Goal: Task Accomplishment & Management: Manage account settings

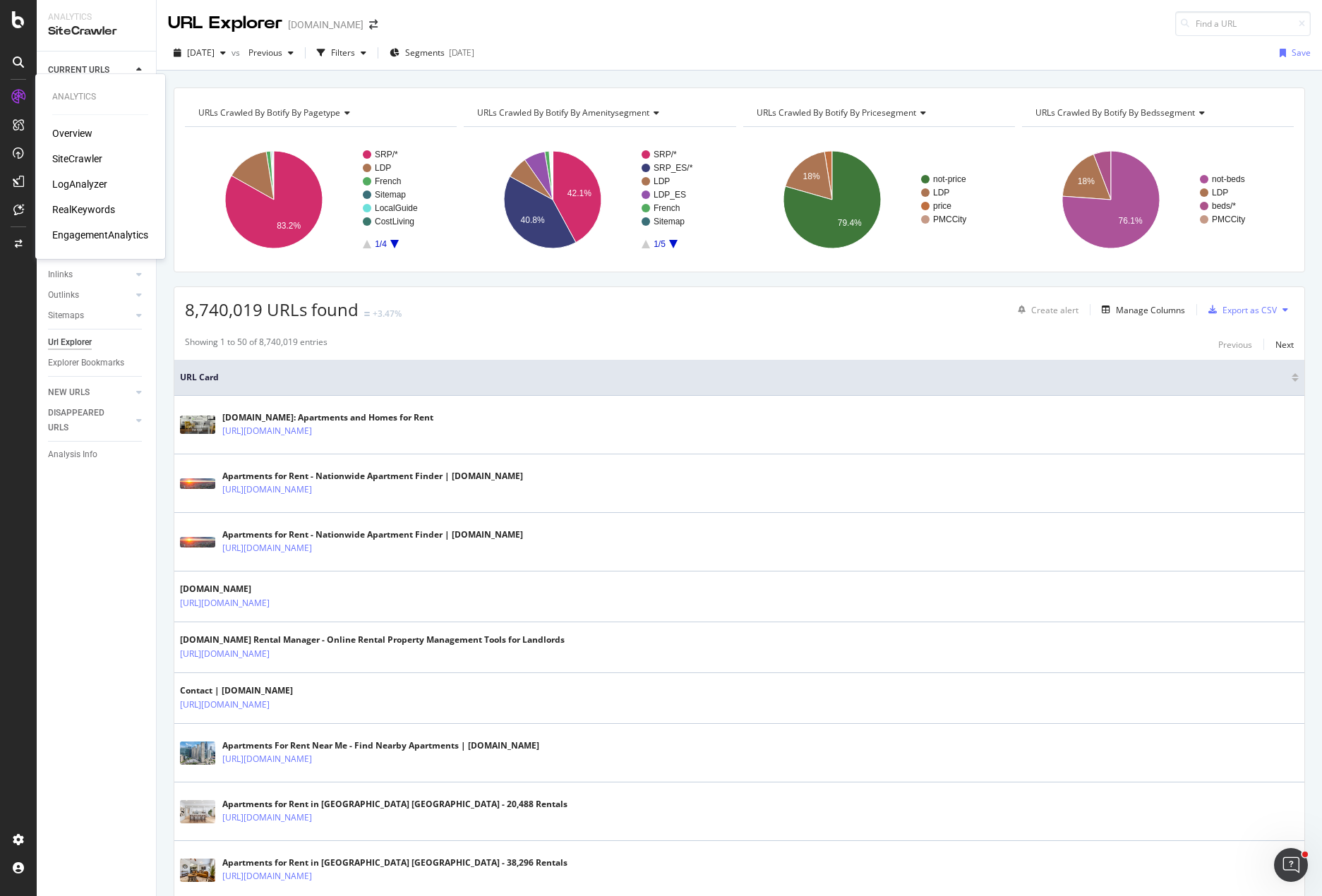
click at [81, 210] on div "RealKeywords" at bounding box center [83, 209] width 62 height 14
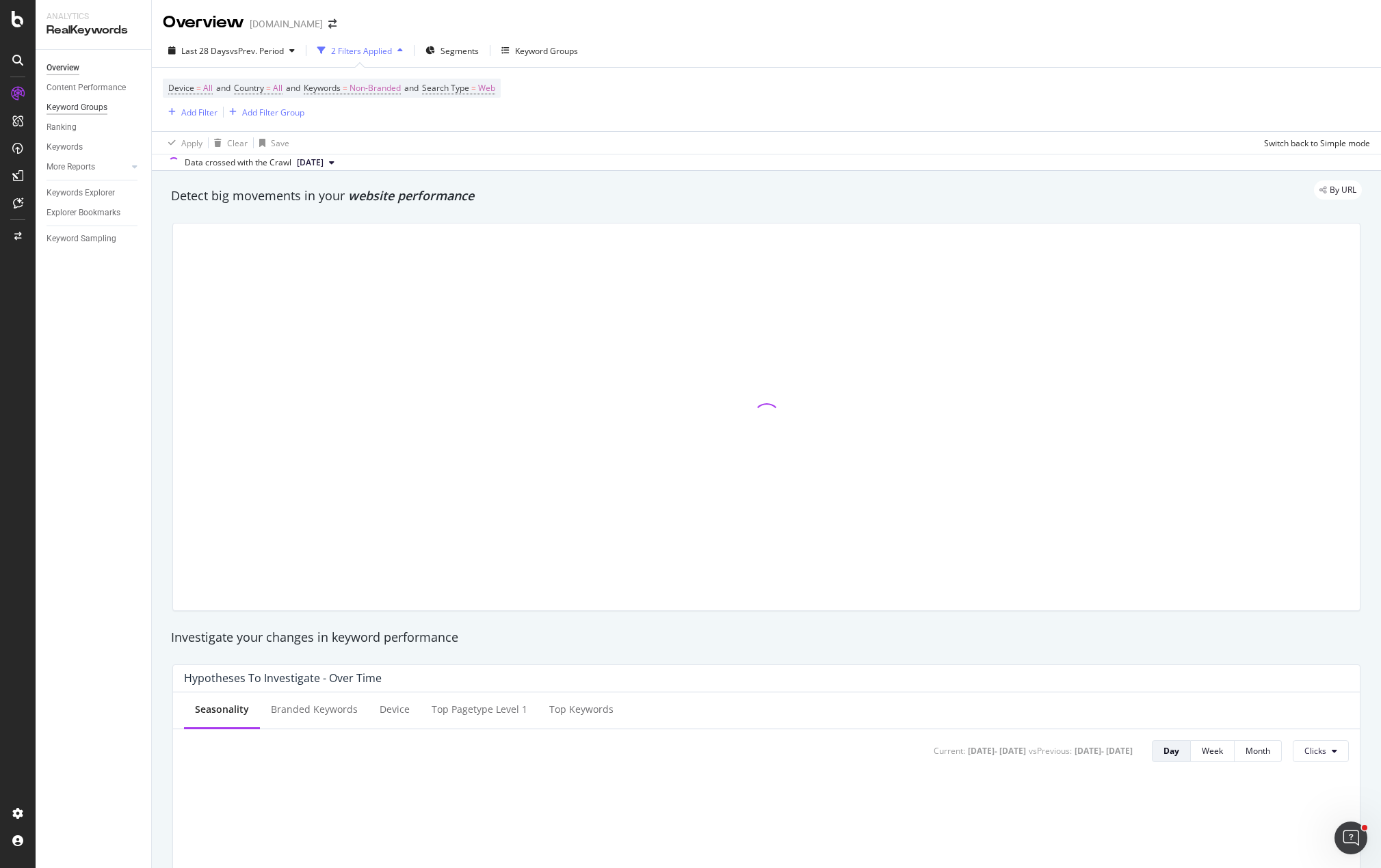
click at [84, 108] on div "Keyword Groups" at bounding box center [76, 107] width 61 height 14
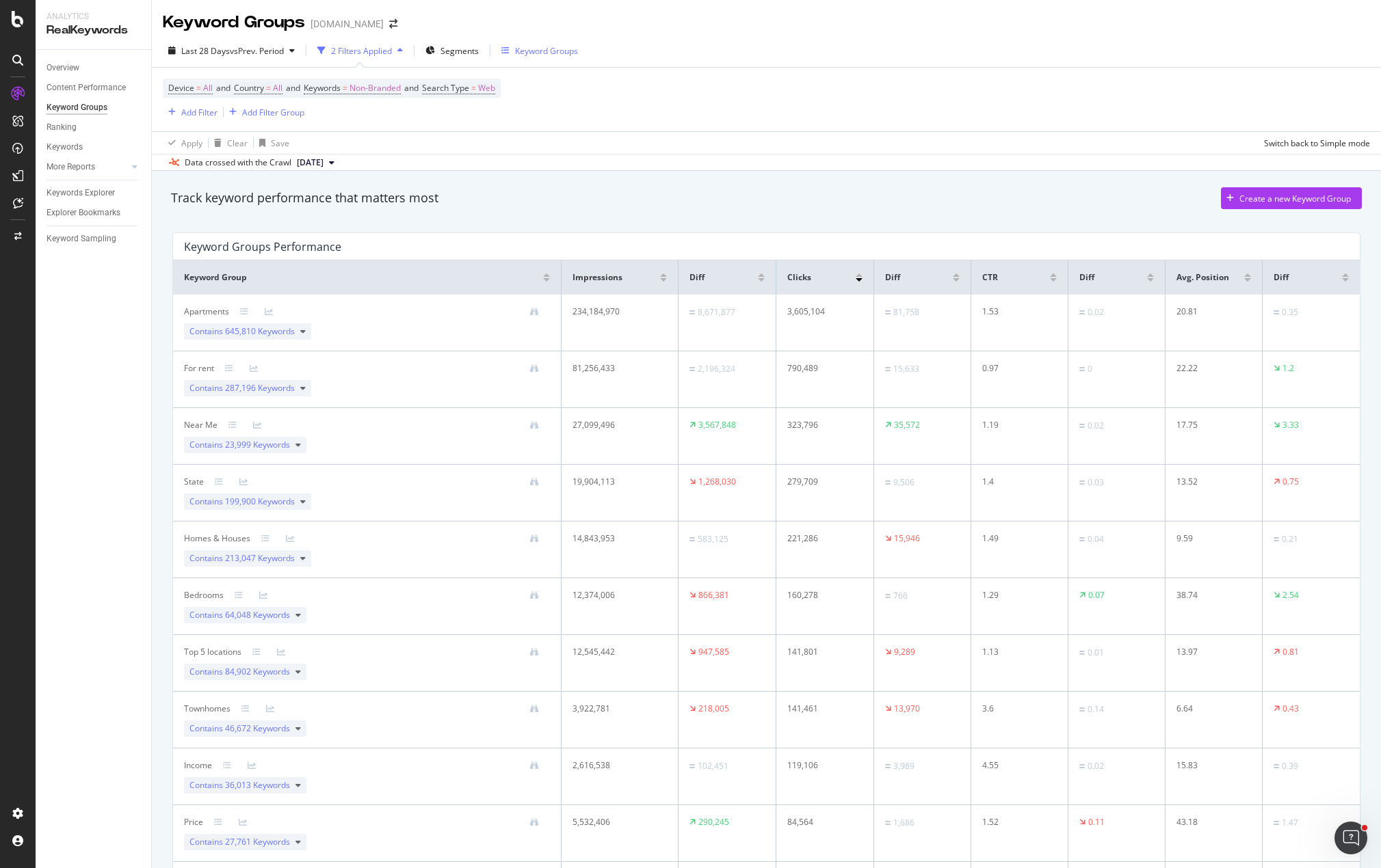
click at [522, 45] on div "Keyword Groups" at bounding box center [546, 51] width 63 height 12
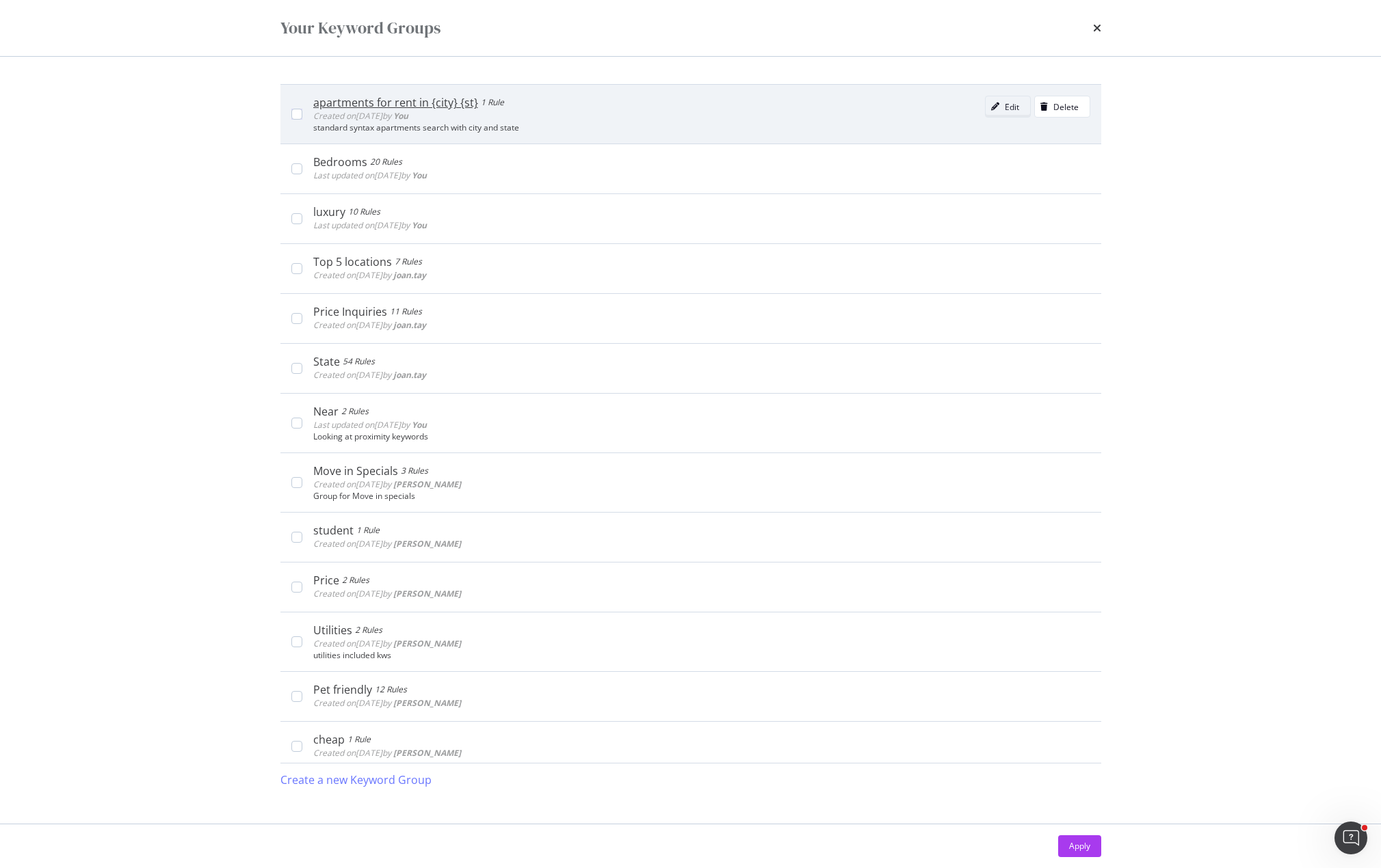
click at [991, 103] on icon "modal" at bounding box center [994, 107] width 8 height 8
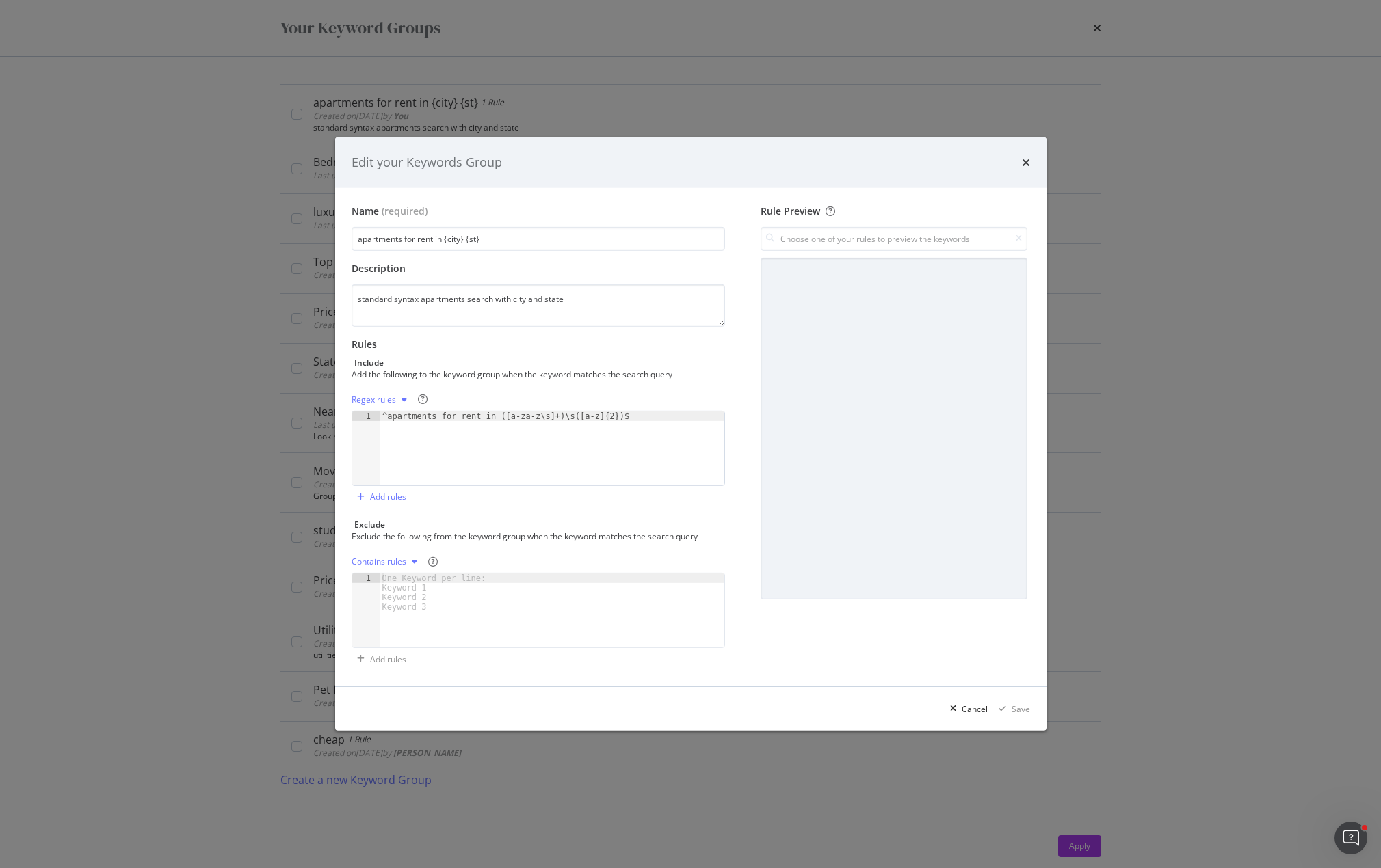
type textarea "^apartments for rent in ([a-za-z\s]+)\s([a-z]{2})$"
click at [589, 420] on div "^apartments for rent in ([a-za-z\s]+)\s([a-z]{2})$" at bounding box center [552, 458] width 345 height 93
drag, startPoint x: 615, startPoint y: 413, endPoint x: 264, endPoint y: 425, distance: 351.2
click at [264, 425] on div "Edit your Keywords Group Name (required) apartments for rent in {city} {st} Des…" at bounding box center [690, 434] width 1381 height 868
drag, startPoint x: 494, startPoint y: 415, endPoint x: 555, endPoint y: 416, distance: 61.0
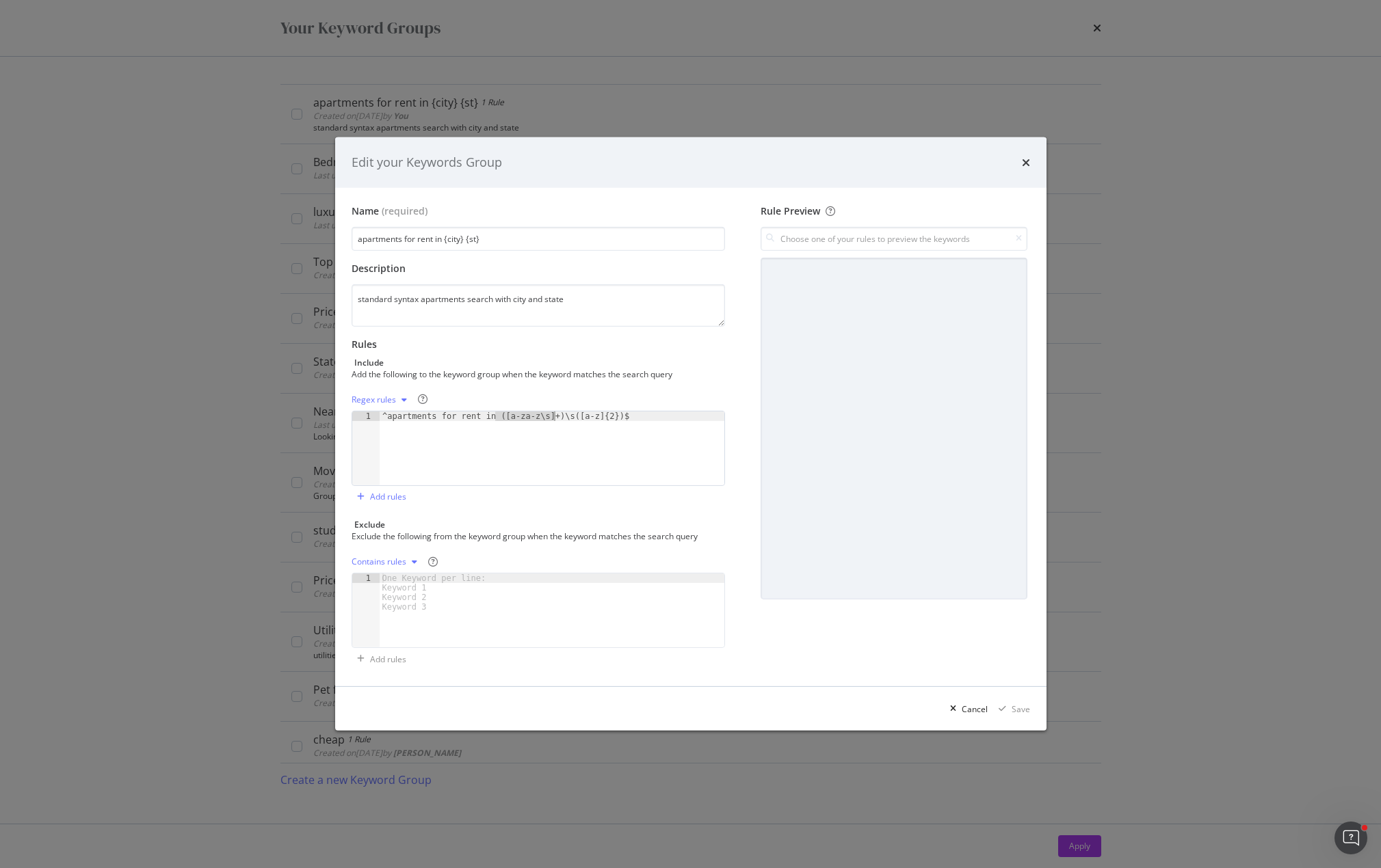
click at [555, 416] on div "^apartments for rent in ([a-za-z\s]+)\s([a-z]{2})$" at bounding box center [552, 458] width 345 height 93
click at [555, 414] on div "^apartments for rent in ([a-za-z\s]+)\s([a-z]{2})$" at bounding box center [552, 449] width 345 height 74
drag, startPoint x: 595, startPoint y: 415, endPoint x: 560, endPoint y: 417, distance: 35.1
click at [560, 417] on div "^apartments for rent in ([a-za-z\s]+)\s([a-z]{2})$" at bounding box center [552, 458] width 345 height 93
drag, startPoint x: 538, startPoint y: 416, endPoint x: 489, endPoint y: 413, distance: 49.1
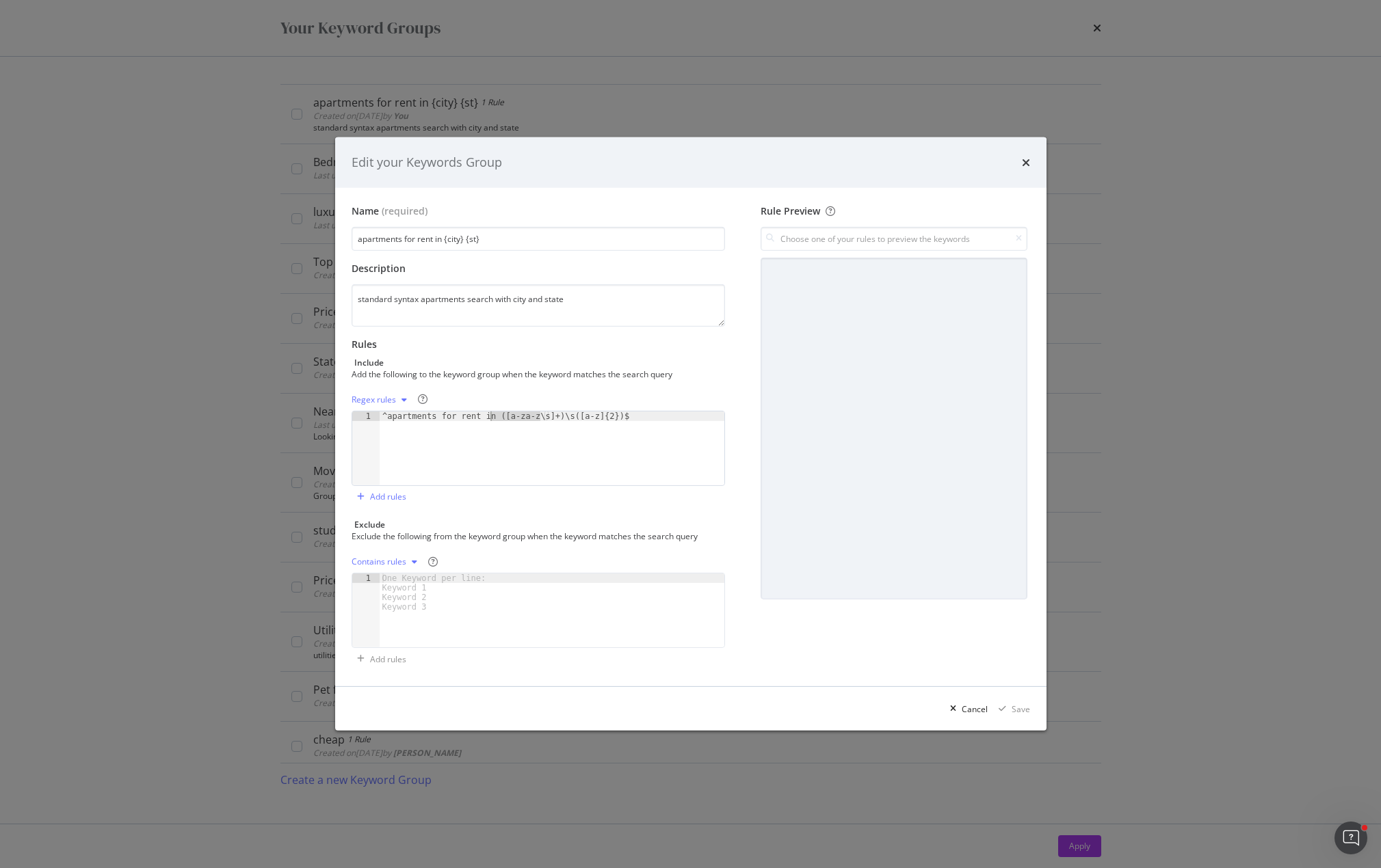
click at [489, 413] on div "^apartments for rent in ([a-za-z\s]+)\s([a-z]{2})$" at bounding box center [552, 458] width 345 height 93
click at [798, 246] on input "modal" at bounding box center [893, 238] width 266 height 23
click at [888, 269] on div "^apartments for rent in ([a-za-z\s]+)\s([a-z]{2})$" at bounding box center [847, 267] width 182 height 12
type input "^apartments for rent in ([a-za-z\s]+)\s([a-z]{2})$"
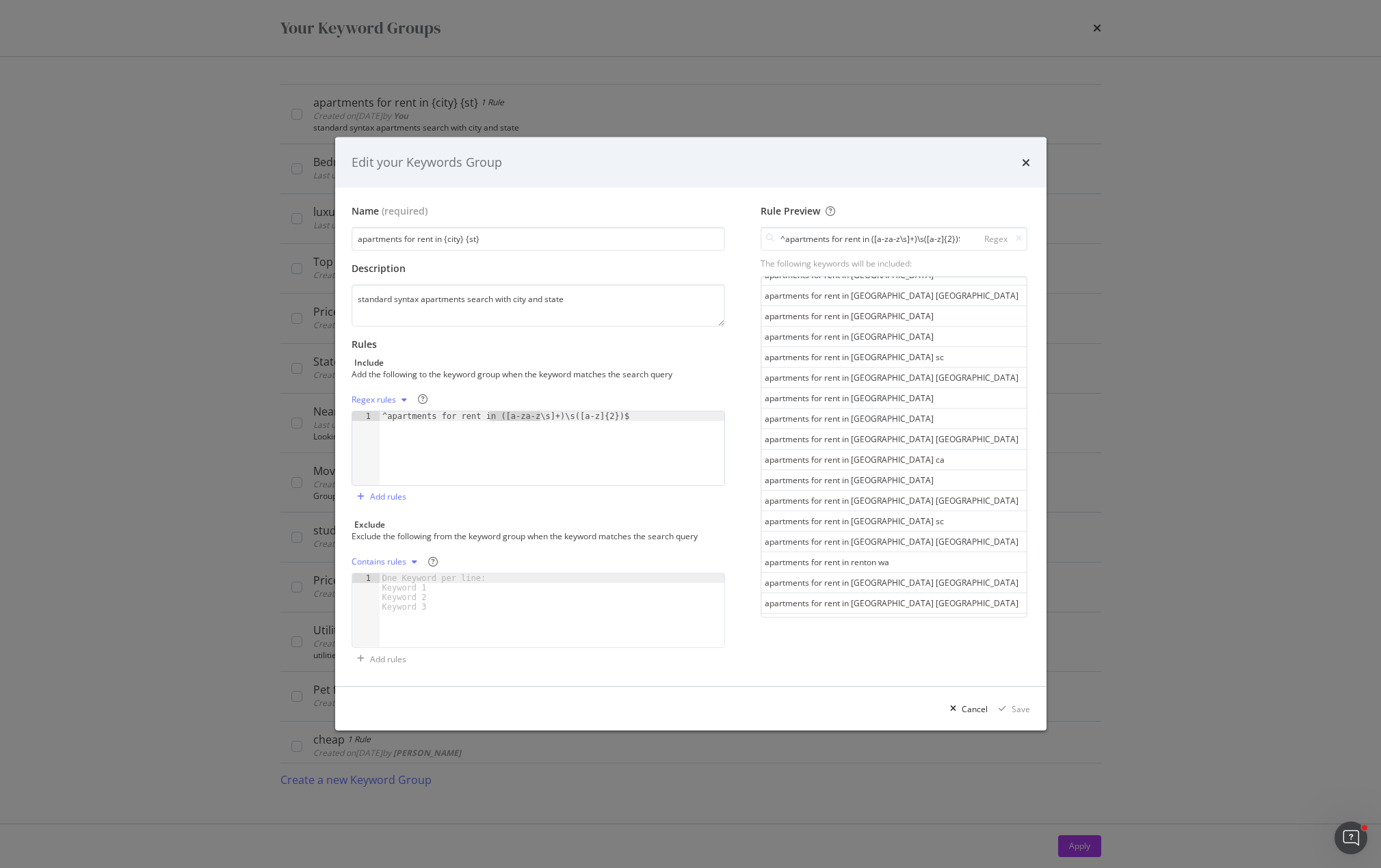
scroll to position [702, 0]
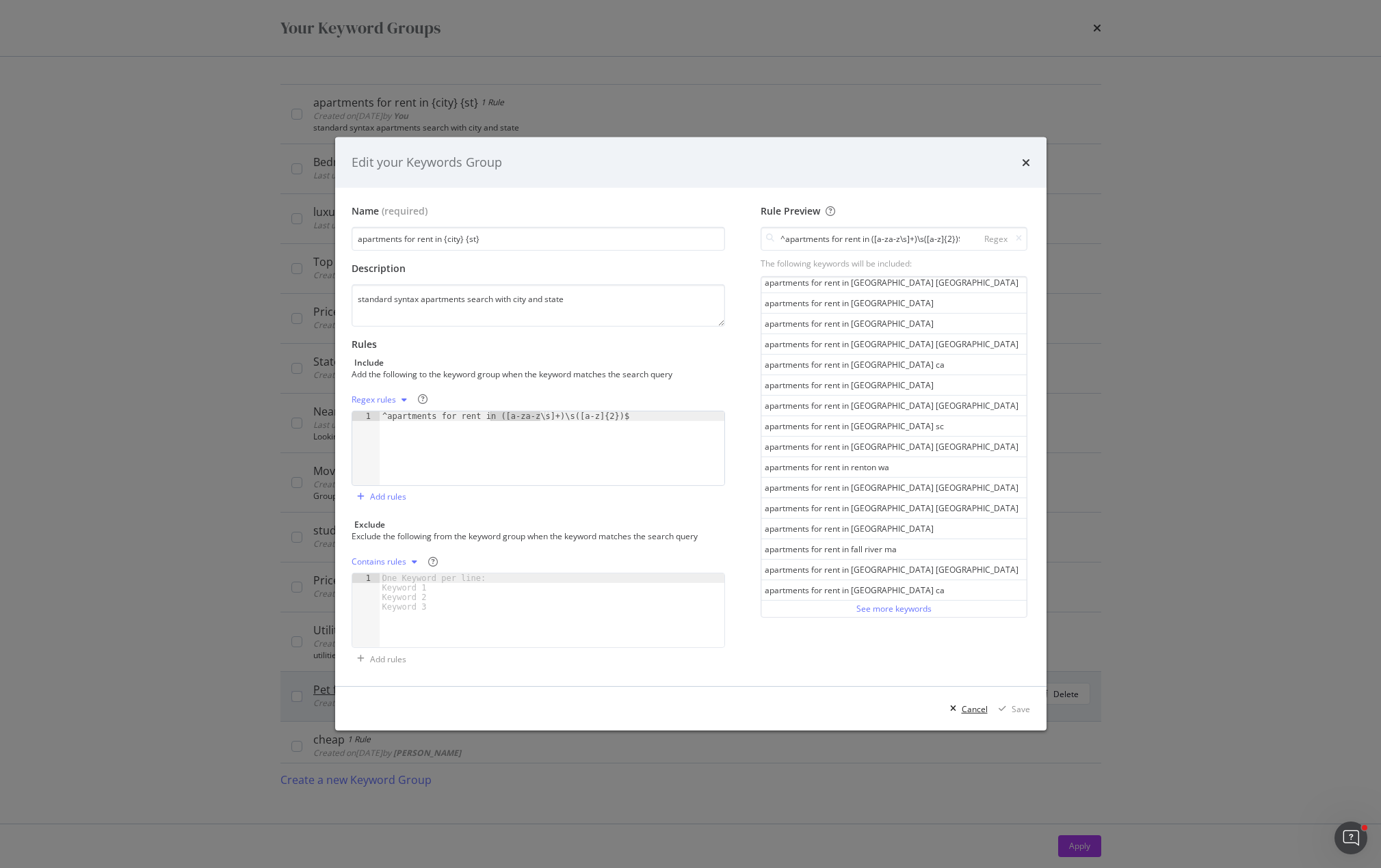
click at [979, 711] on div "Cancel" at bounding box center [974, 709] width 26 height 12
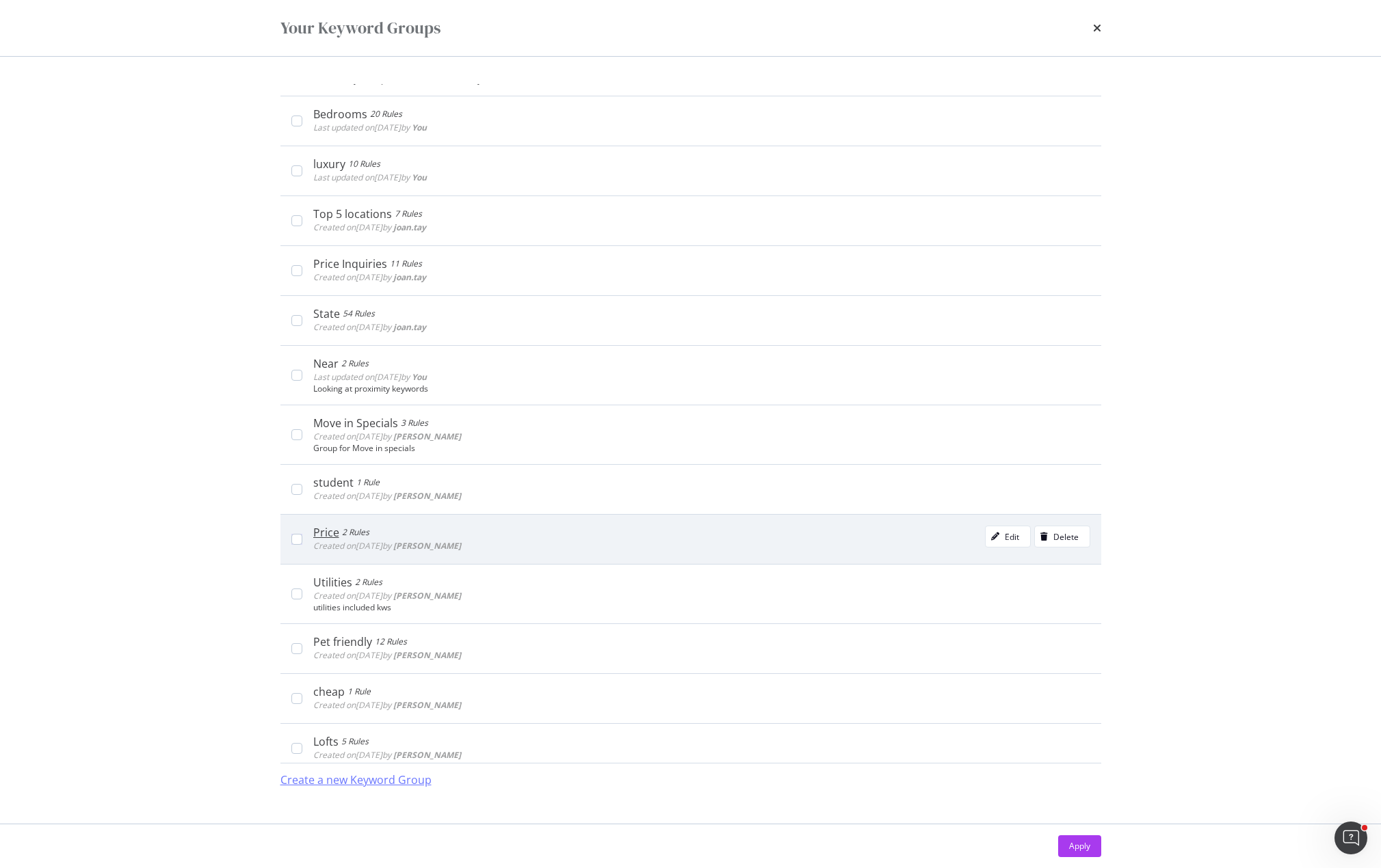
scroll to position [69, 0]
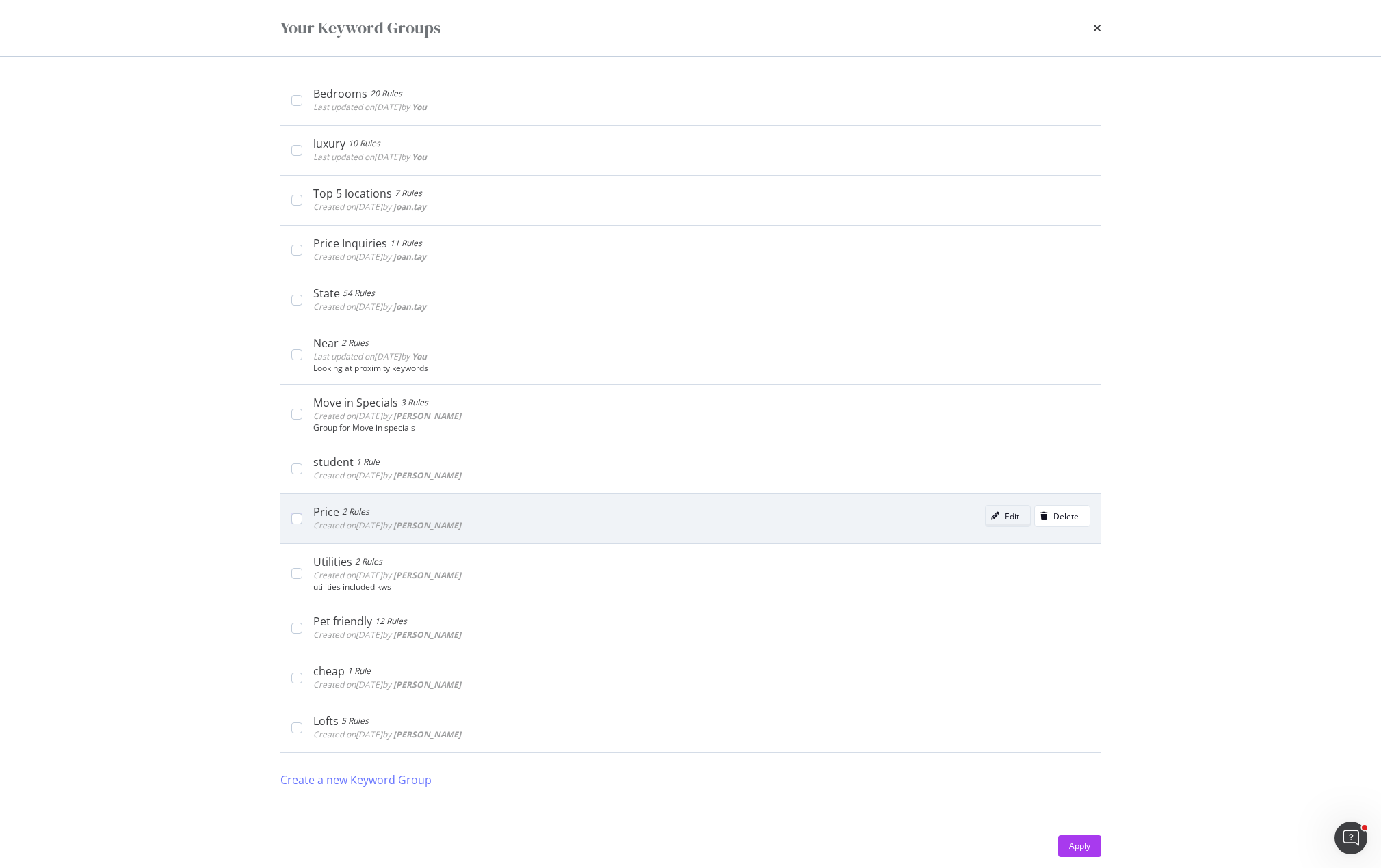
click at [991, 514] on icon "modal" at bounding box center [994, 516] width 8 height 8
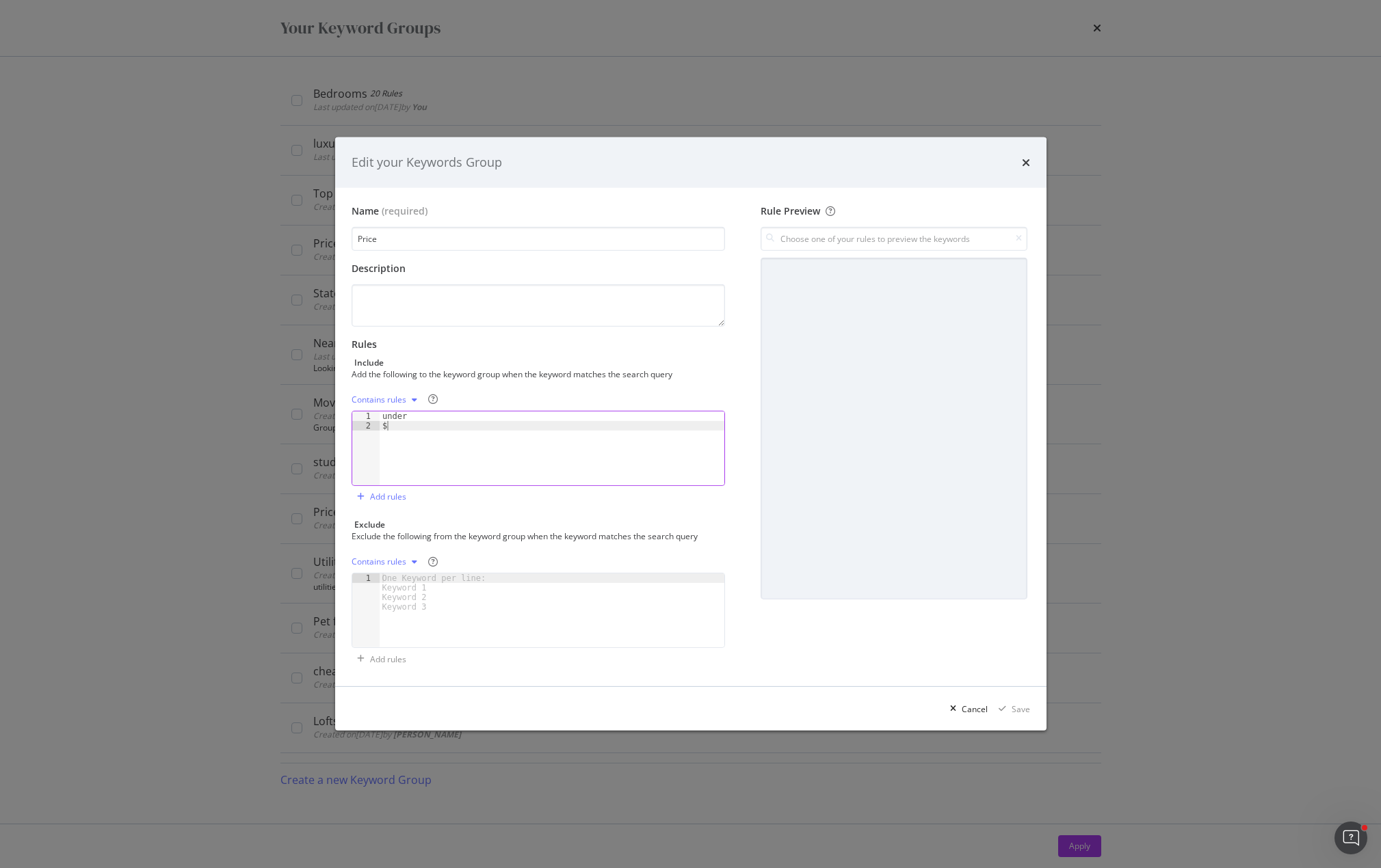
click at [463, 441] on div "under $" at bounding box center [552, 458] width 345 height 93
drag, startPoint x: 413, startPoint y: 415, endPoint x: 372, endPoint y: 416, distance: 41.0
click at [372, 416] on div "$ 1 2 under $ XXXXXXXXXXXXXXXXXXXXXXXXXXXXXXXXXXXXXXXXXXXXXXXXXXXXXXXXXXXXXXXXX…" at bounding box center [538, 448] width 374 height 75
drag, startPoint x: 396, startPoint y: 425, endPoint x: 379, endPoint y: 425, distance: 17.0
click at [379, 425] on div "under $" at bounding box center [552, 458] width 345 height 93
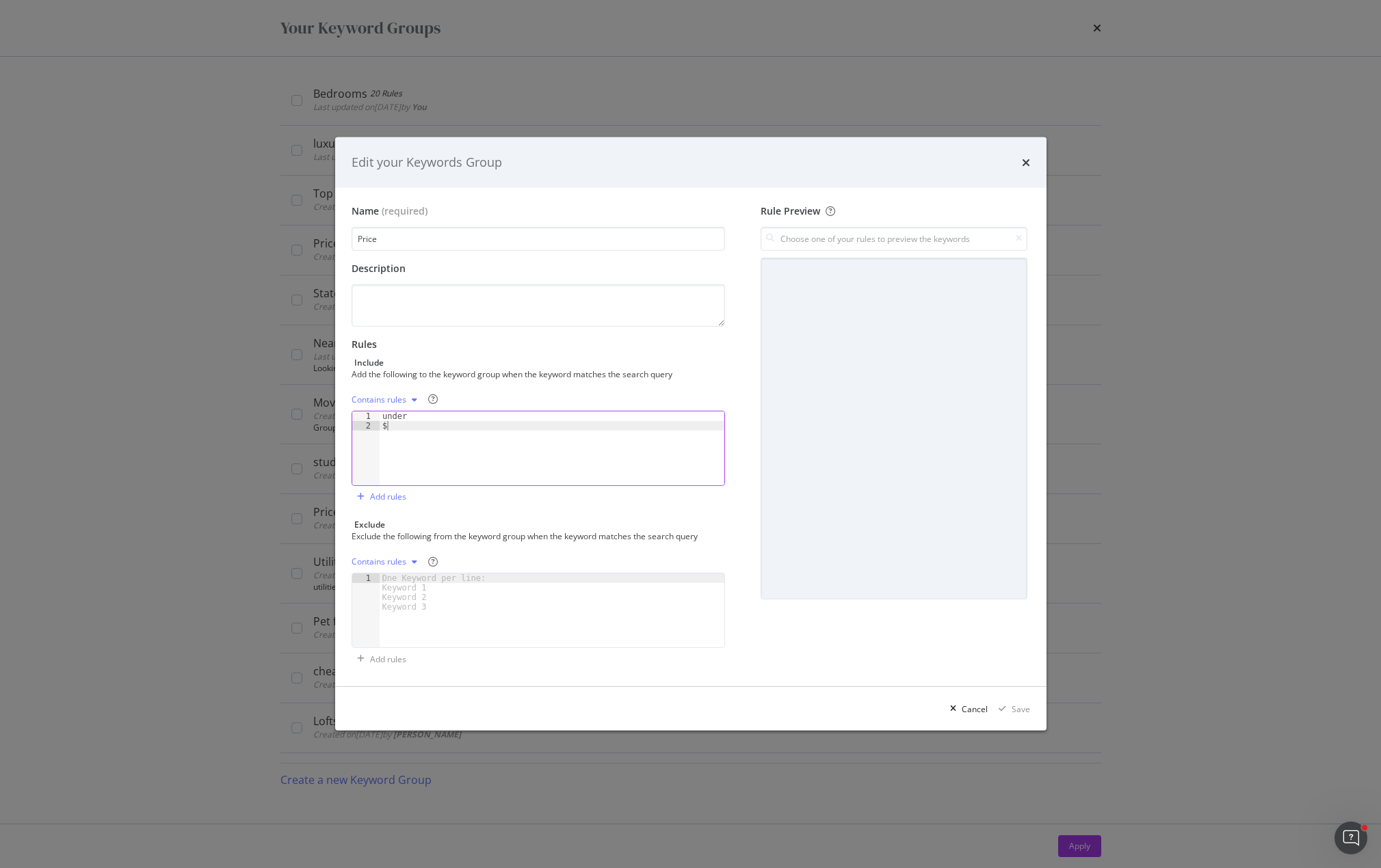
type textarea "$"
click at [895, 235] on input "modal" at bounding box center [893, 238] width 266 height 23
click at [781, 266] on div "$ Contains" at bounding box center [894, 267] width 282 height 18
type input "$"
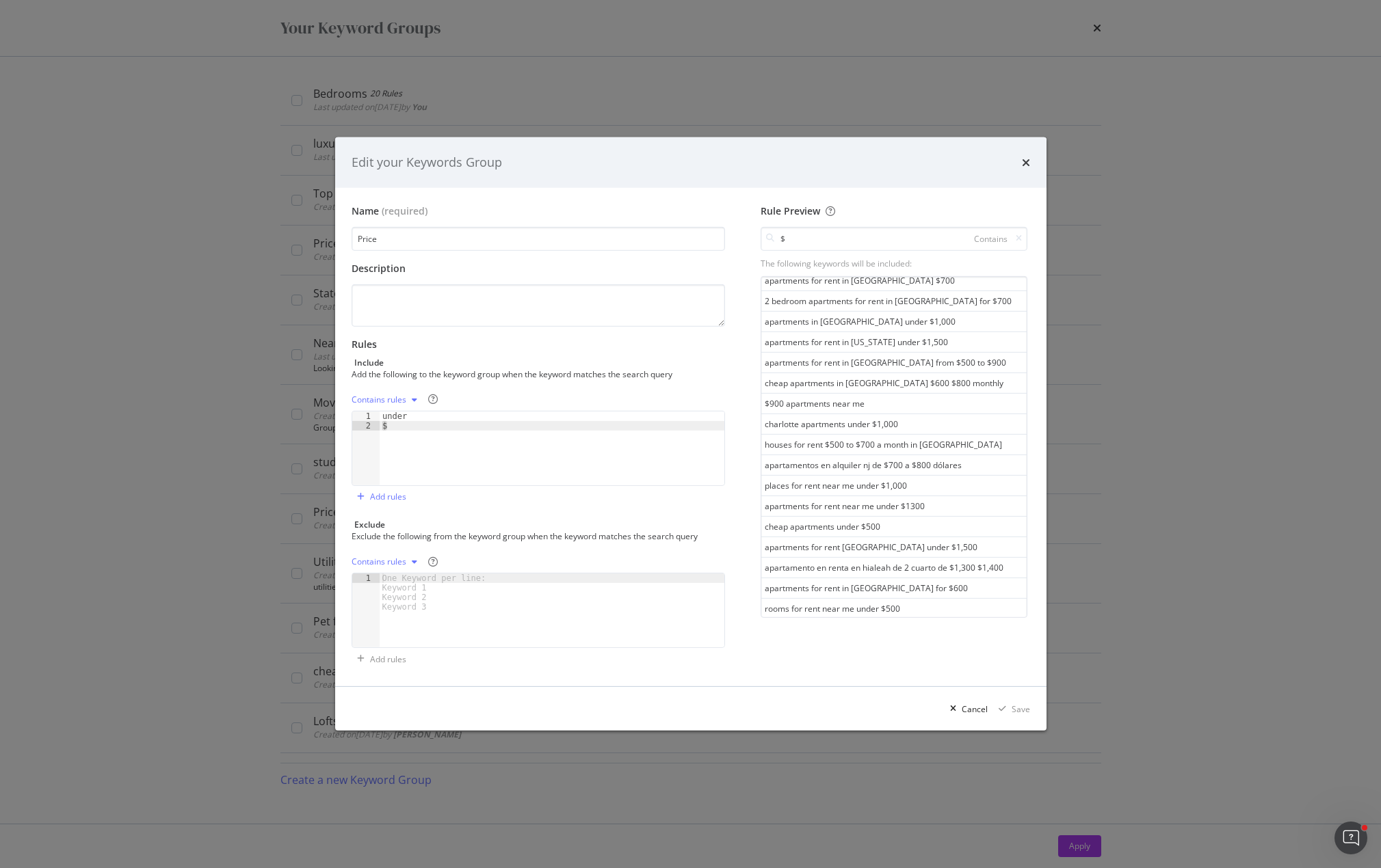
scroll to position [292, 0]
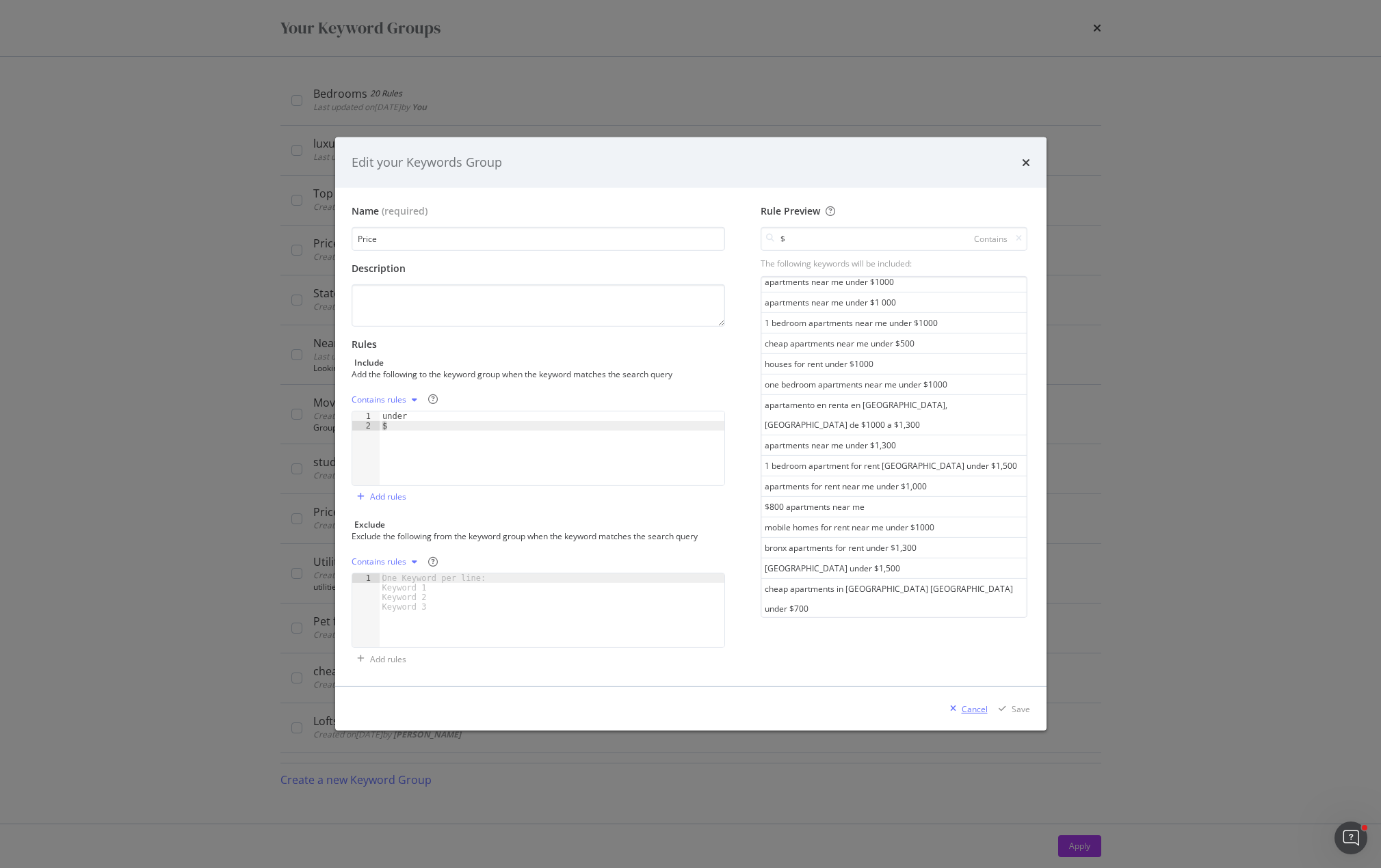
click at [974, 705] on div "Cancel" at bounding box center [974, 709] width 26 height 12
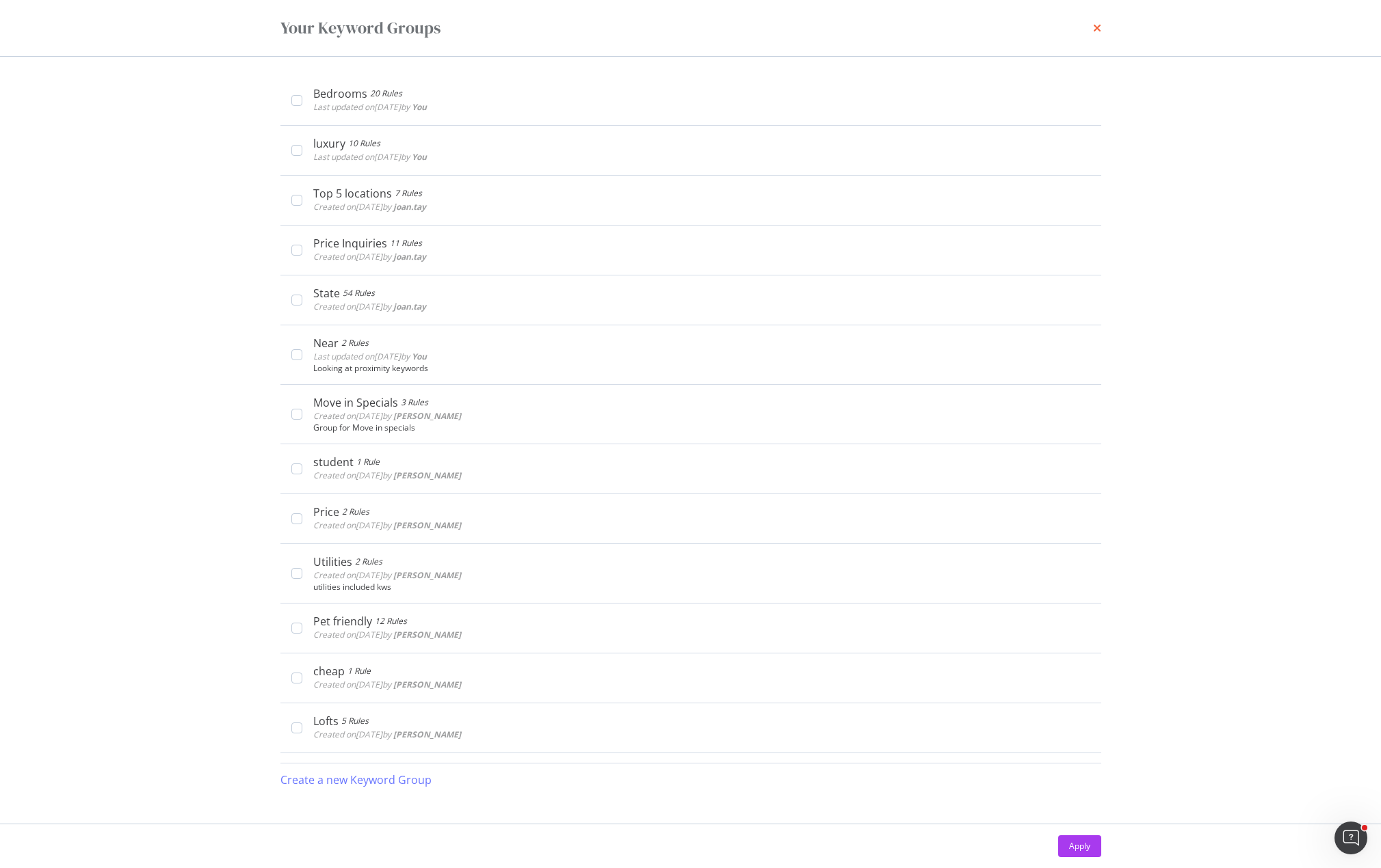
click at [1094, 27] on icon "times" at bounding box center [1096, 28] width 8 height 11
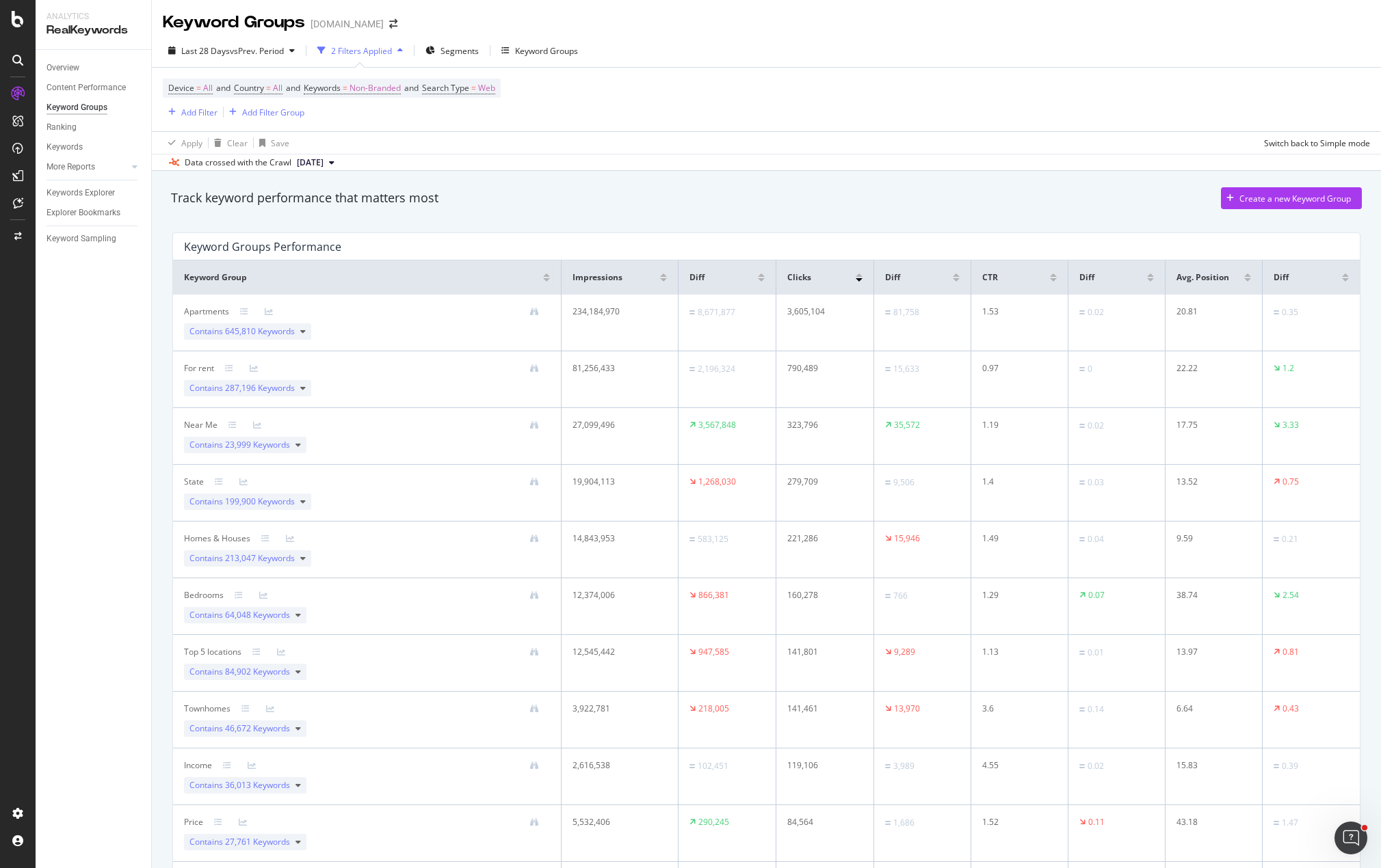
click at [1074, 202] on div "Track keyword performance that matters most Create a new Keyword Group" at bounding box center [766, 198] width 1190 height 22
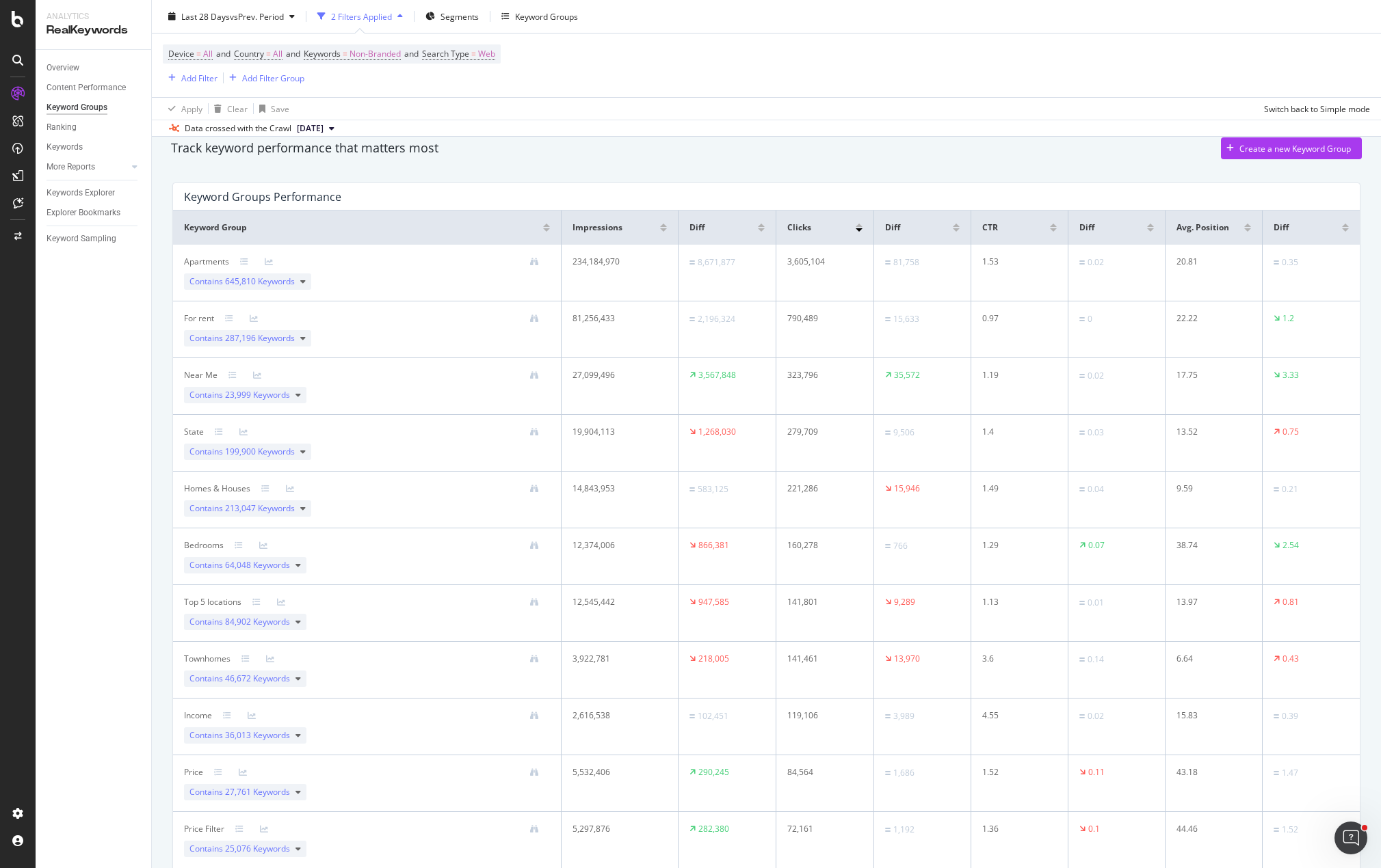
scroll to position [0, 0]
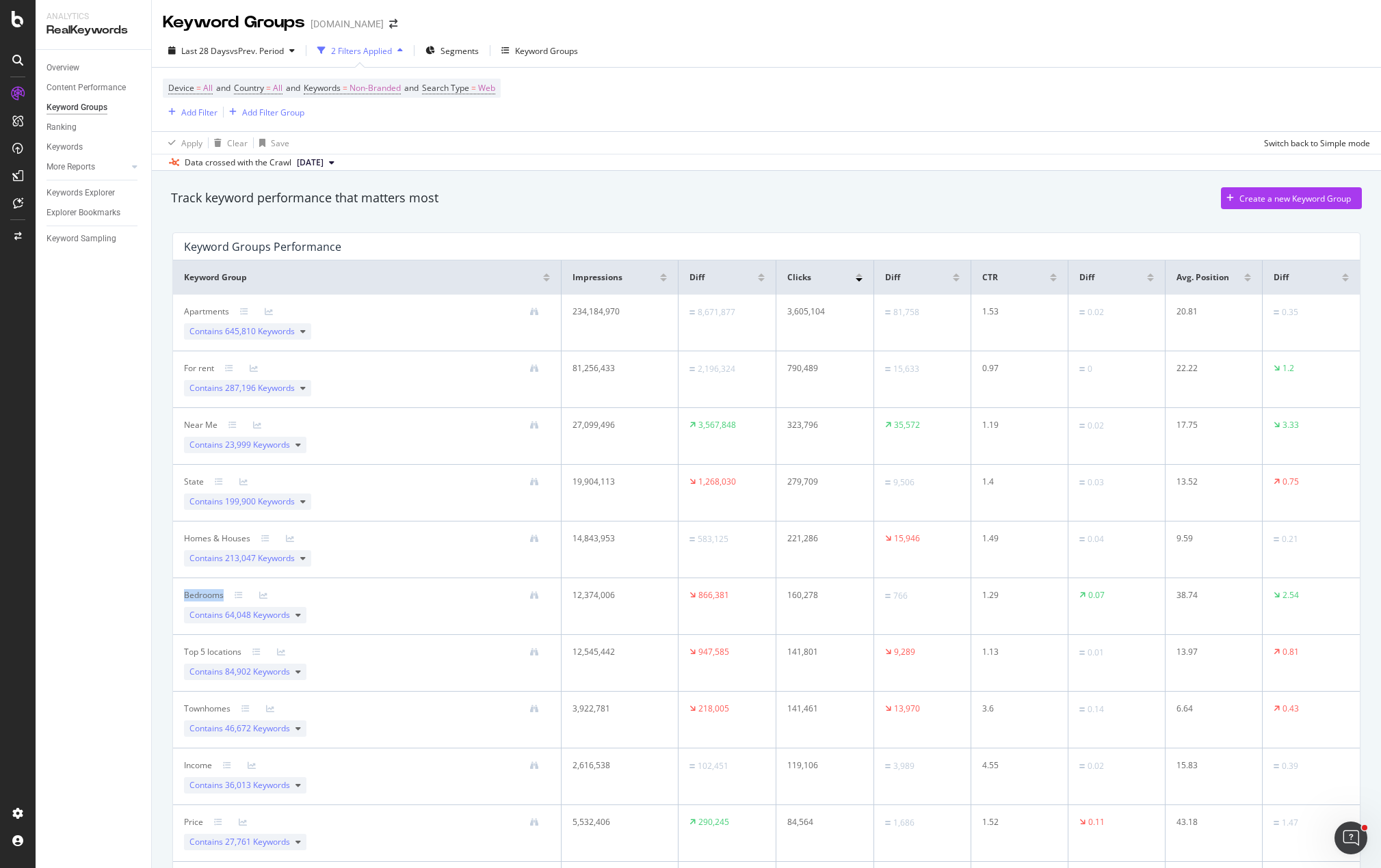
drag, startPoint x: 178, startPoint y: 594, endPoint x: 317, endPoint y: 593, distance: 139.0
click at [317, 593] on td "Bedrooms Contains 64,048 Keywords" at bounding box center [368, 606] width 388 height 57
click at [289, 618] on span "64,048 Keywords" at bounding box center [257, 615] width 65 height 12
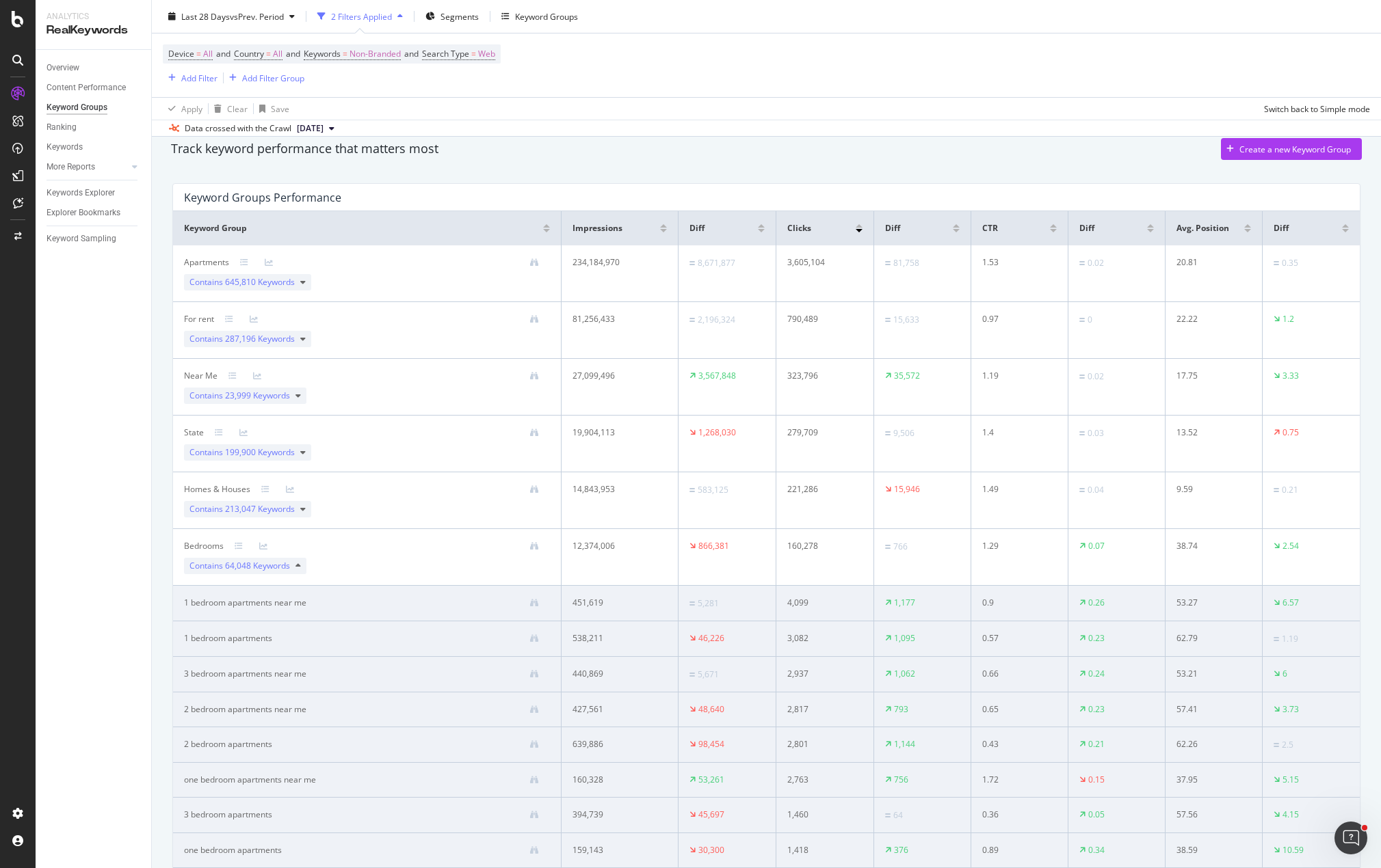
scroll to position [136, 0]
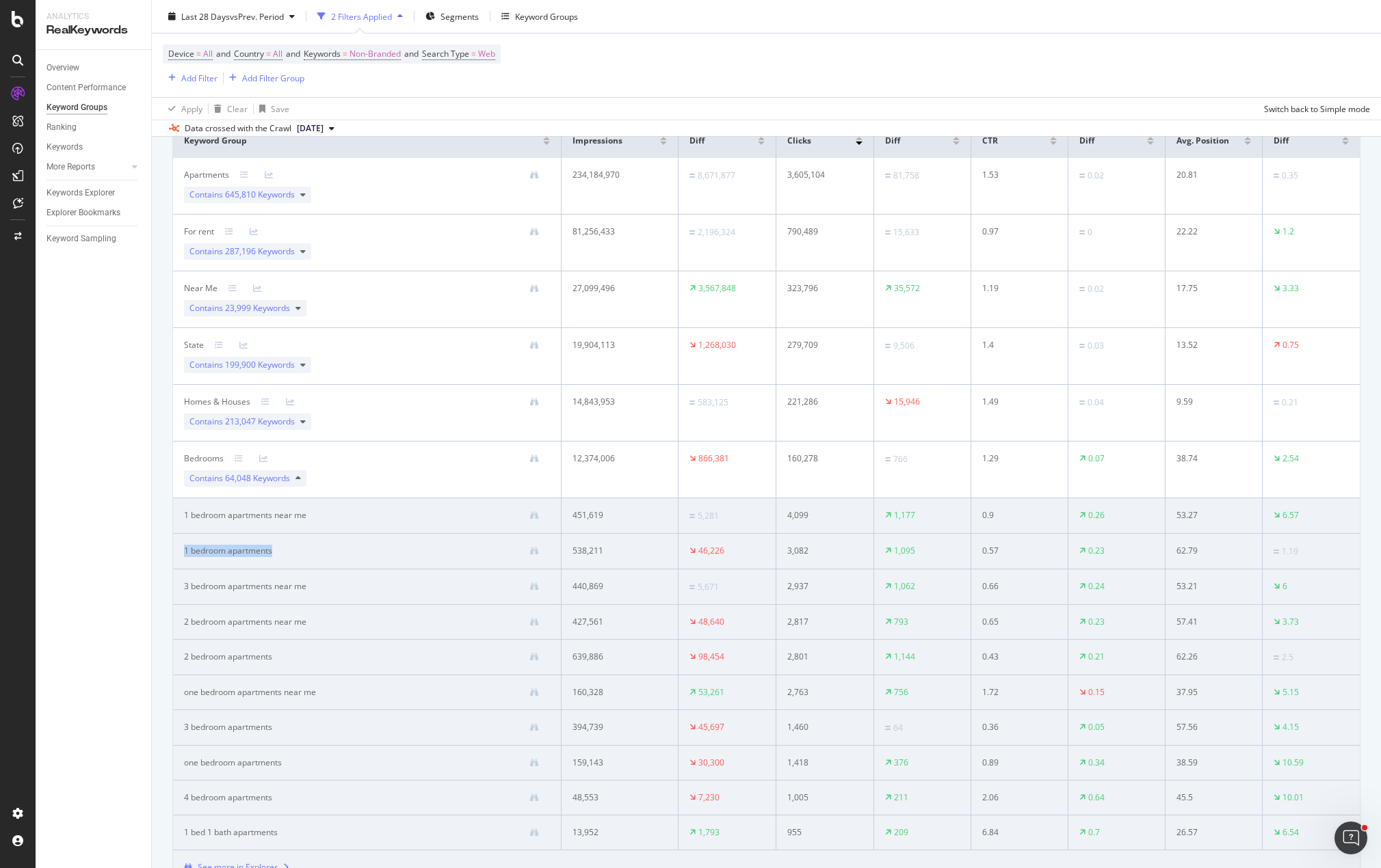
drag, startPoint x: 181, startPoint y: 550, endPoint x: 311, endPoint y: 559, distance: 130.3
click at [311, 559] on td "1 bedroom apartments" at bounding box center [368, 551] width 388 height 35
drag, startPoint x: 1191, startPoint y: 553, endPoint x: 1162, endPoint y: 551, distance: 29.1
click at [1165, 551] on td "62.79" at bounding box center [1214, 551] width 98 height 35
click at [182, 75] on div "Add Filter" at bounding box center [200, 77] width 36 height 12
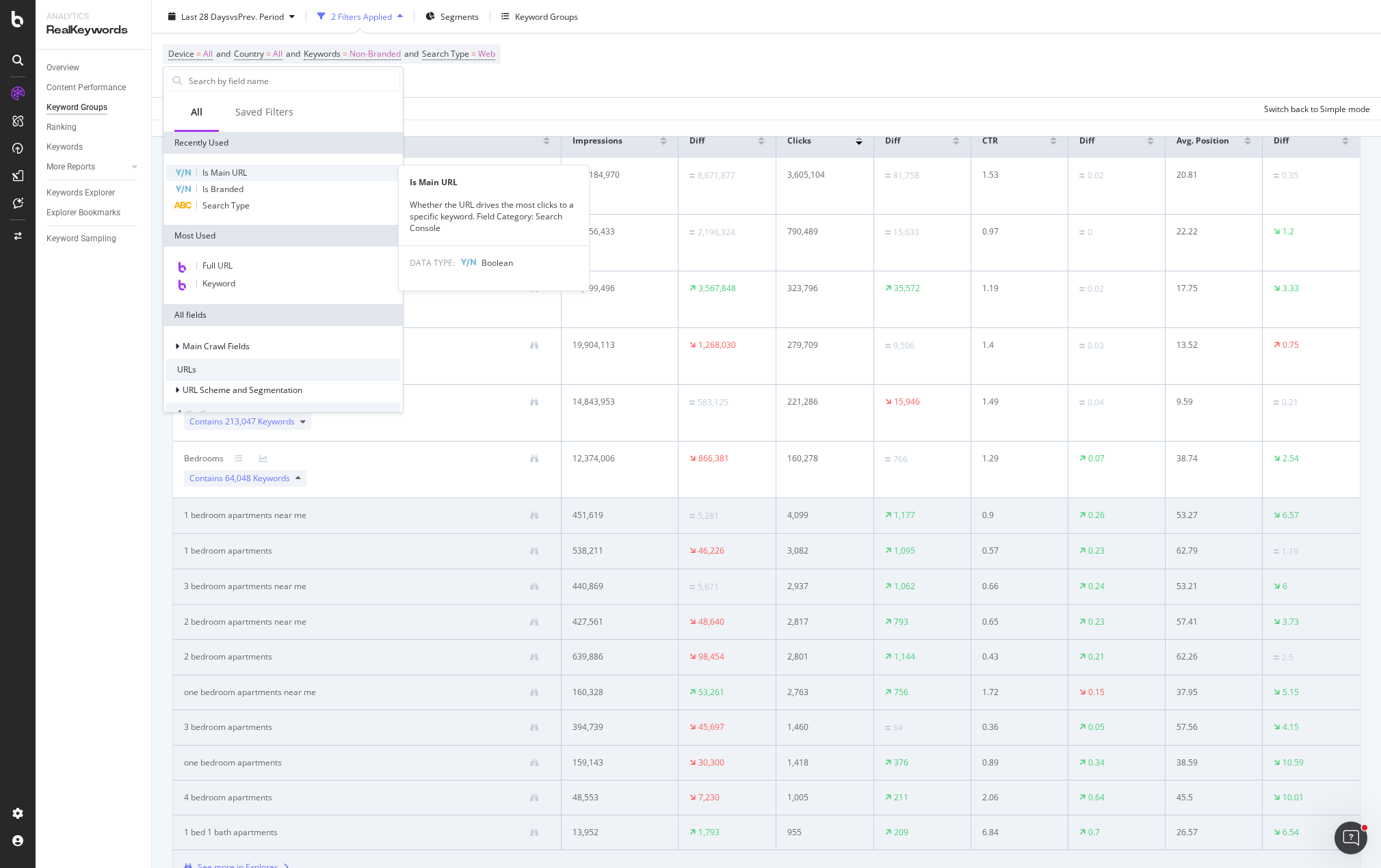
click at [236, 173] on span "Is Main URL" at bounding box center [224, 173] width 44 height 12
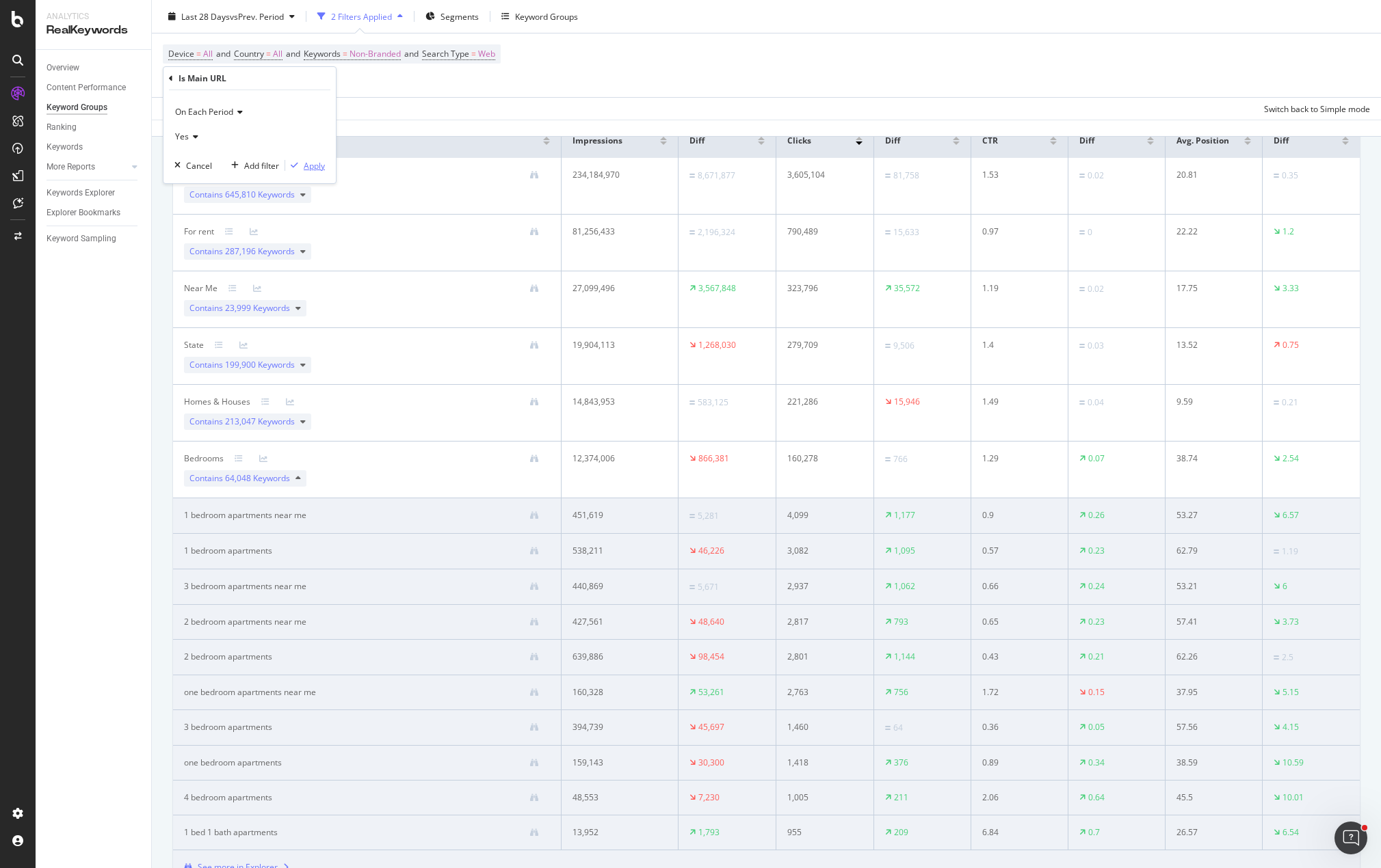
click at [312, 166] on div "Apply" at bounding box center [313, 165] width 21 height 12
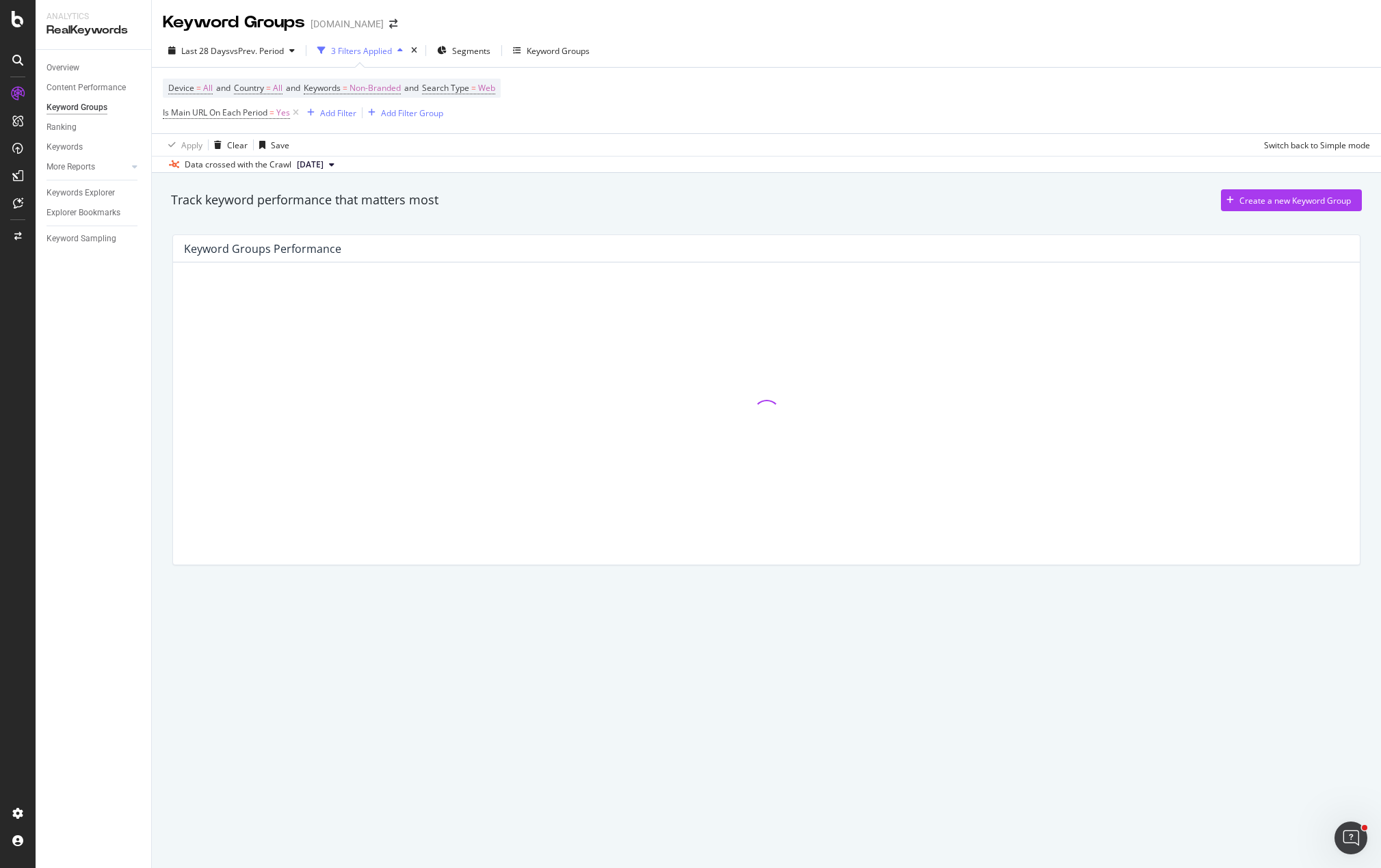
click at [940, 182] on div "Track keyword performance that matters most Create a new Keyword Group Keyword …" at bounding box center [766, 399] width 1228 height 452
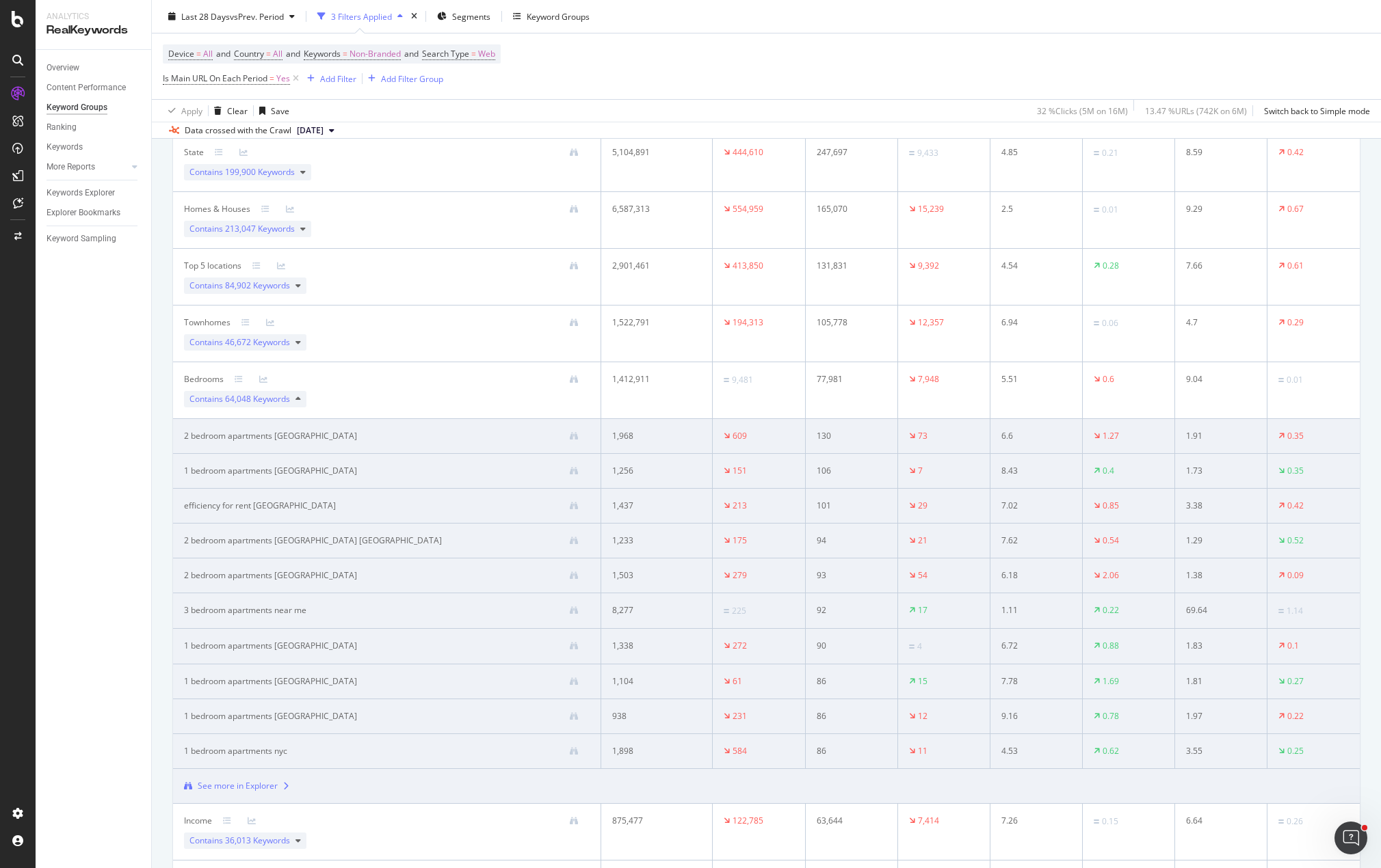
scroll to position [342, 0]
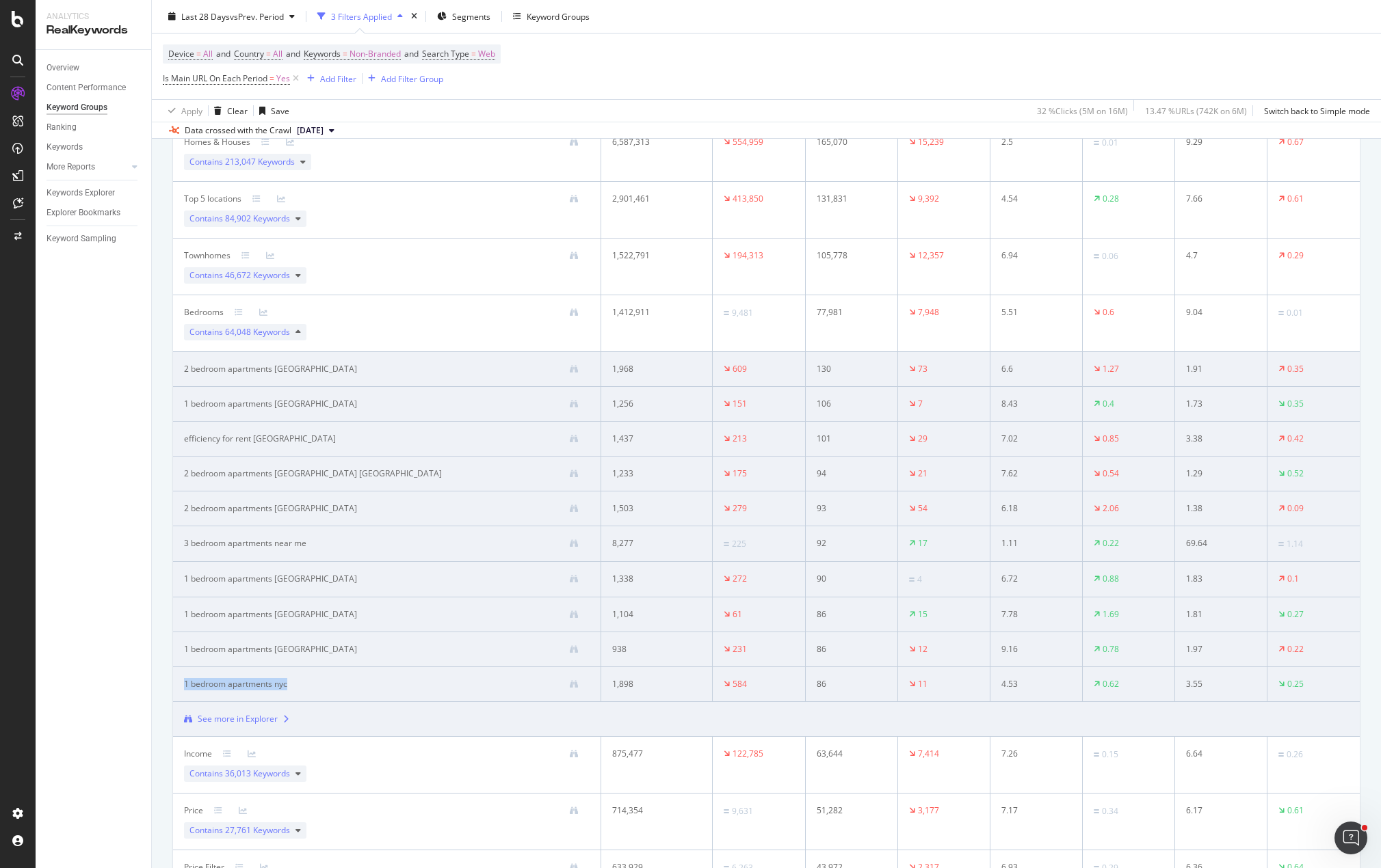
drag, startPoint x: 319, startPoint y: 684, endPoint x: 180, endPoint y: 688, distance: 139.1
click at [180, 688] on td "1 bedroom apartments nyc" at bounding box center [387, 685] width 428 height 35
copy div "1 bedroom apartments nyc"
click at [78, 180] on div "LogAnalyzer" at bounding box center [77, 178] width 53 height 14
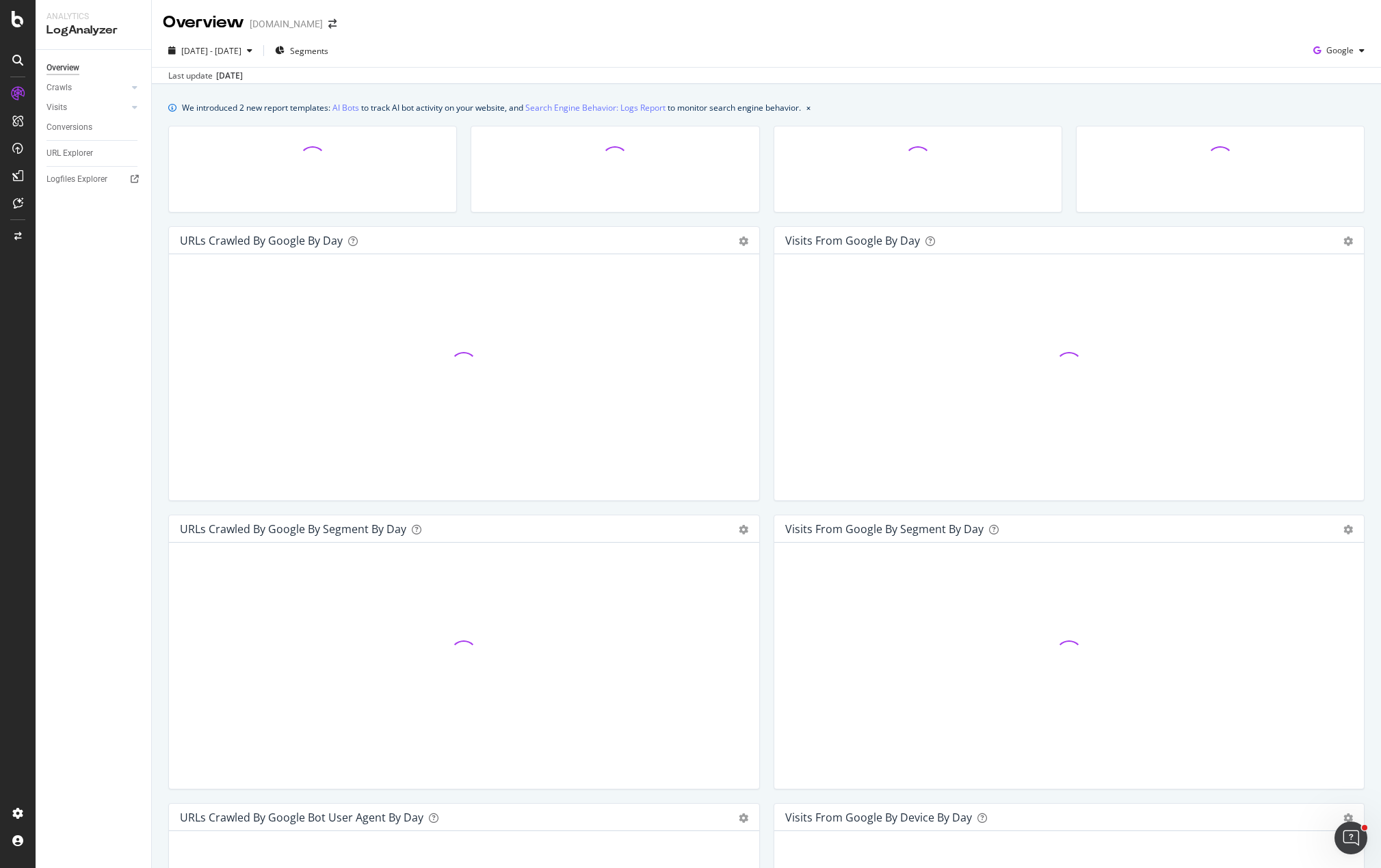
click at [767, 215] on div at bounding box center [918, 175] width 303 height 100
click at [70, 146] on div "URL Explorer" at bounding box center [69, 154] width 46 height 14
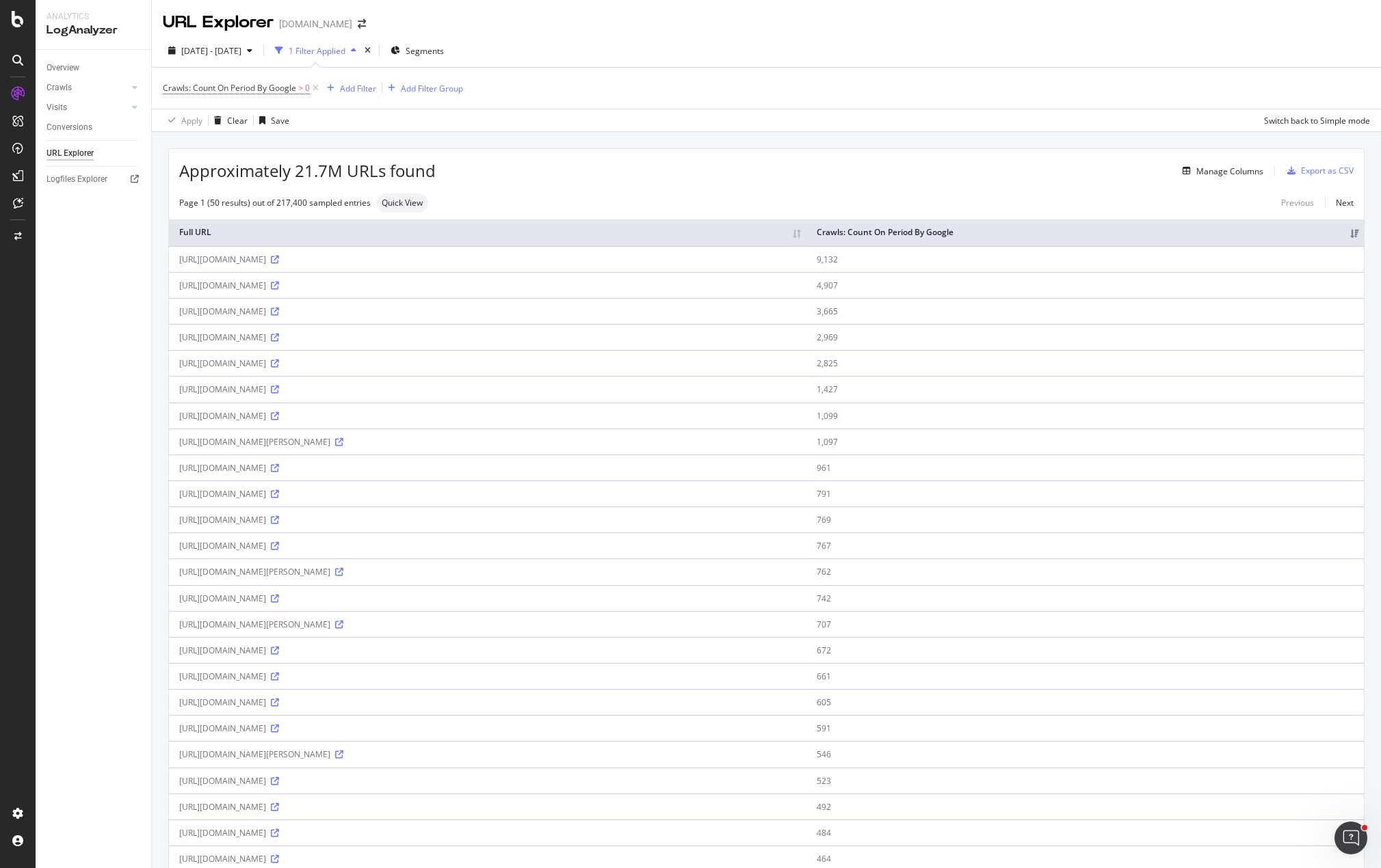
click at [898, 191] on div "Approximately 21.7M URLs found Manage Columns Export as CSV Page 1 (50 results)…" at bounding box center [766, 857] width 1195 height 1417
click at [1229, 167] on div "Manage Columns" at bounding box center [1229, 171] width 67 height 12
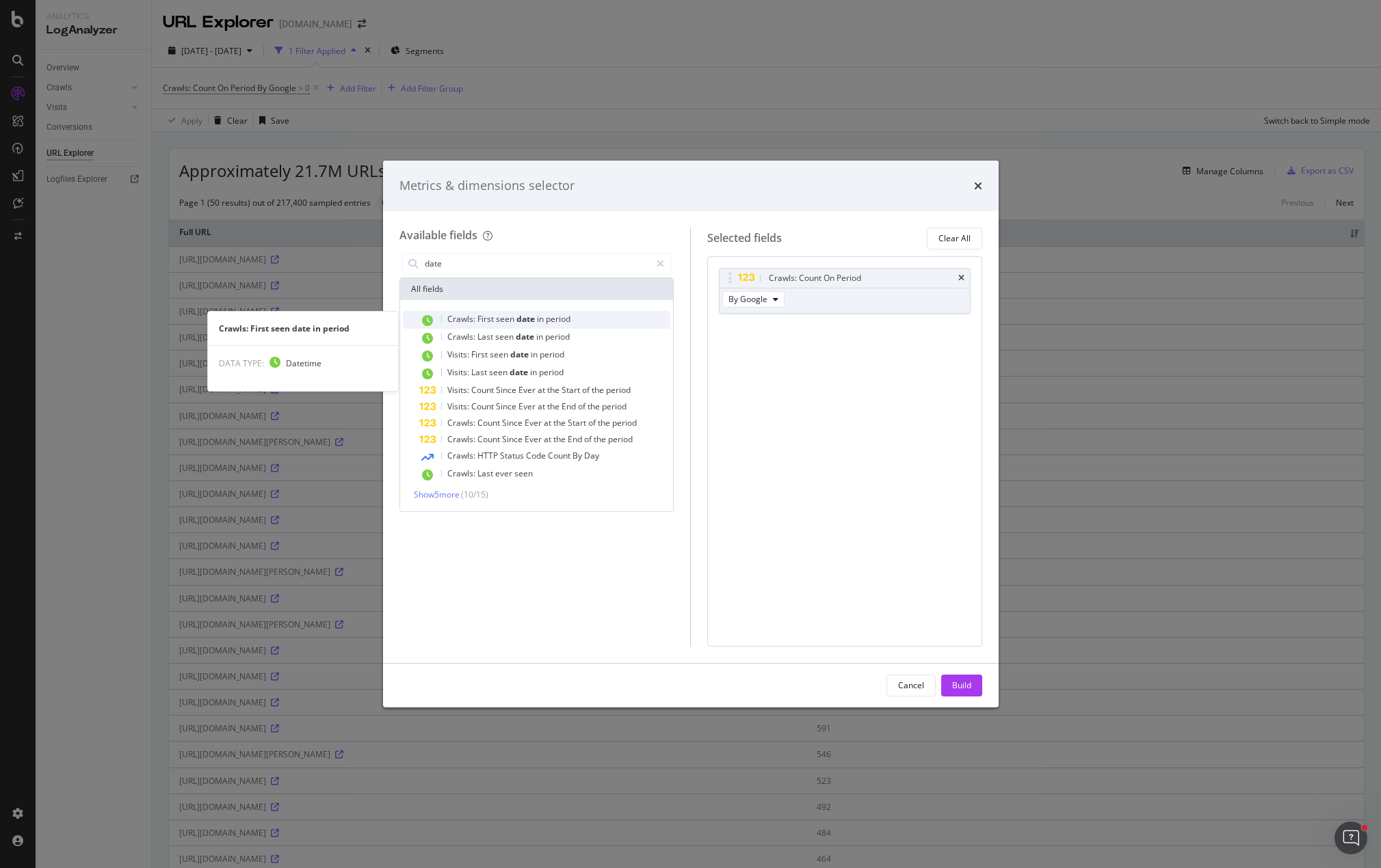
type input "date"
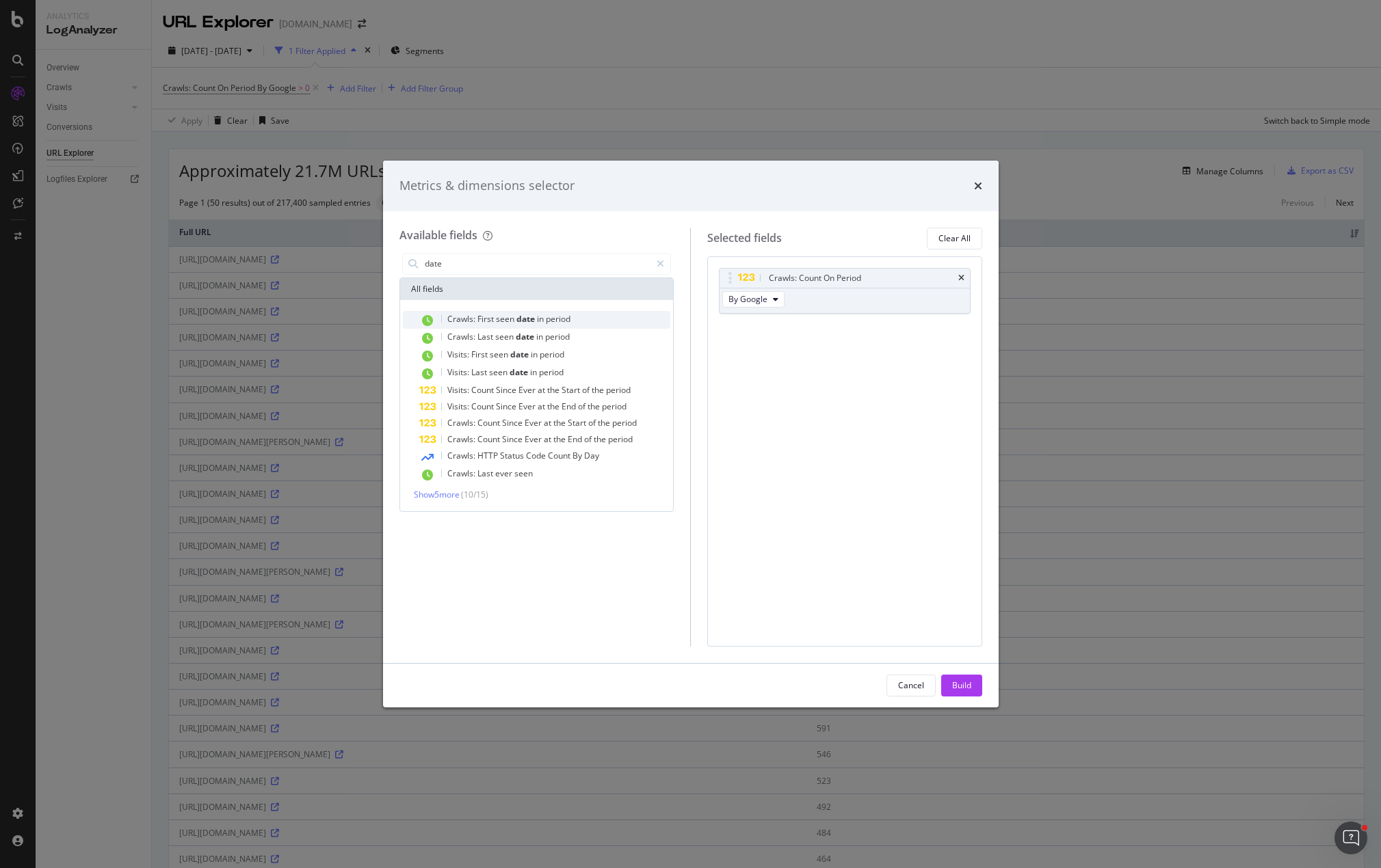
click at [514, 320] on span "seen" at bounding box center [506, 319] width 21 height 12
click at [975, 684] on button "Build" at bounding box center [961, 686] width 41 height 22
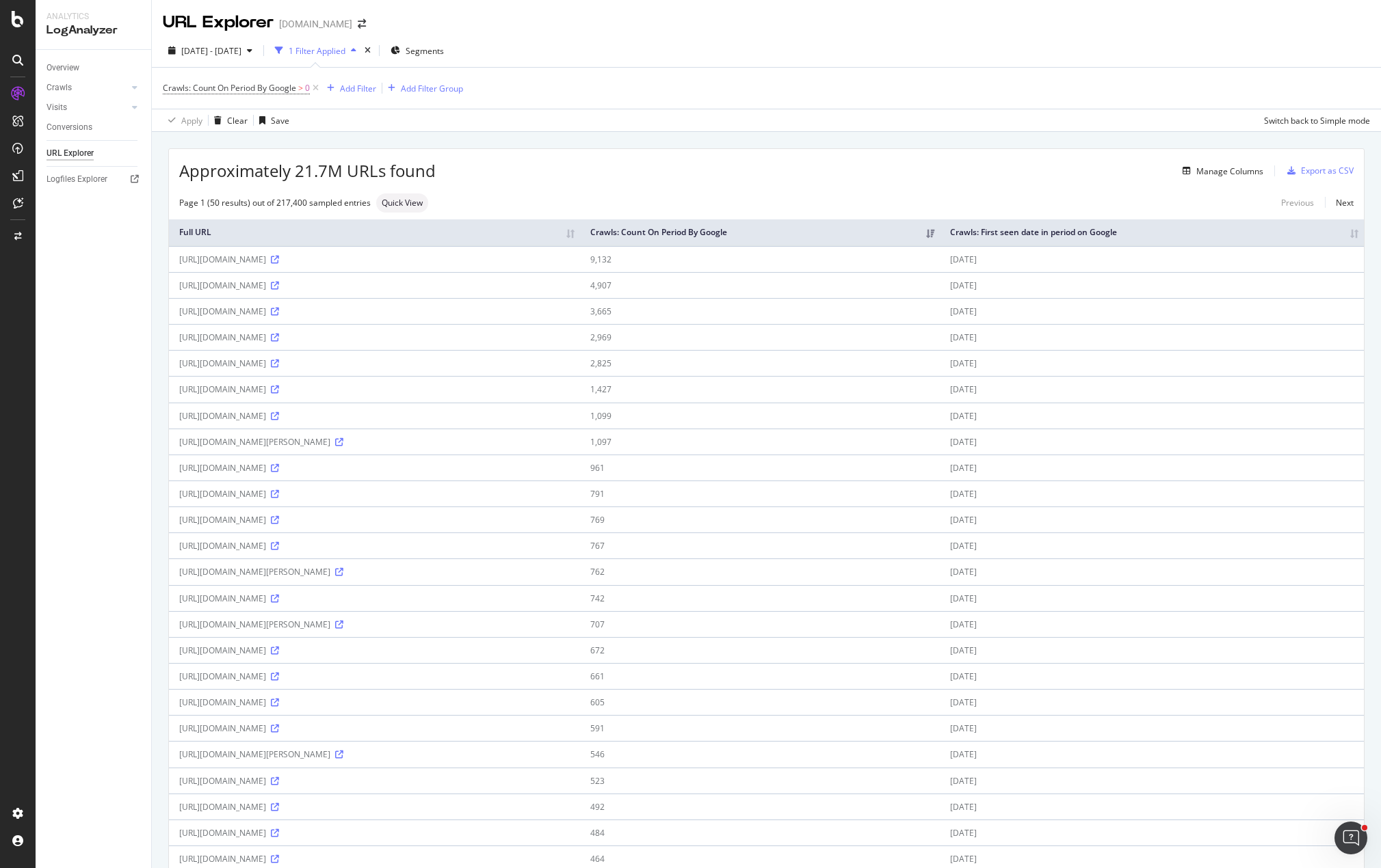
click at [880, 168] on div "Manage Columns" at bounding box center [849, 171] width 827 height 16
click at [819, 167] on div "Manage Columns" at bounding box center [849, 171] width 827 height 16
click at [708, 111] on div "Apply Clear Save Switch back to Simple mode" at bounding box center [766, 119] width 1228 height 23
click at [18, 13] on icon at bounding box center [18, 19] width 13 height 16
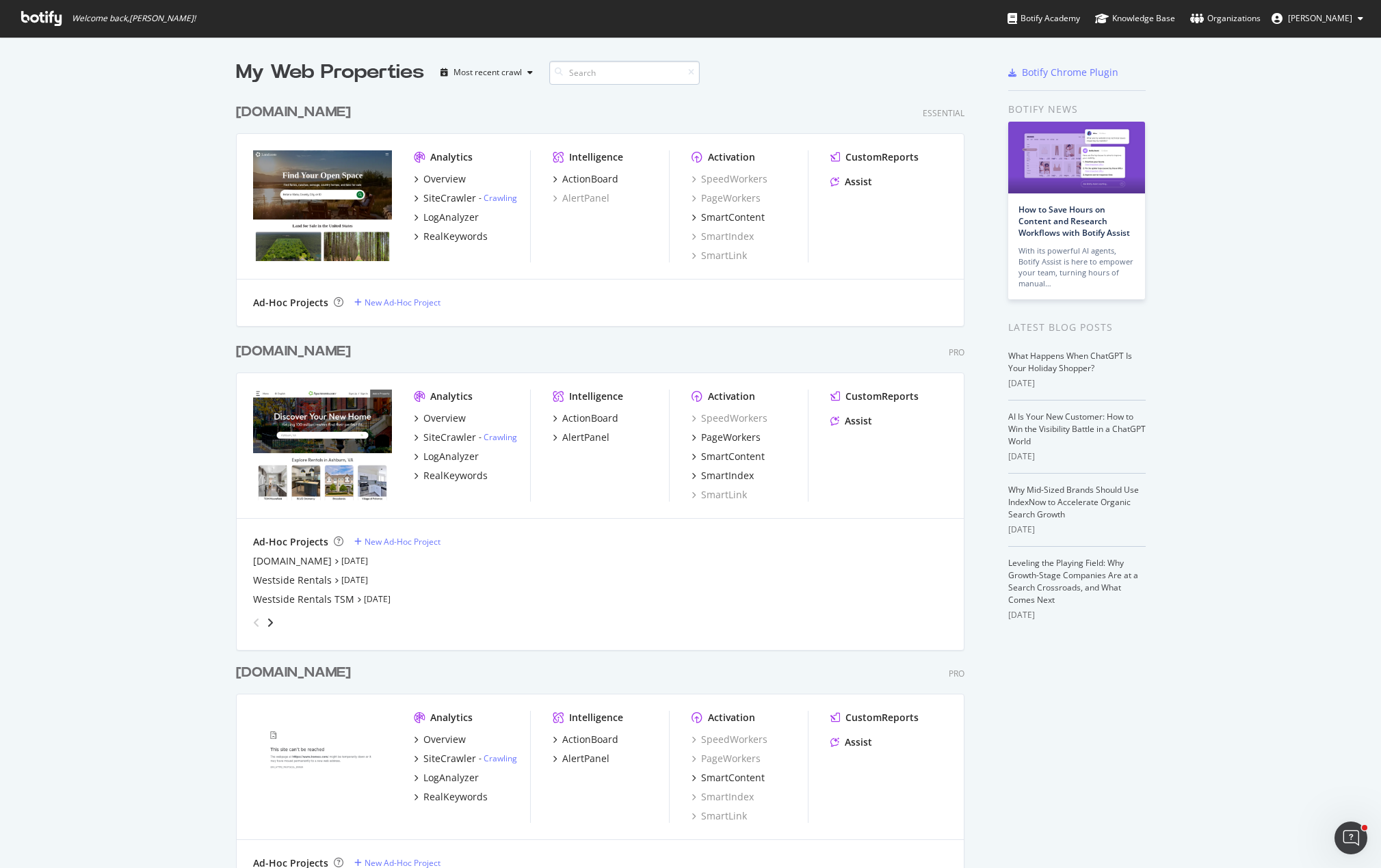
scroll to position [1672, 729]
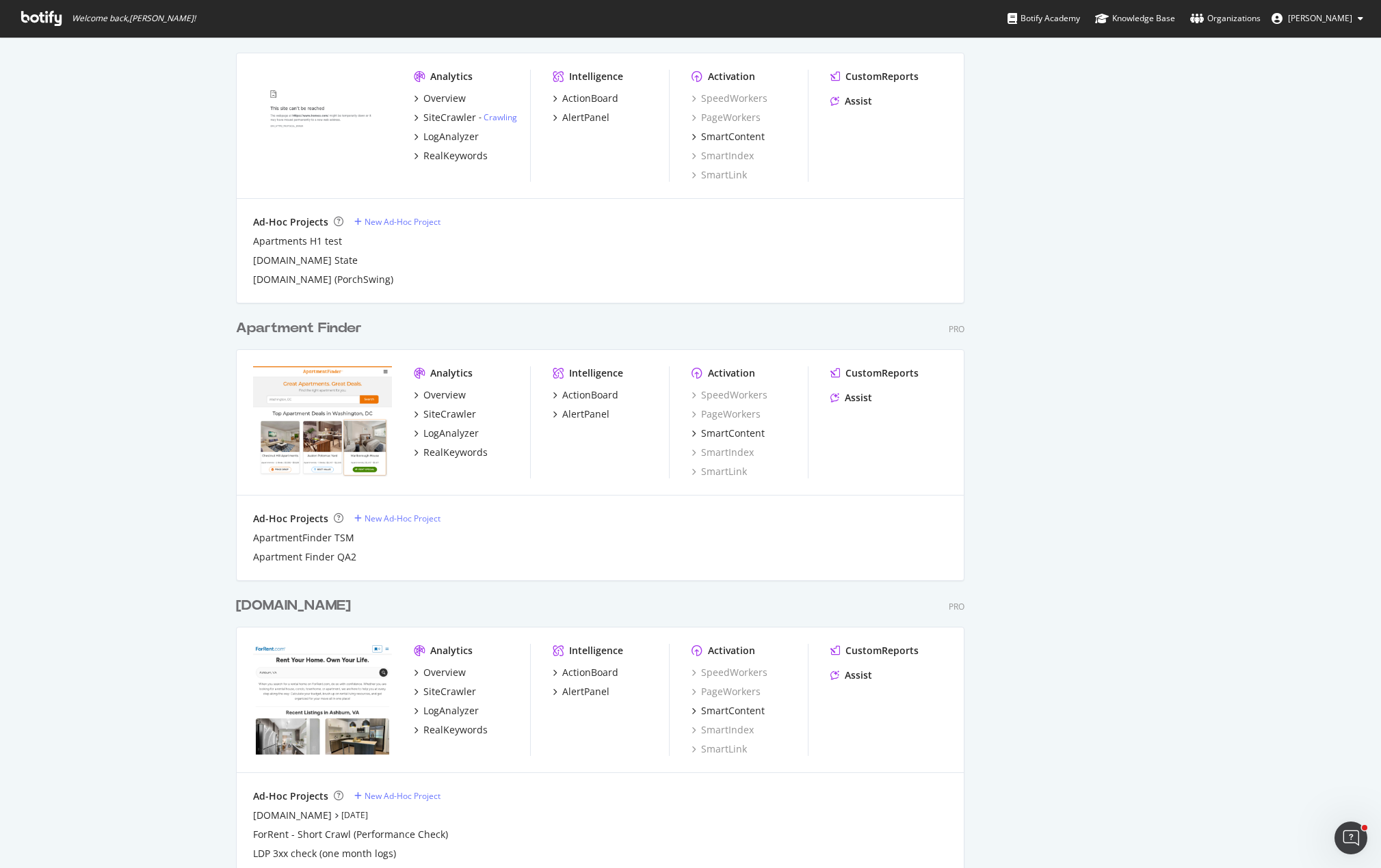
scroll to position [0, 0]
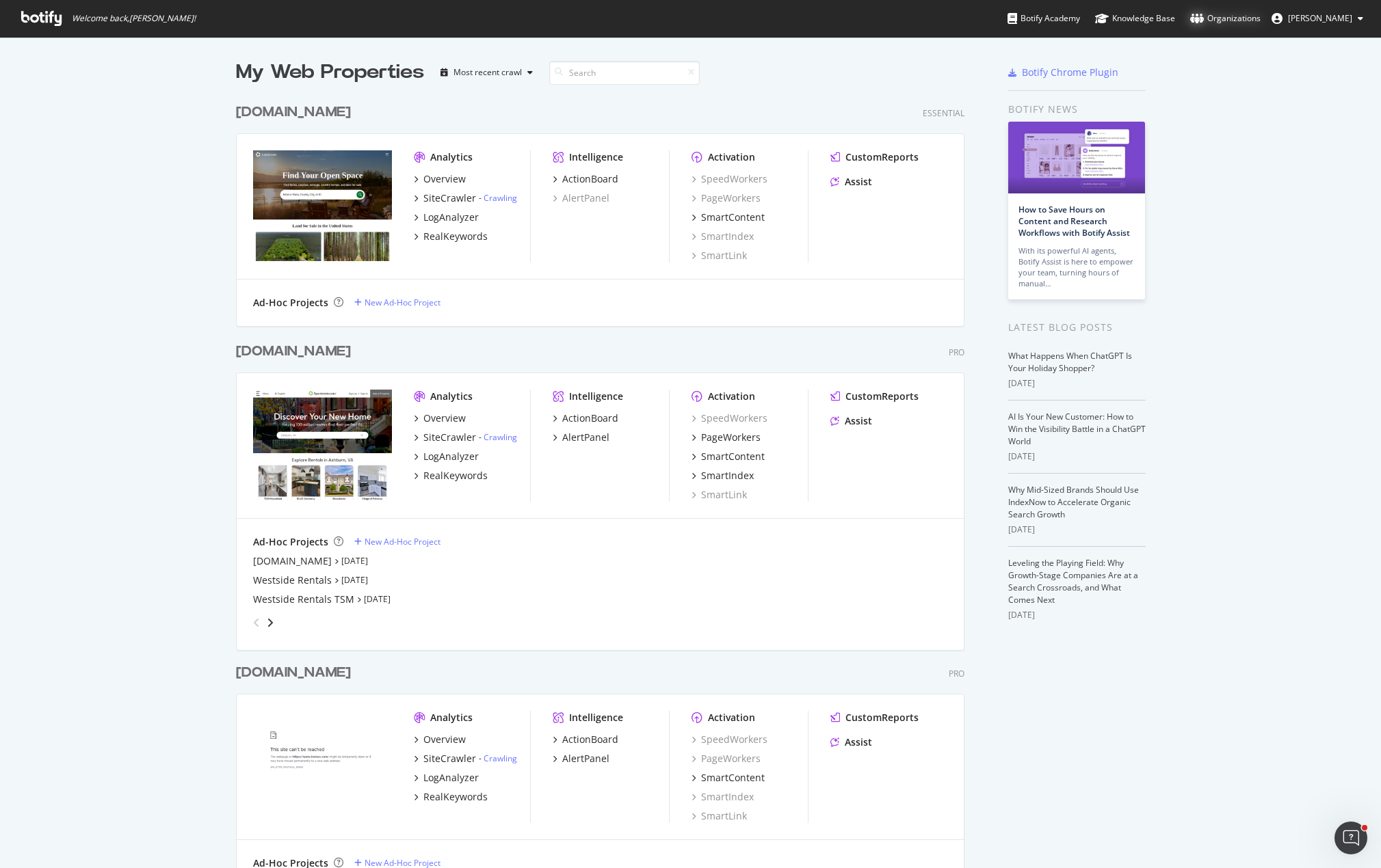
click at [1248, 19] on div "Organizations" at bounding box center [1225, 18] width 70 height 14
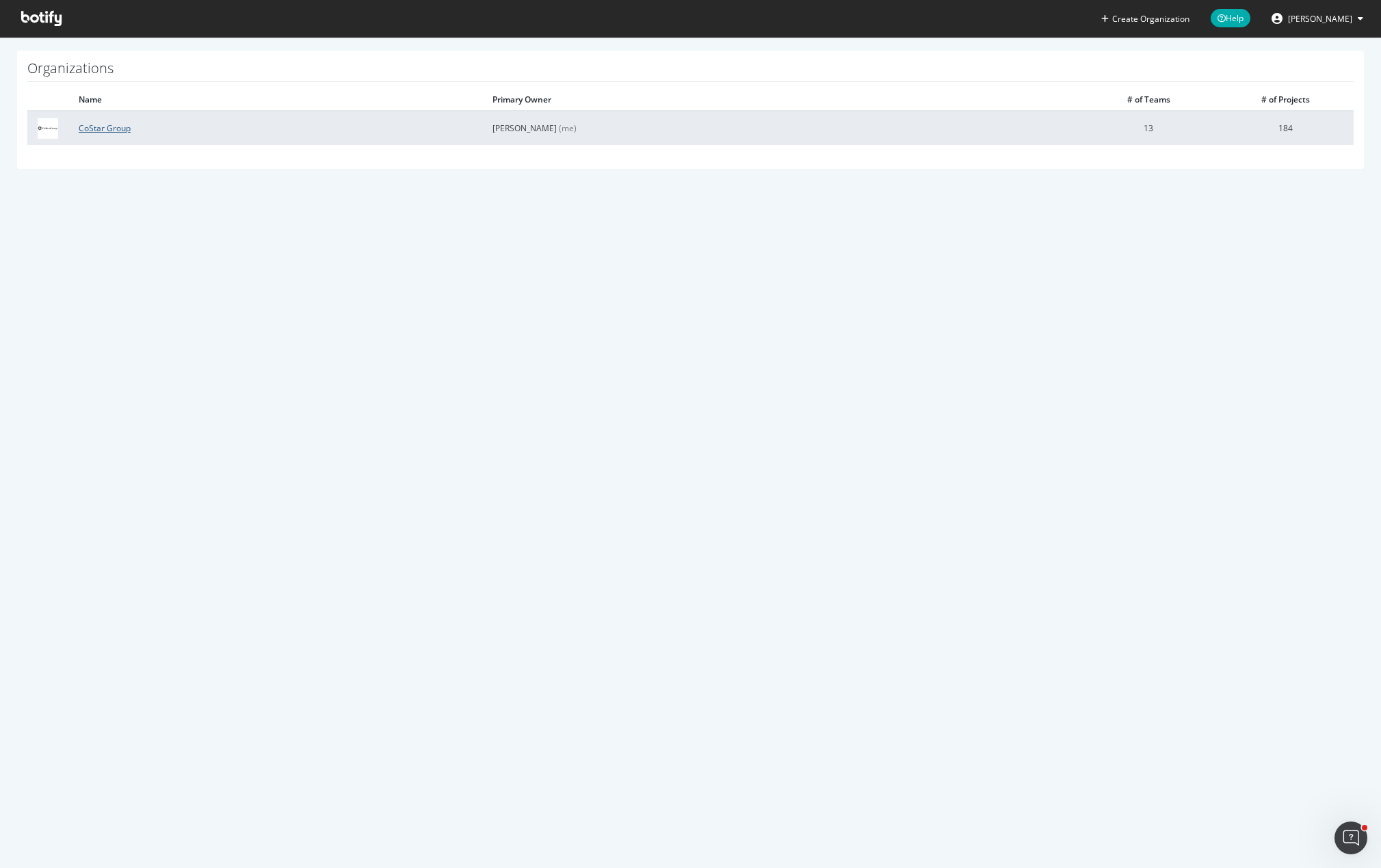
click at [98, 126] on link "CoStar Group" at bounding box center [105, 128] width 52 height 12
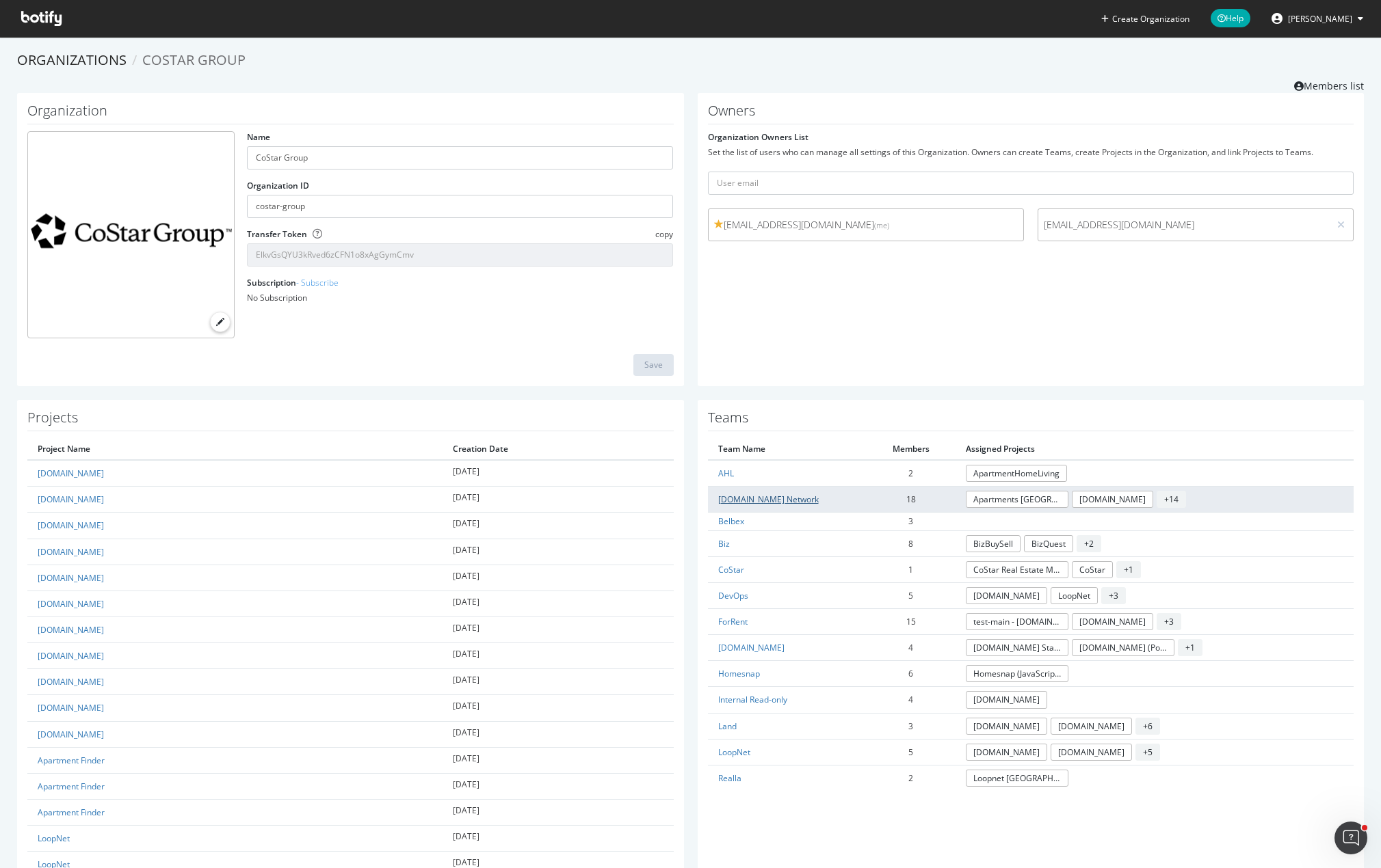
click at [770, 498] on link "[DOMAIN_NAME] Network" at bounding box center [768, 499] width 100 height 12
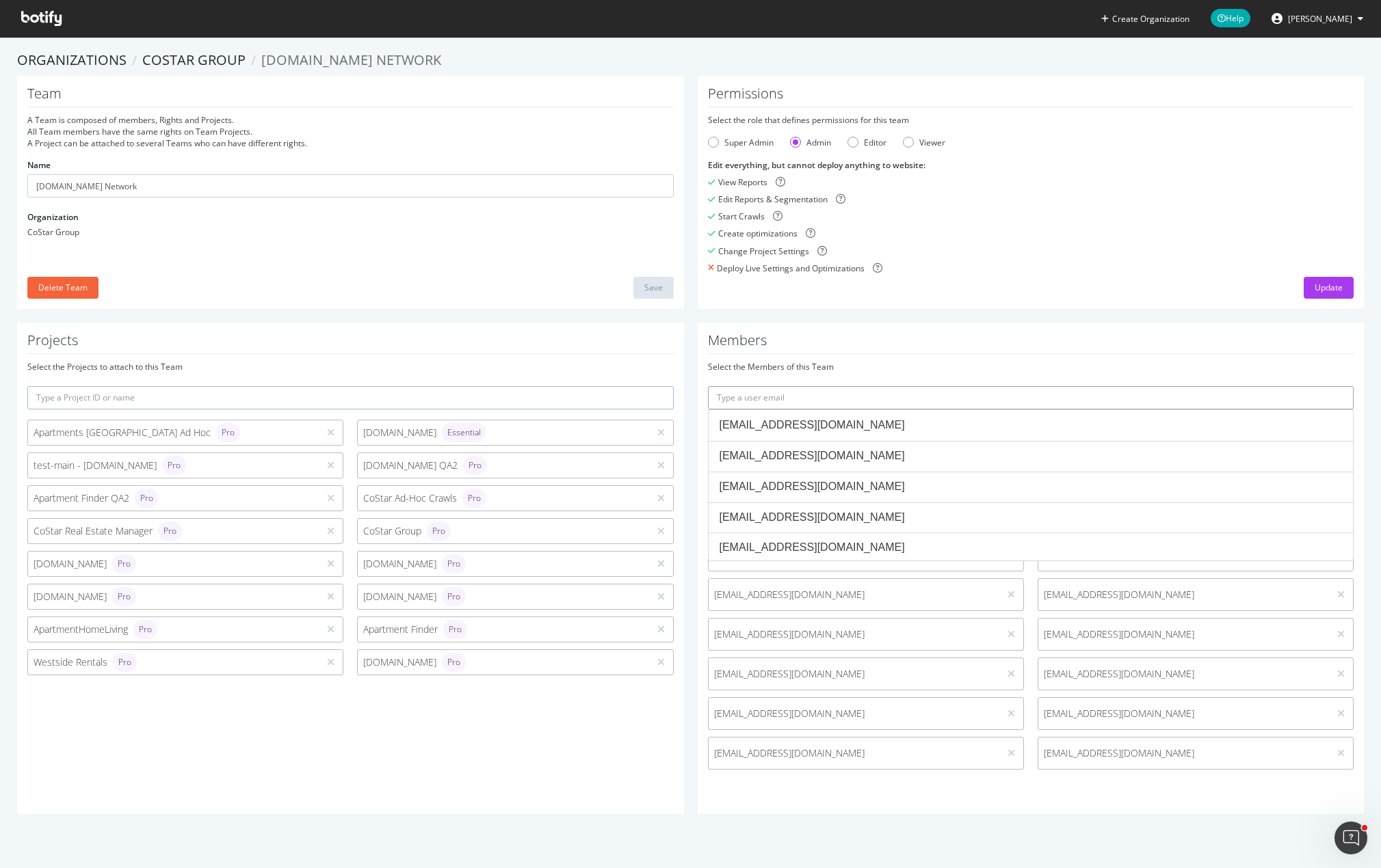
click at [836, 388] on input "text" at bounding box center [1031, 398] width 646 height 23
paste input "smuvva@costar.com"
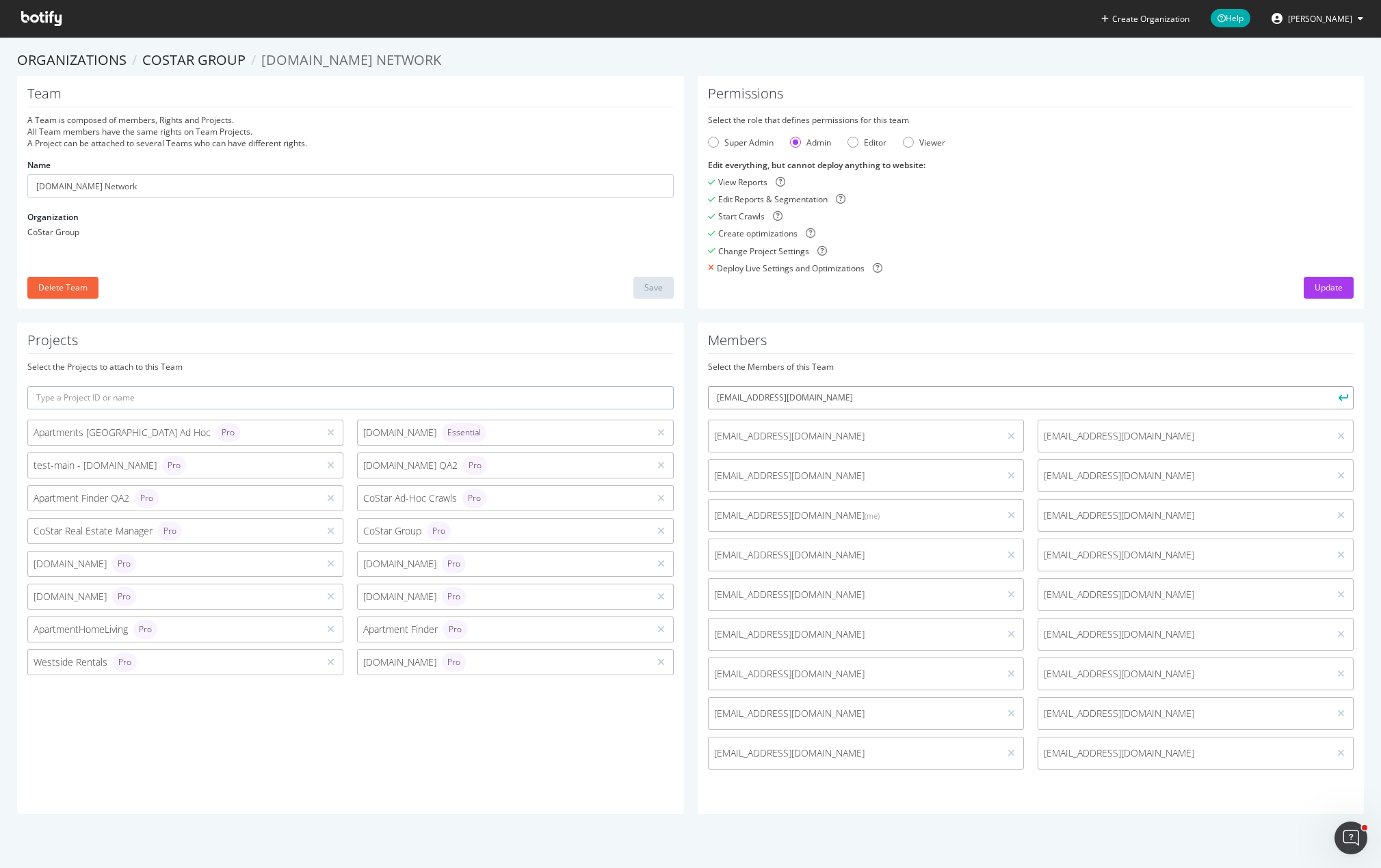
type input "smuvva@costar.com"
click at [1330, 387] on button "submit" at bounding box center [1341, 398] width 23 height 23
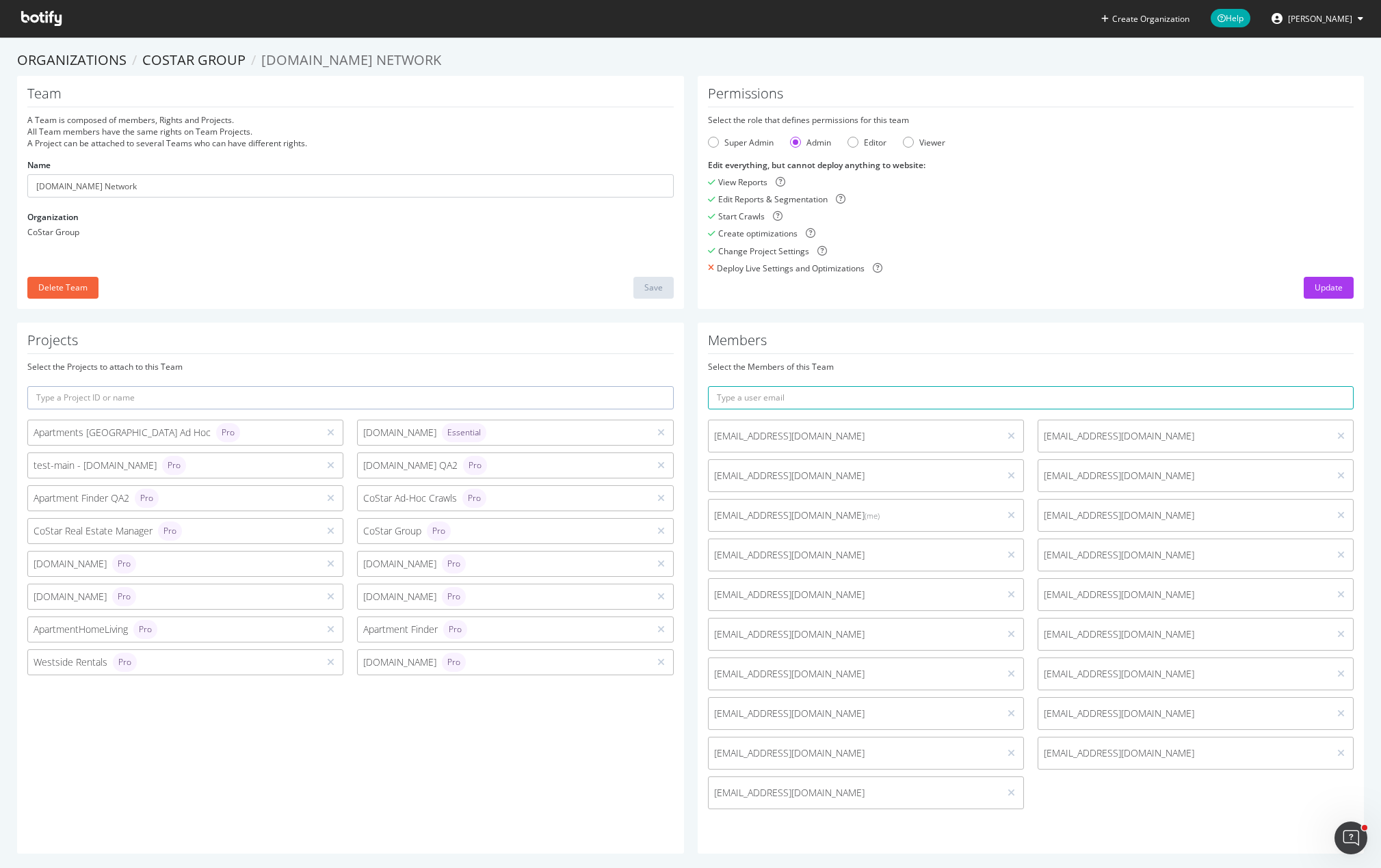
click at [1083, 329] on div "Members Select the Members of this Team snandu@costar.com rmiller@costar.com yd…" at bounding box center [1031, 588] width 667 height 531
click at [781, 791] on span "smuvva@costar.com" at bounding box center [854, 793] width 280 height 14
click at [182, 749] on div "Projects Select the Projects to attach to this Team Apartments Canada Ad Hoc Pr…" at bounding box center [350, 588] width 667 height 531
click at [308, 792] on div "Projects Select the Projects to attach to this Team Apartments Canada Ad Hoc Pr…" at bounding box center [350, 588] width 667 height 531
click at [471, 772] on div "Projects Select the Projects to attach to this Team Apartments Canada Ad Hoc Pr…" at bounding box center [350, 588] width 667 height 531
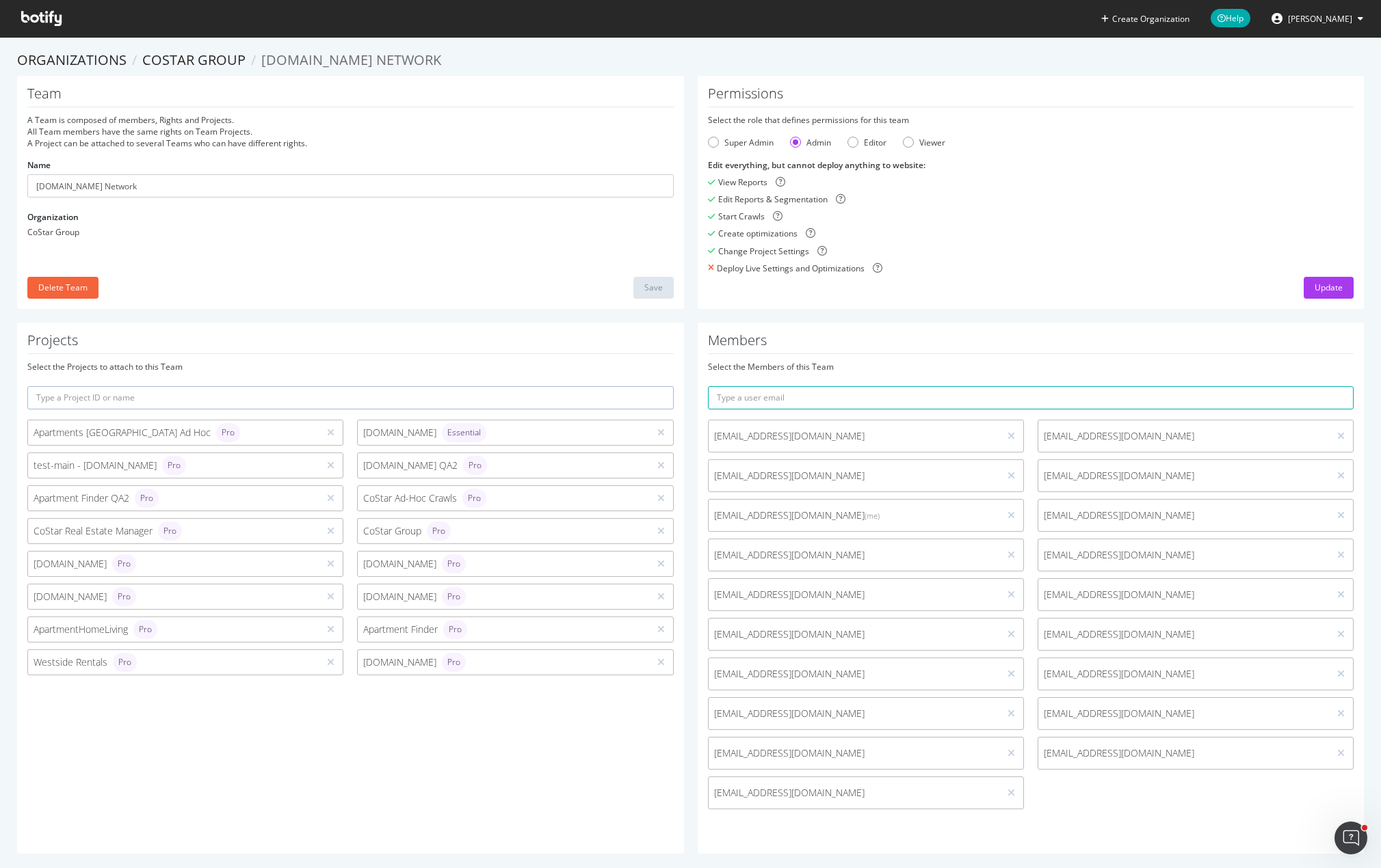
click at [216, 750] on div "Projects Select the Projects to attach to this Team Apartments Canada Ad Hoc Pr…" at bounding box center [350, 588] width 667 height 531
click at [806, 333] on h1 "Members" at bounding box center [1031, 343] width 646 height 21
click at [338, 369] on div "Select the Projects to attach to this Team" at bounding box center [350, 367] width 646 height 12
click at [305, 244] on div "Team A Team is composed of members, Rights and Projects. All Team members have …" at bounding box center [350, 192] width 667 height 233
drag, startPoint x: 562, startPoint y: 218, endPoint x: 570, endPoint y: 215, distance: 8.5
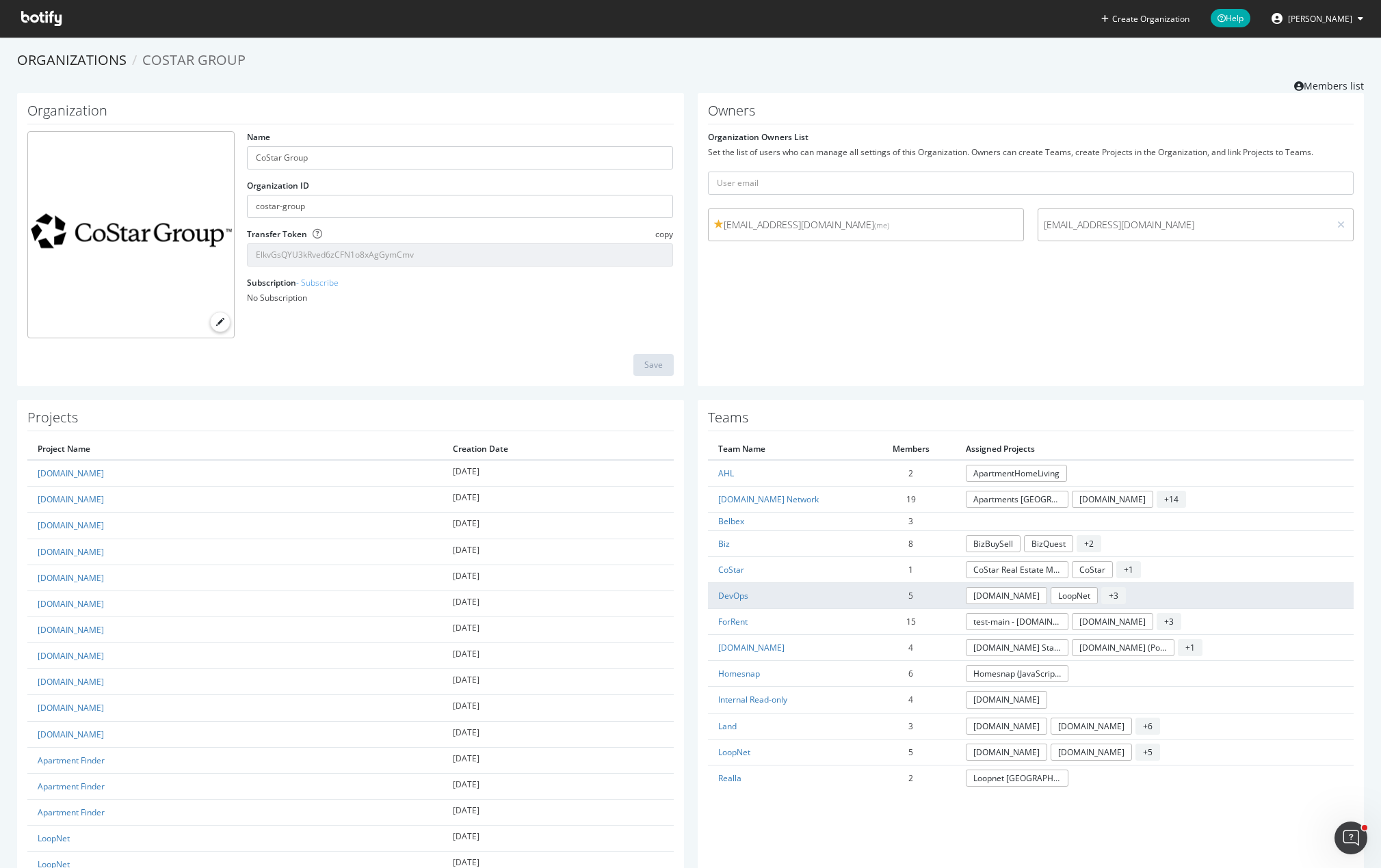
click at [744, 593] on td "DevOps" at bounding box center [788, 595] width 159 height 26
click at [732, 594] on link "DevOps" at bounding box center [732, 595] width 30 height 12
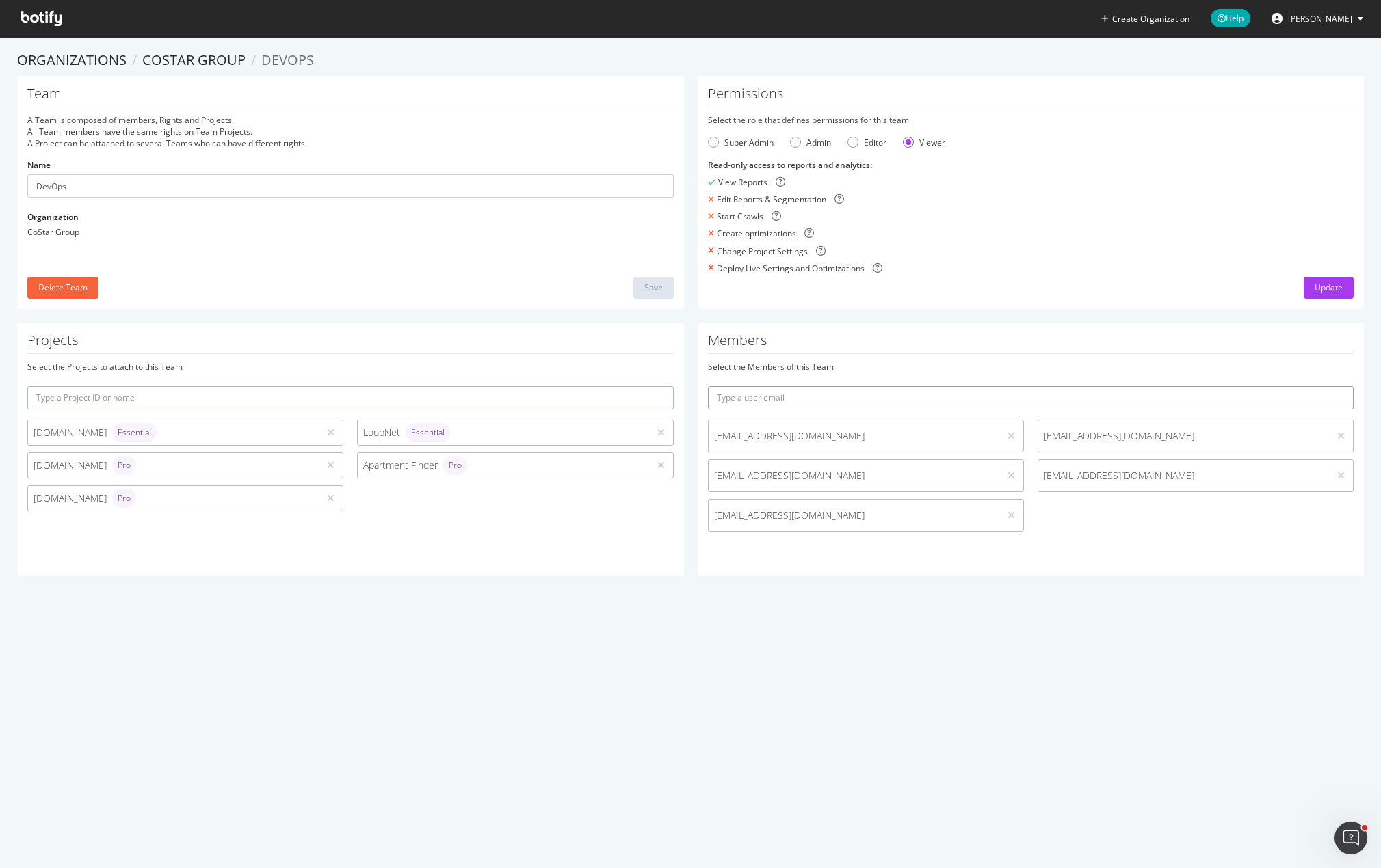
click at [779, 398] on input "text" at bounding box center [1031, 398] width 646 height 23
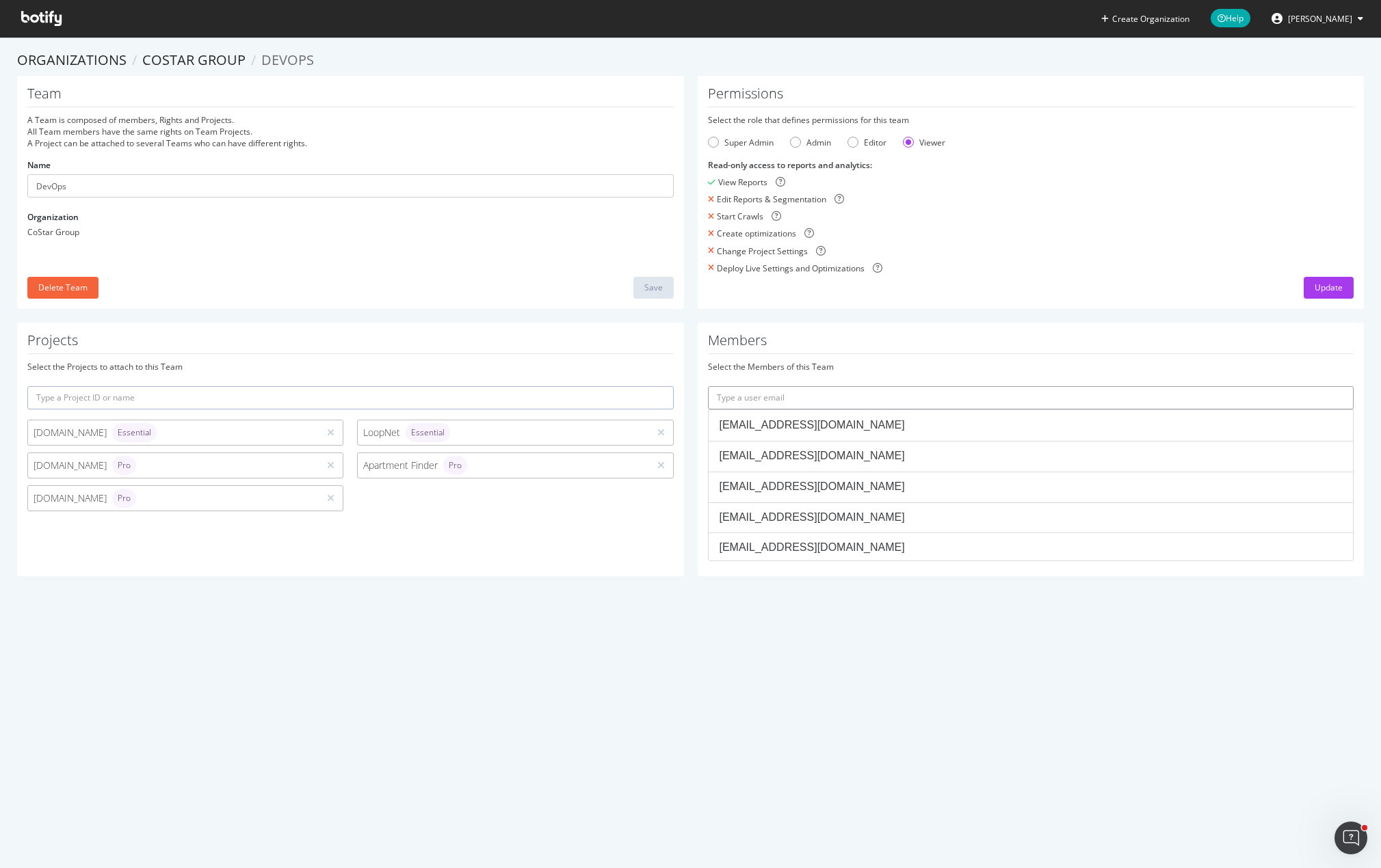
paste input "smuvva@costar.com"
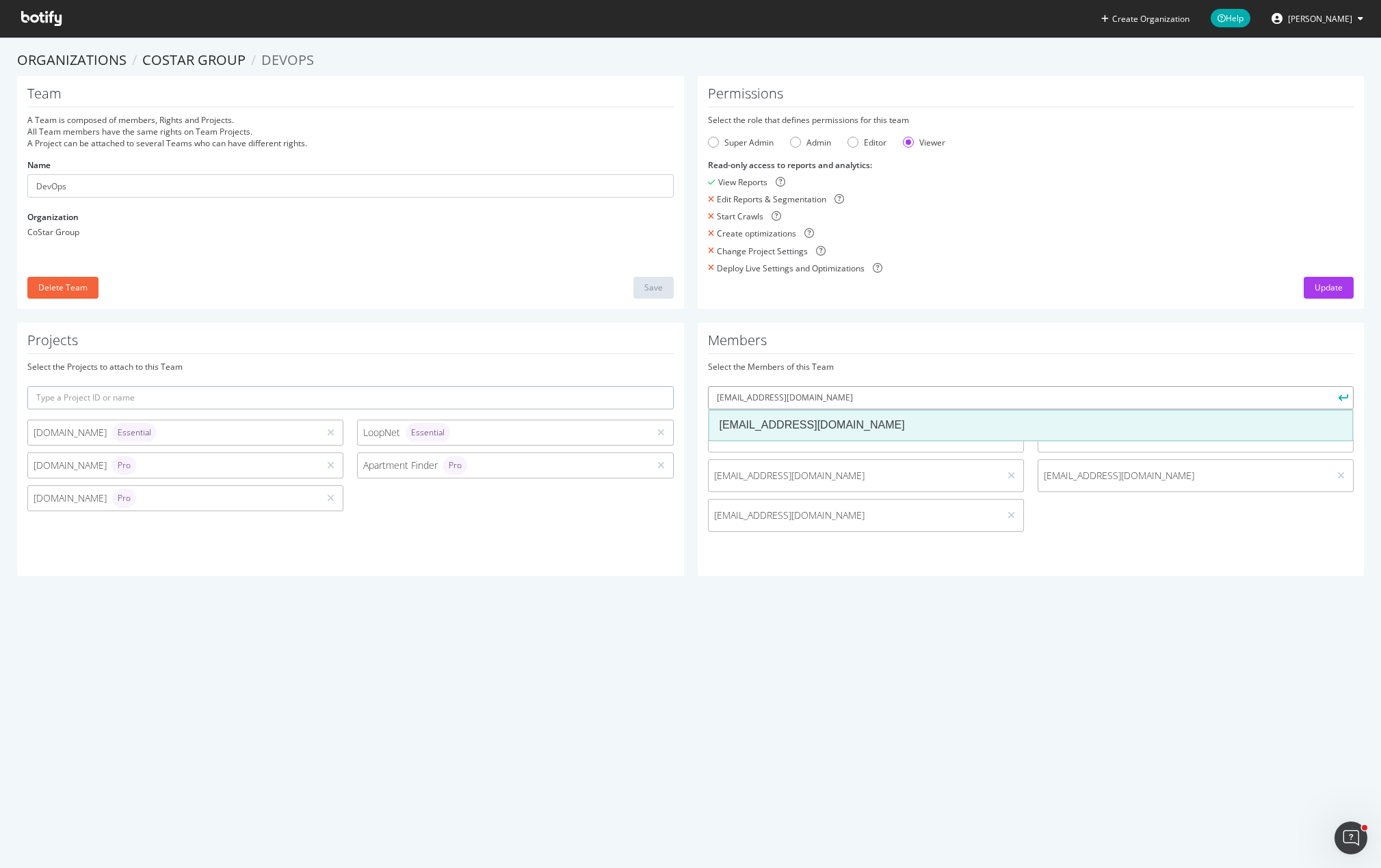
type input "smuvva@costar.com"
click at [817, 429] on div "smuvva@costar.com" at bounding box center [1031, 425] width 623 height 15
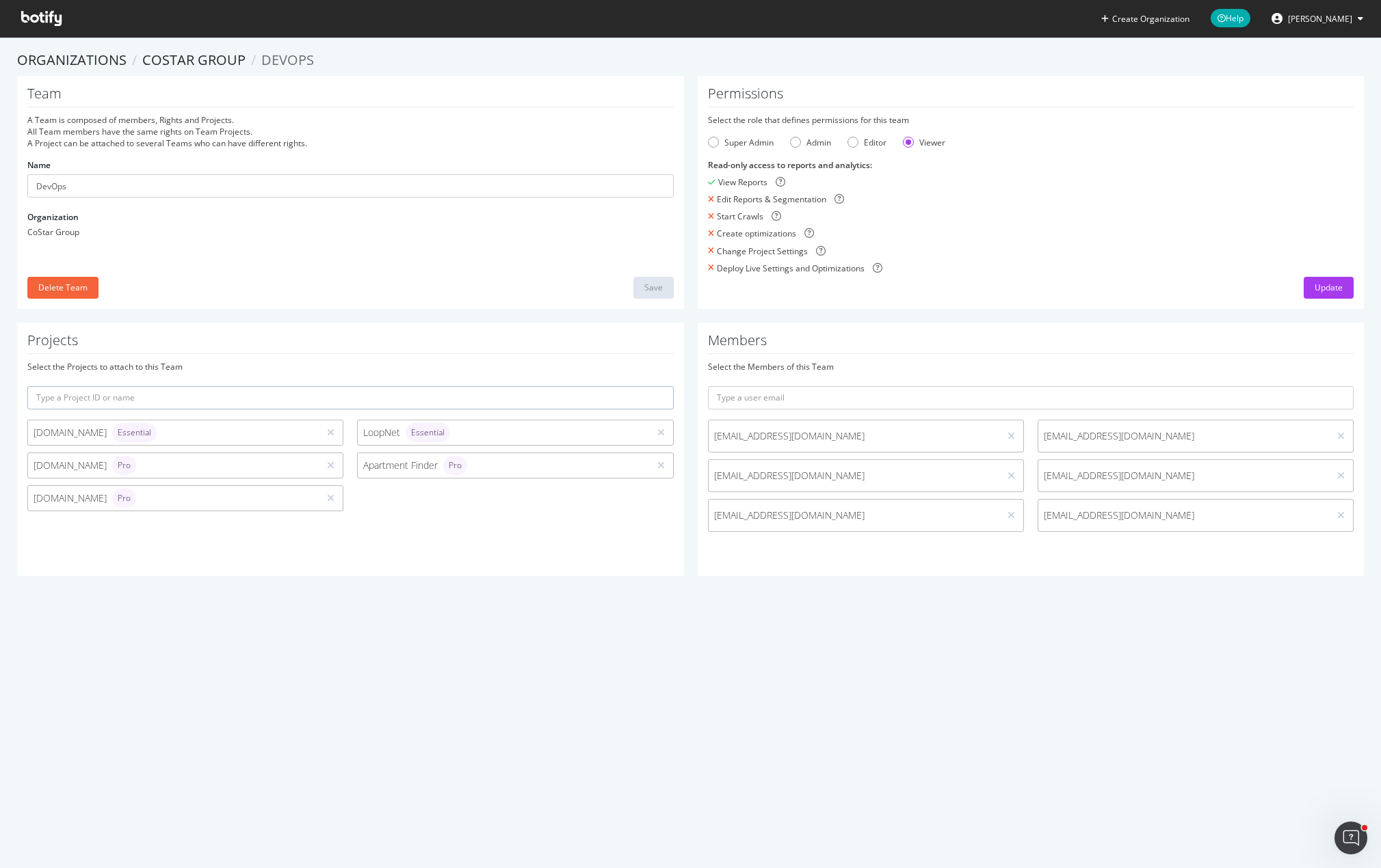
drag, startPoint x: 1324, startPoint y: 288, endPoint x: 1067, endPoint y: 311, distance: 258.0
click at [1073, 311] on div "Team A Team is composed of members, Rights and Projects. All Team members have …" at bounding box center [690, 199] width 1360 height 247
drag, startPoint x: 238, startPoint y: 233, endPoint x: 266, endPoint y: 236, distance: 28.2
click at [238, 235] on div "CoStar Group" at bounding box center [350, 232] width 646 height 12
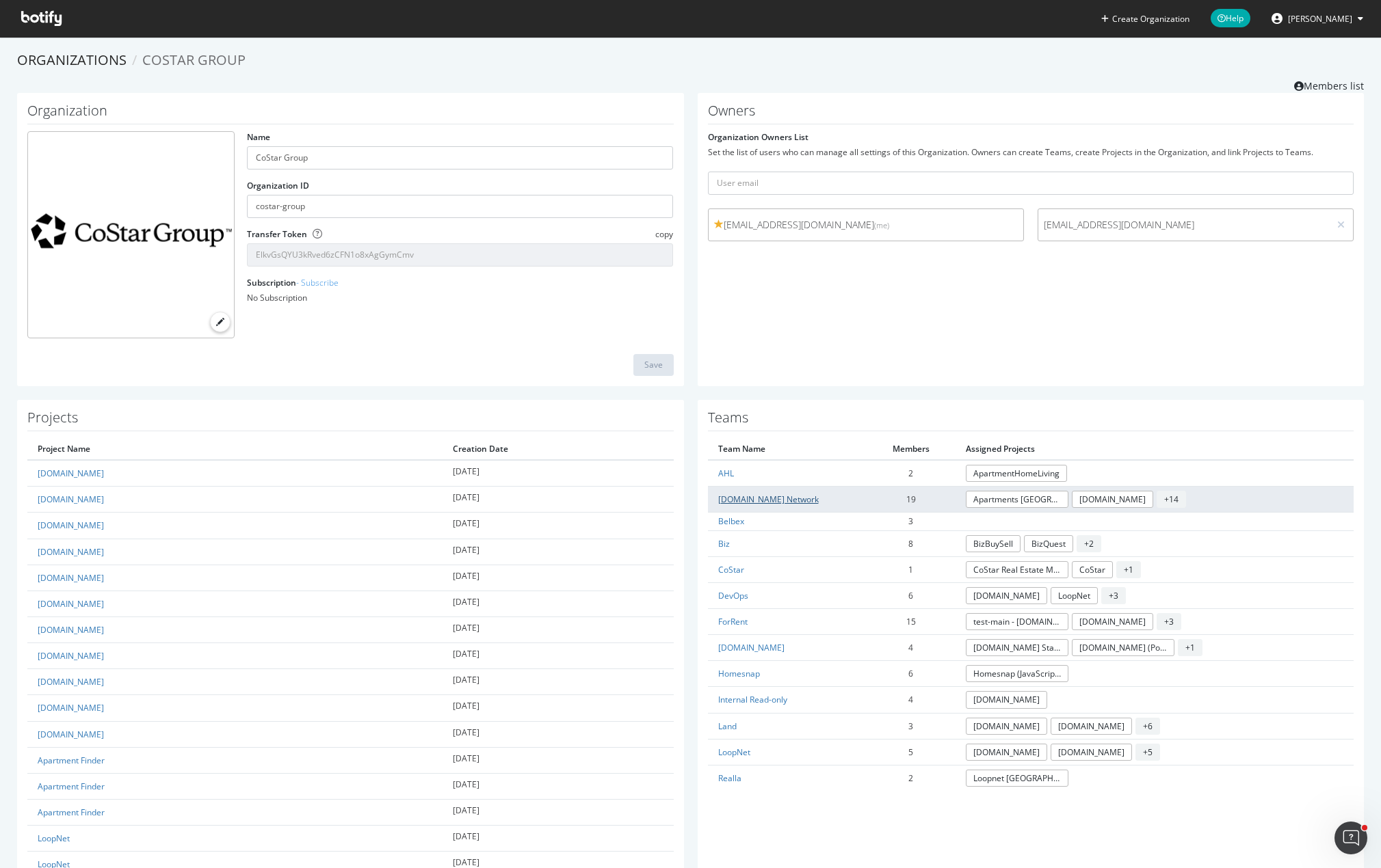
click at [779, 494] on link "Apartments.com Network" at bounding box center [768, 499] width 100 height 12
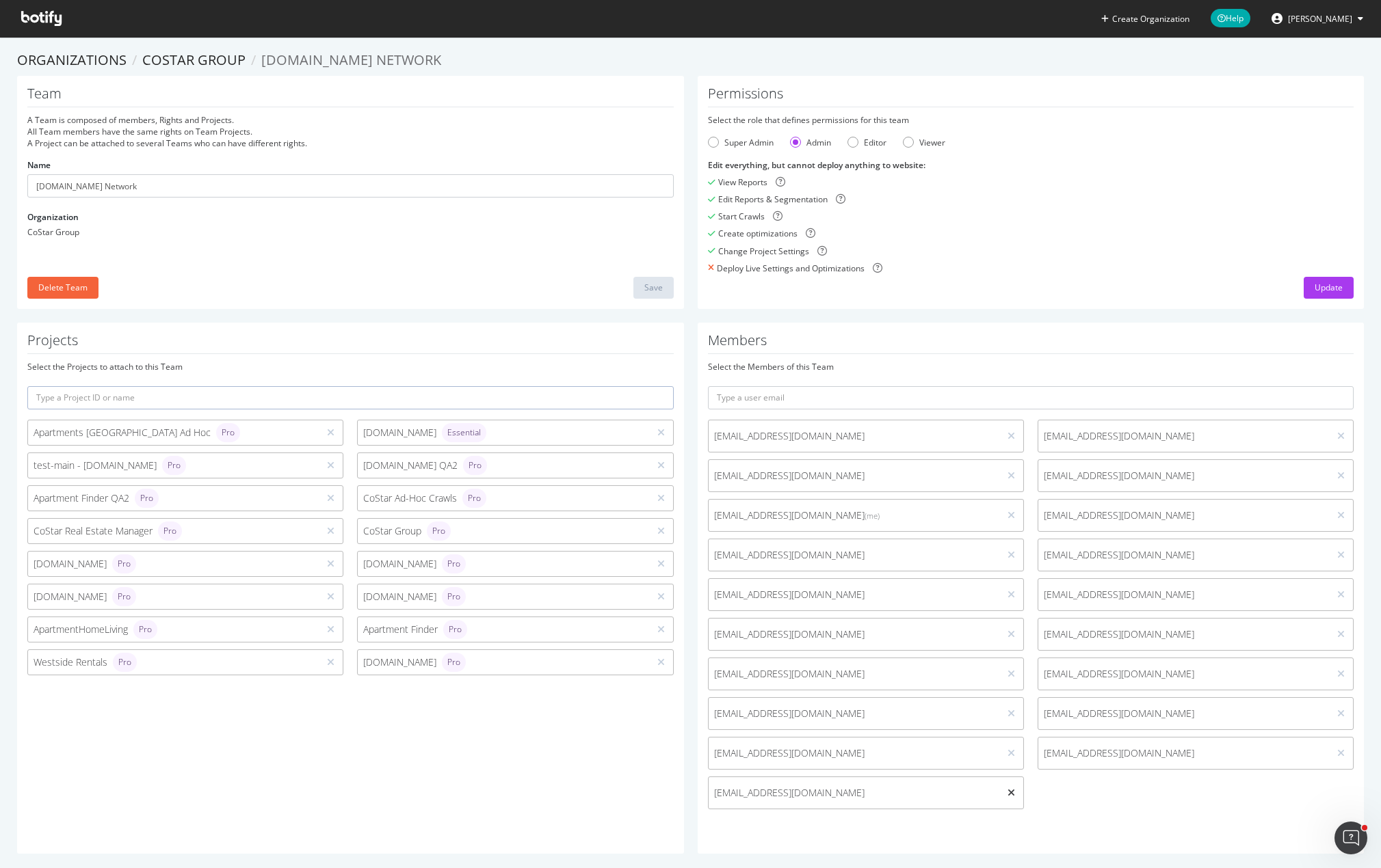
click at [1007, 795] on icon at bounding box center [1011, 793] width 7 height 10
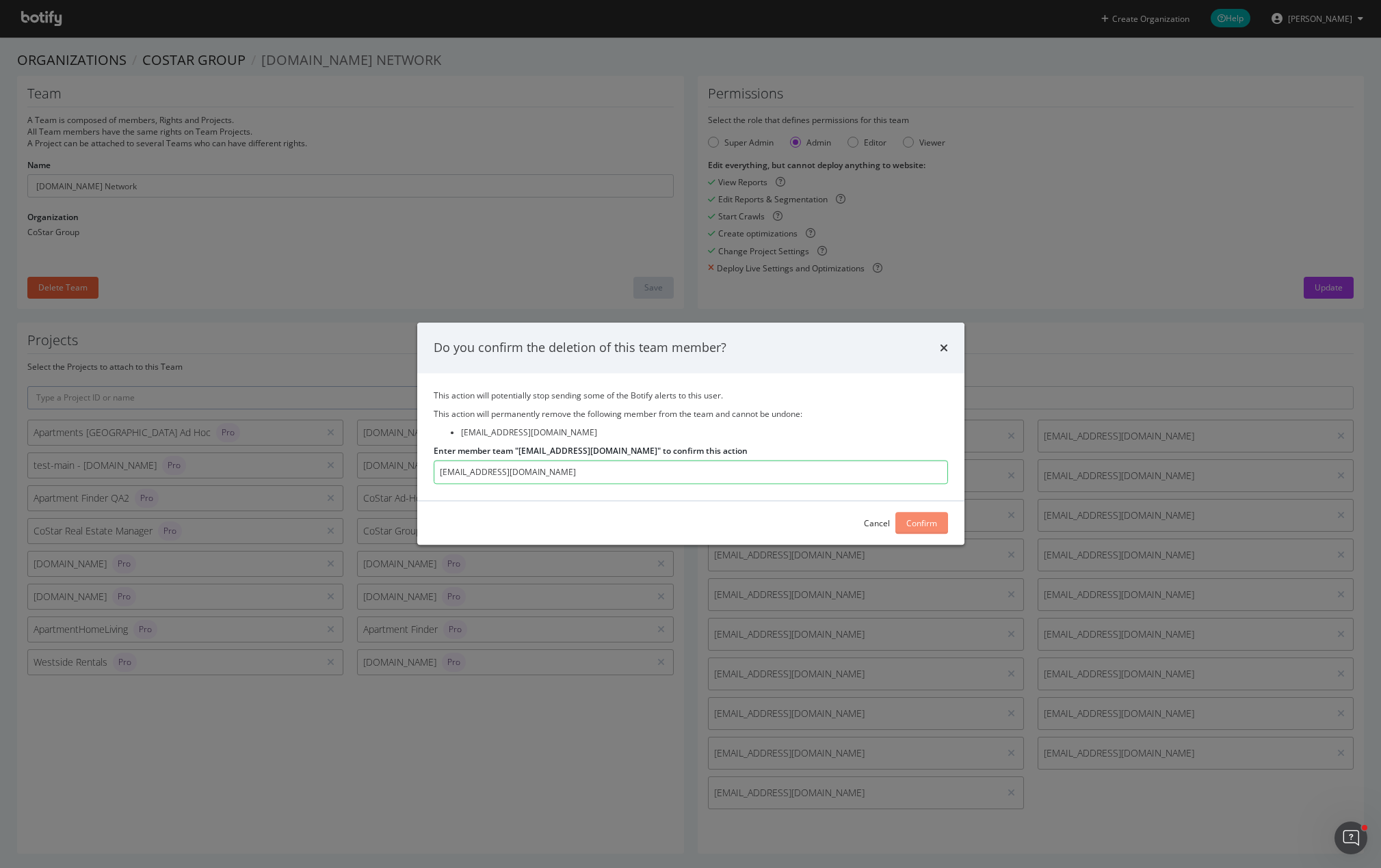
type input "smuvva@costar.com"
click at [929, 522] on div "Confirm" at bounding box center [921, 523] width 31 height 12
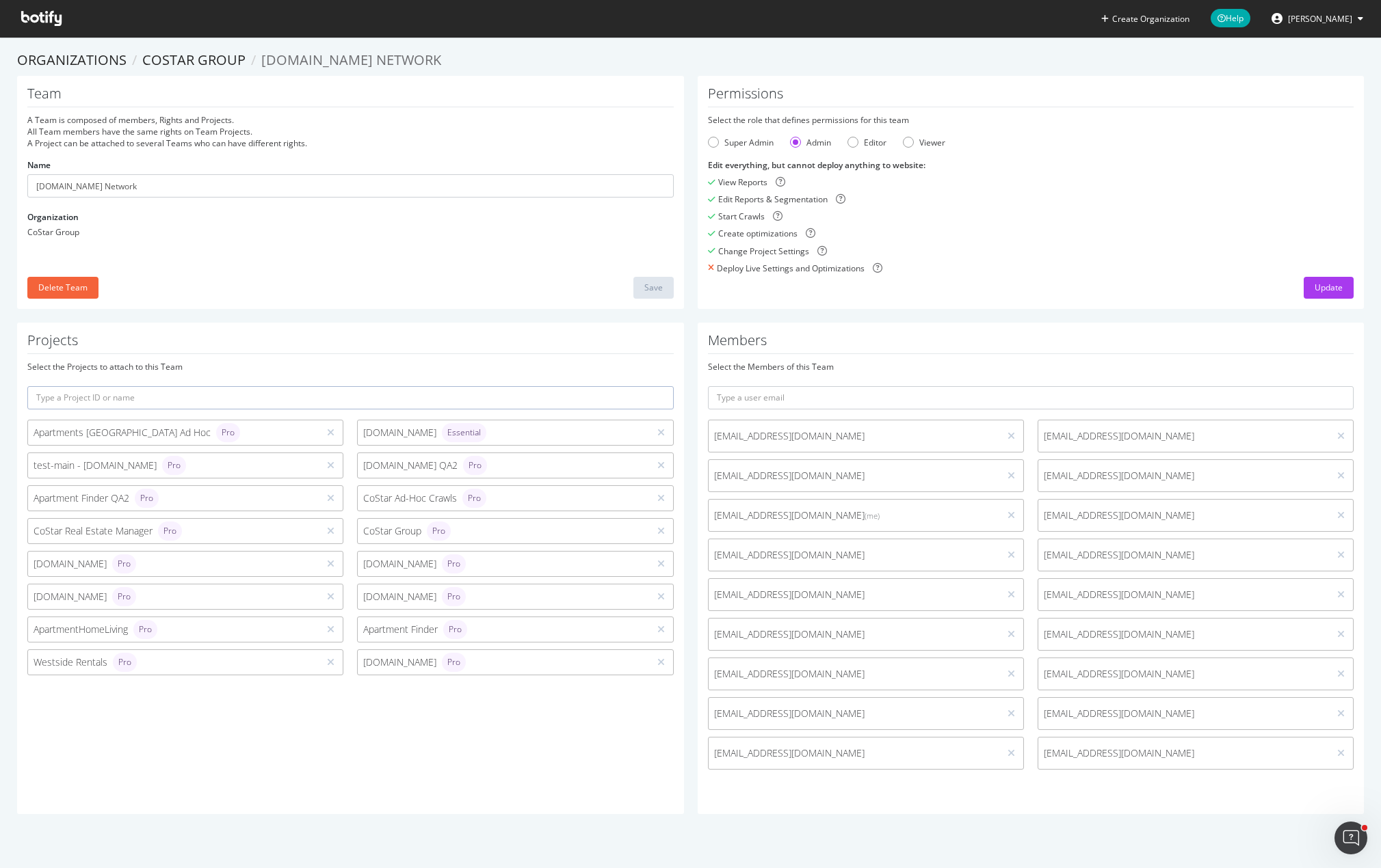
click at [810, 814] on div "Projects Select the Projects to attach to this Team Apartments Canada Ad Hoc Pr…" at bounding box center [690, 574] width 1360 height 505
click at [814, 751] on span "ppinto@costar.com" at bounding box center [854, 753] width 280 height 14
click at [768, 755] on span "ppinto@costar.com" at bounding box center [854, 753] width 280 height 14
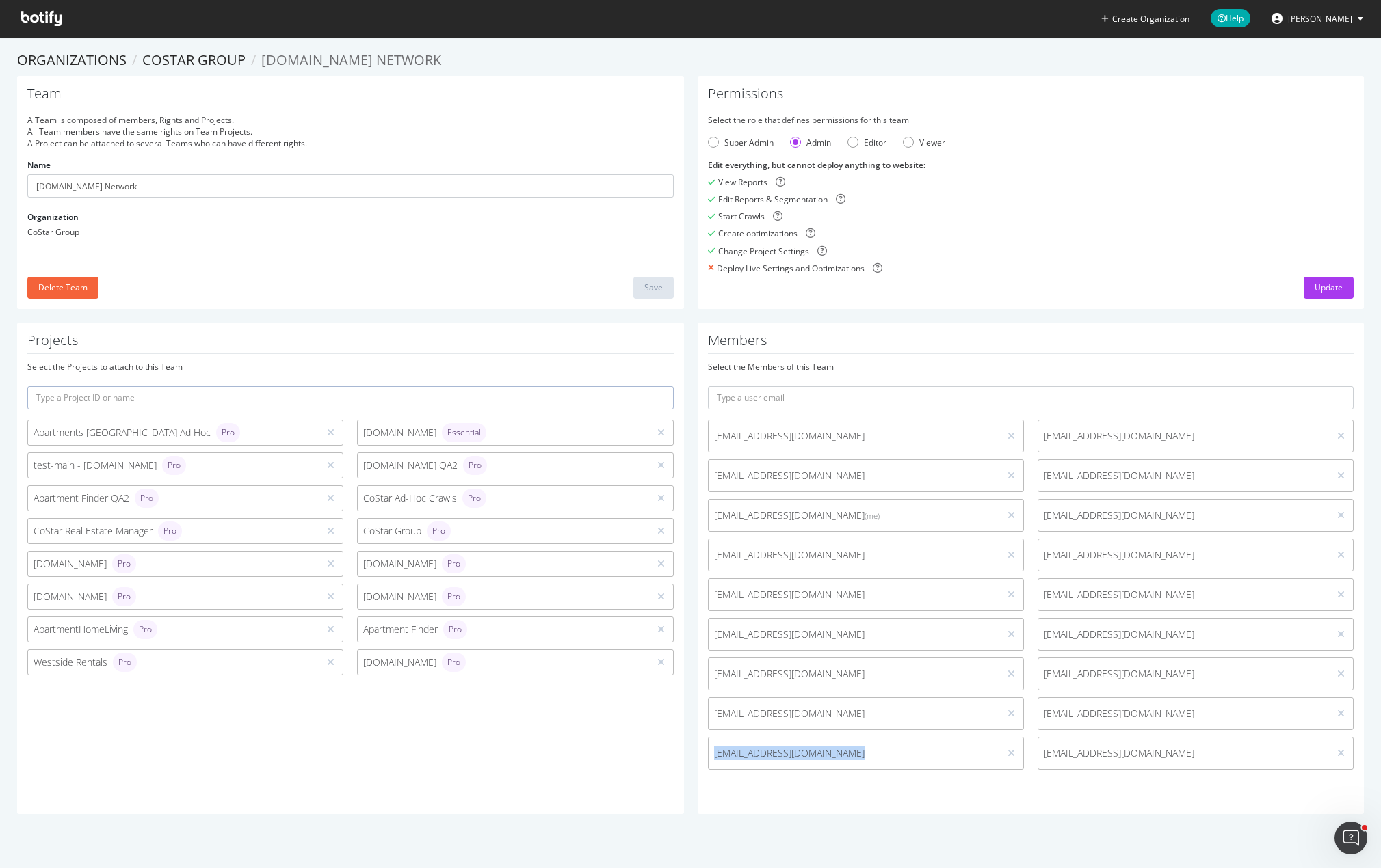
copy div "ppinto@costar.com"
click at [1007, 753] on icon at bounding box center [1011, 753] width 7 height 10
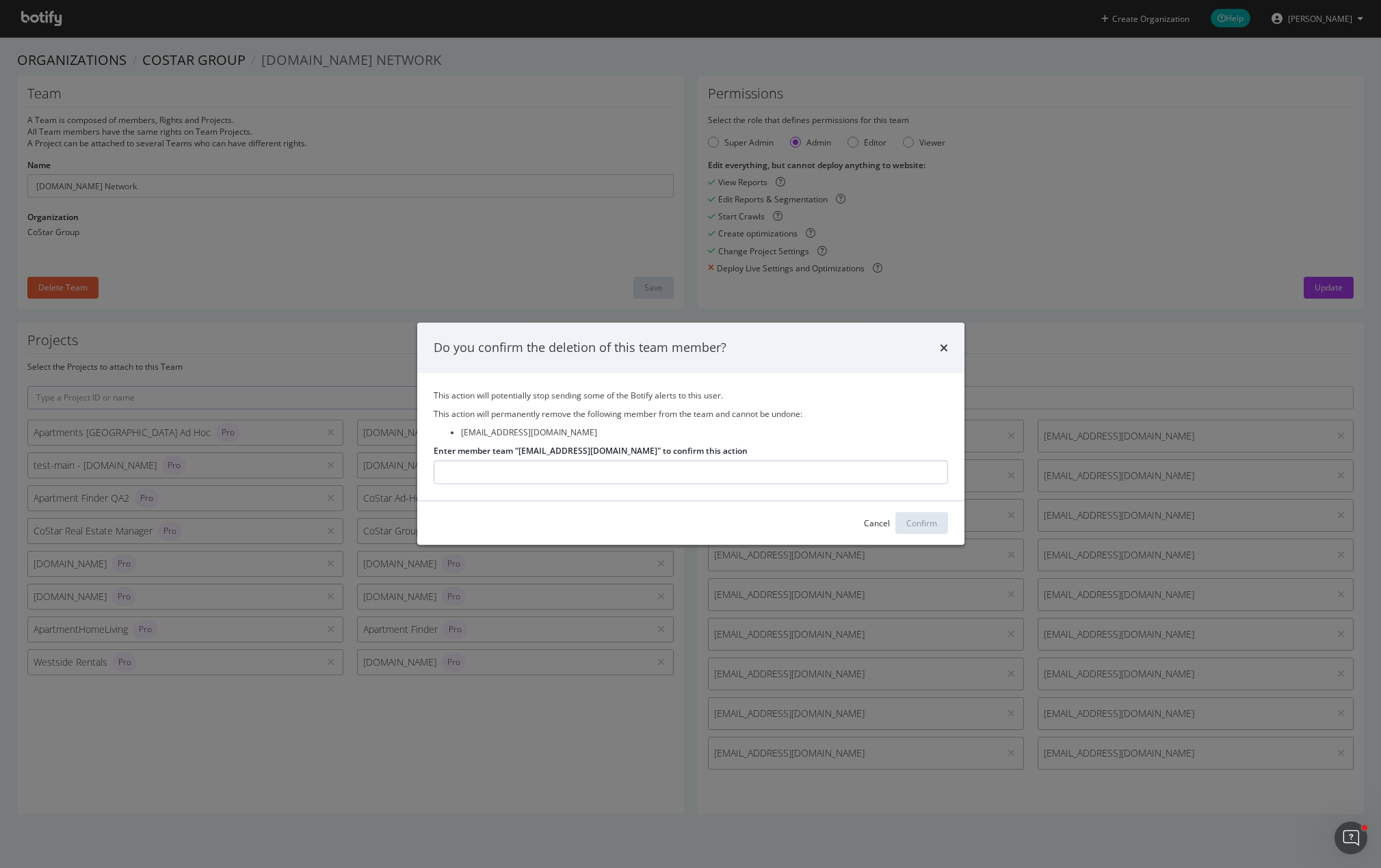
click at [789, 469] on input "Enter member team "ppinto@costar.com" to confirm this action" at bounding box center [690, 472] width 514 height 23
type input "ppinto@costar.com"
click at [925, 522] on div "Confirm" at bounding box center [921, 523] width 31 height 12
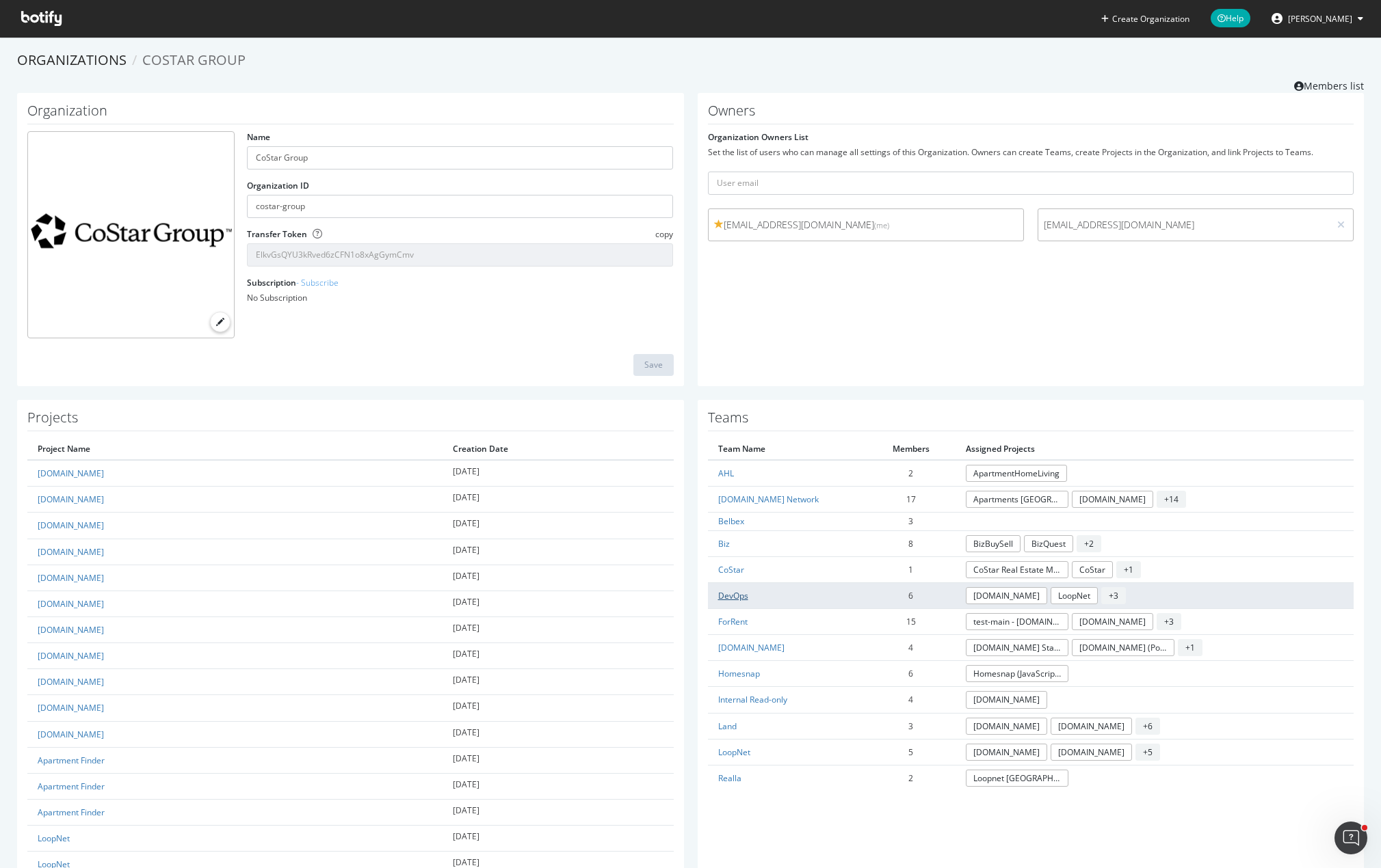
click at [739, 590] on link "DevOps" at bounding box center [732, 595] width 30 height 12
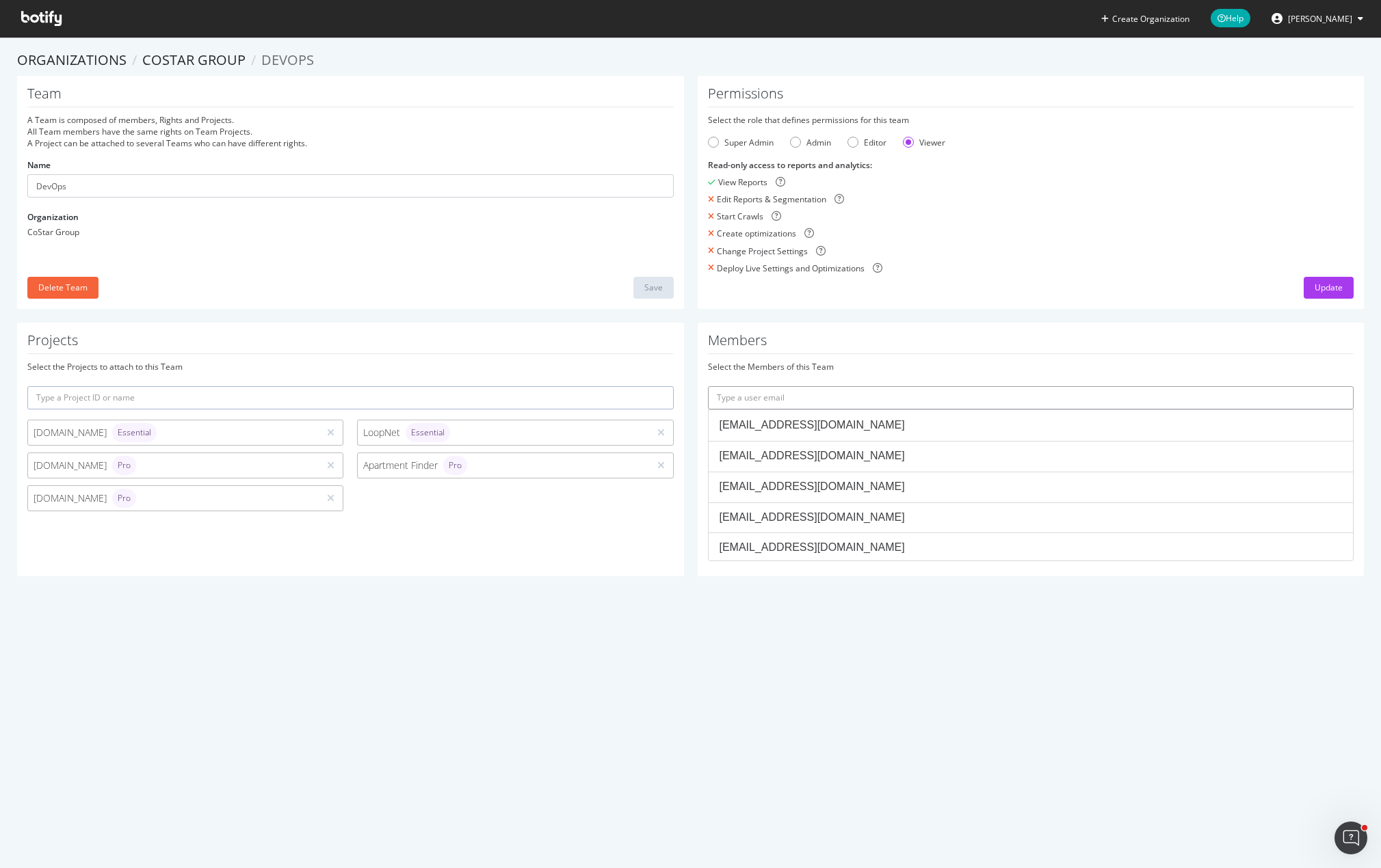
click at [837, 397] on input "text" at bounding box center [1031, 398] width 646 height 23
paste input "ppinto@costar.com"
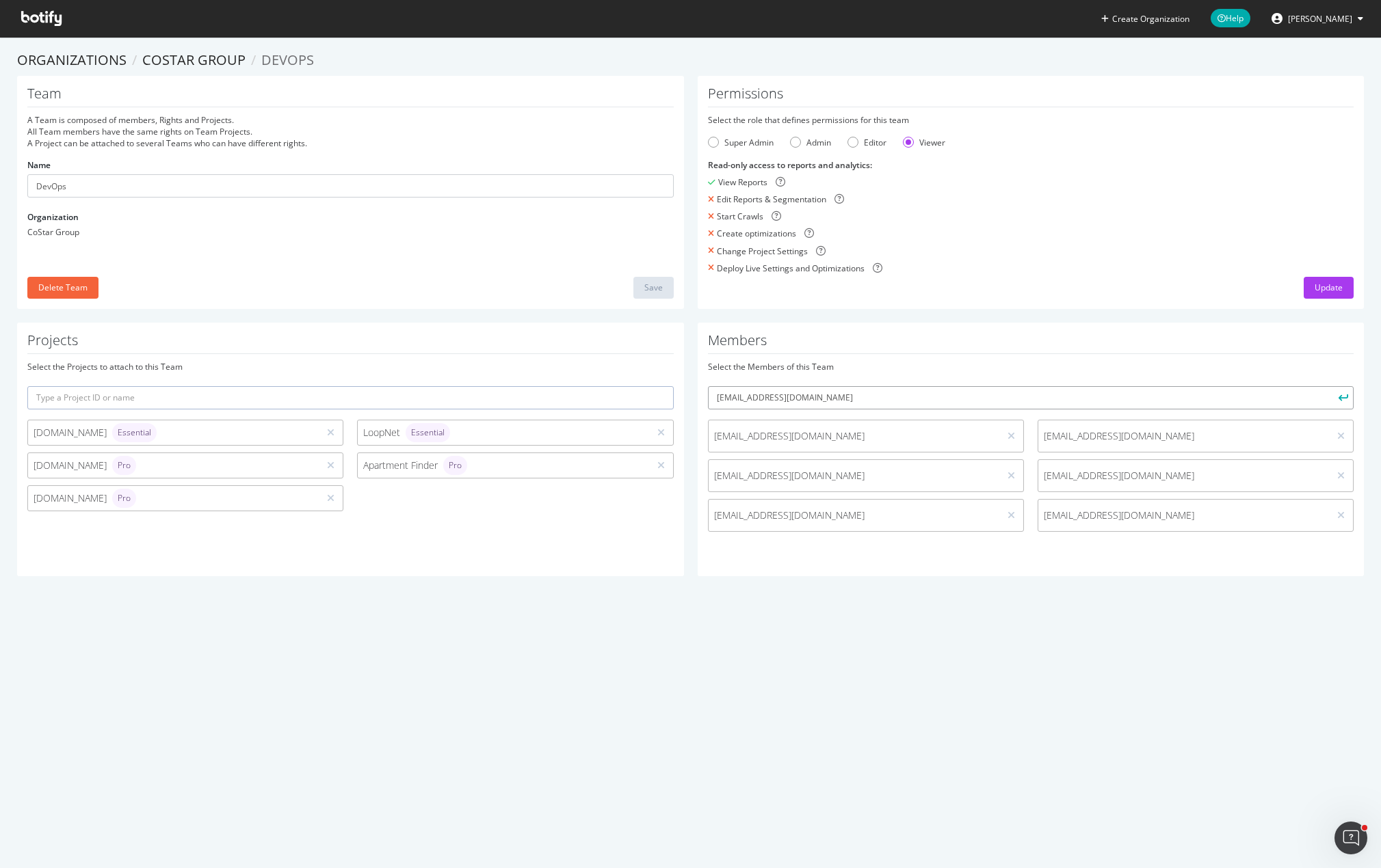
type input "ppinto@costar.com"
click at [1330, 387] on button "submit" at bounding box center [1341, 398] width 23 height 23
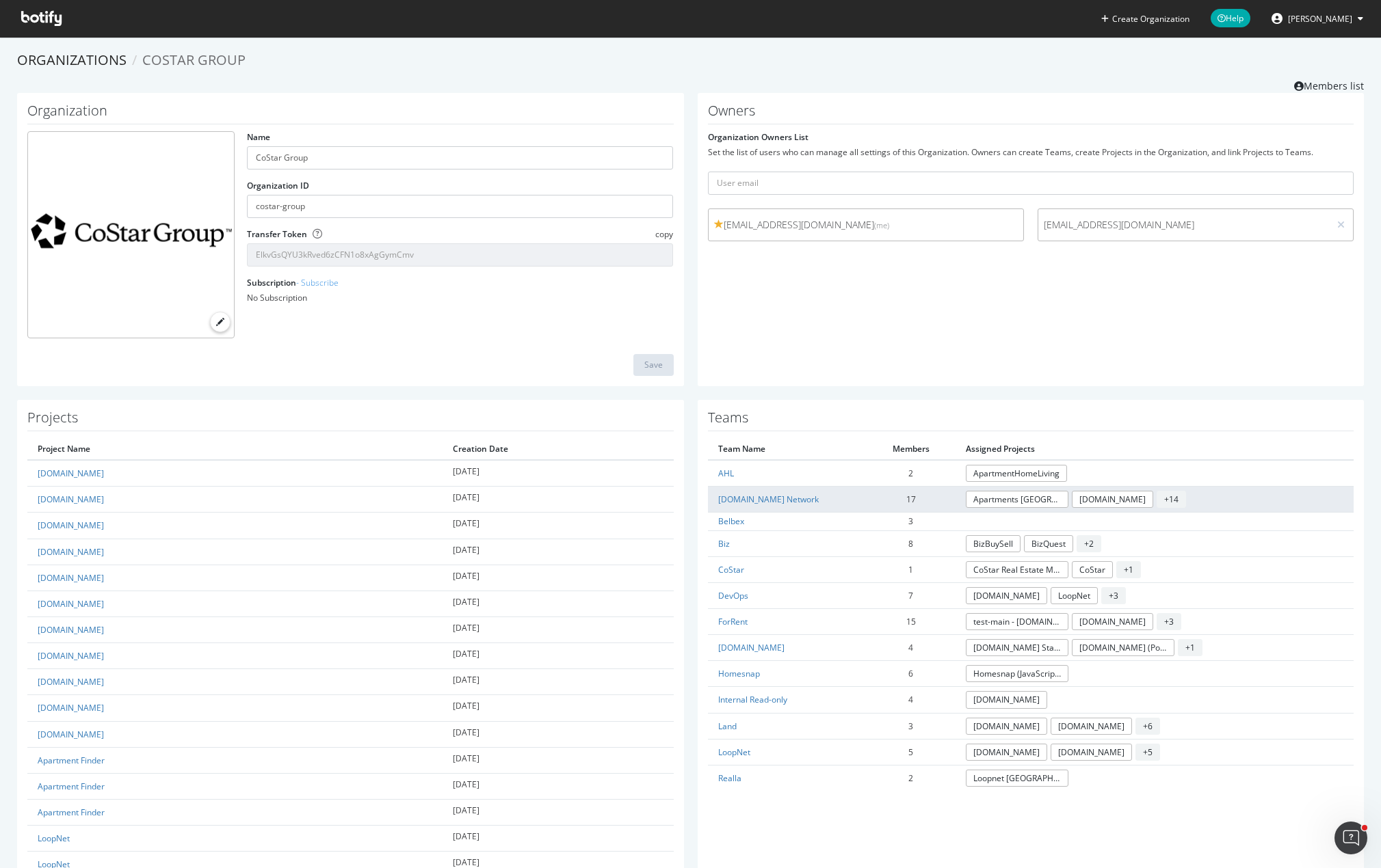
click at [750, 504] on td "Apartments.com Network" at bounding box center [788, 499] width 159 height 26
click at [770, 501] on link "Apartments.com Network" at bounding box center [768, 499] width 100 height 12
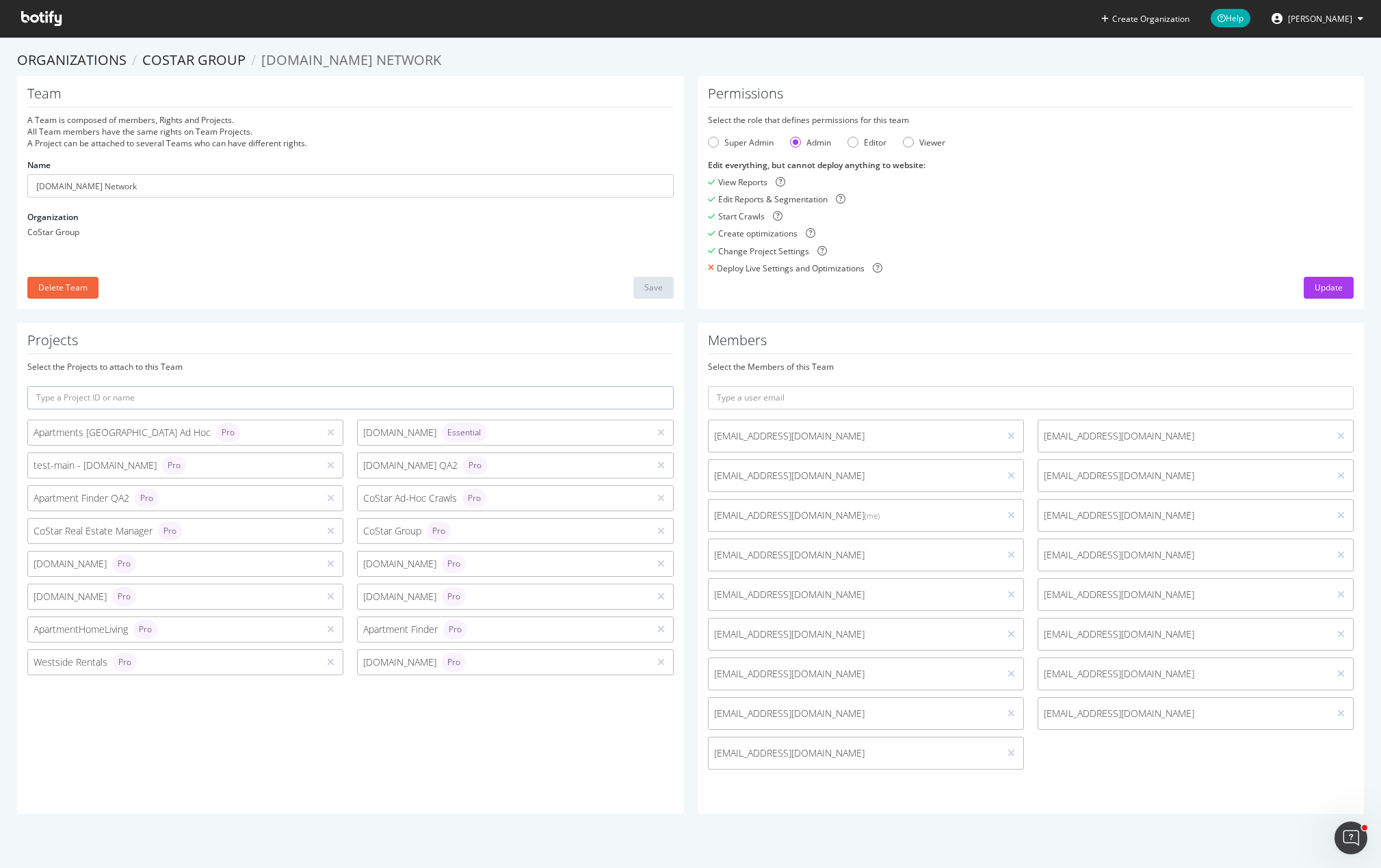
click at [765, 812] on div "Members Select the Members of this Team snandu@costar.com rmiller@costar.com yd…" at bounding box center [1031, 568] width 667 height 491
click at [651, 52] on ol "Organizations CoStar Group Apartments.com Network" at bounding box center [690, 61] width 1347 height 20
click at [960, 54] on ol "Organizations CoStar Group Apartments.com Network" at bounding box center [690, 61] width 1347 height 20
click at [904, 40] on section "Organizations CoStar Group Apartments.com Network Team A Team is composed of me…" at bounding box center [690, 439] width 1381 height 805
click at [46, 11] on icon at bounding box center [41, 18] width 41 height 15
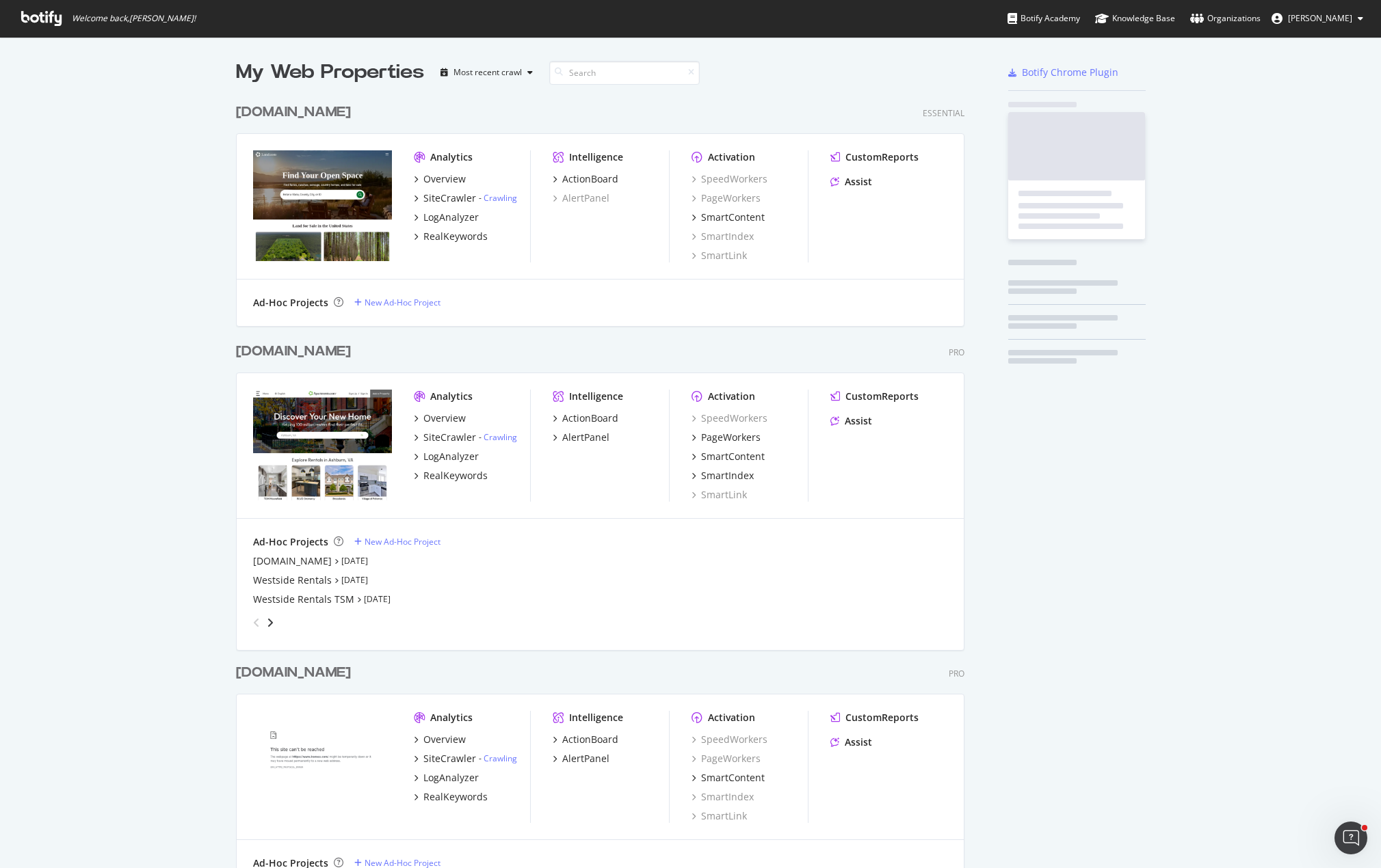
scroll to position [3661, 729]
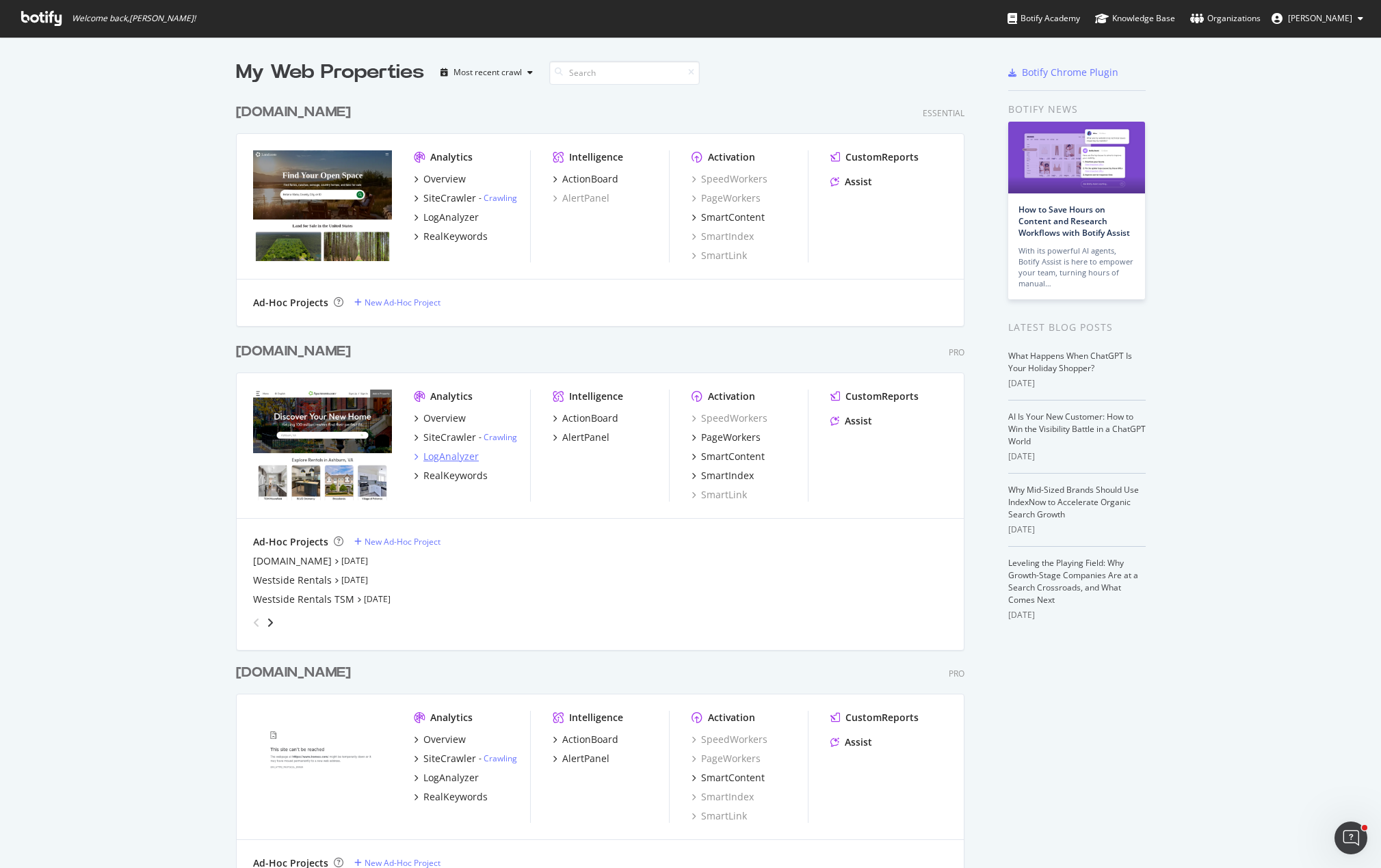
click at [446, 461] on div "LogAnalyzer" at bounding box center [451, 456] width 55 height 14
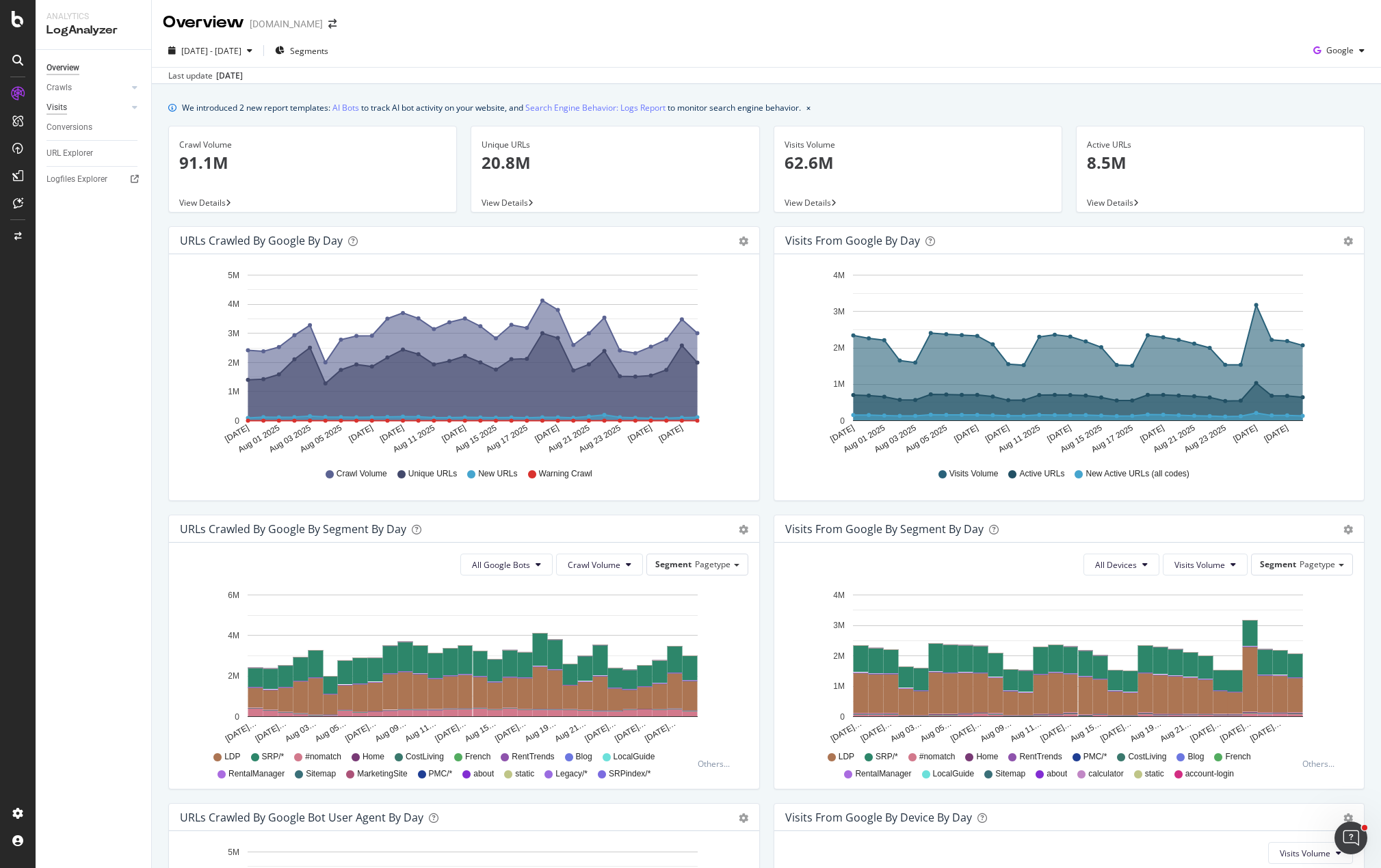
click at [52, 106] on div "Visits" at bounding box center [56, 107] width 21 height 14
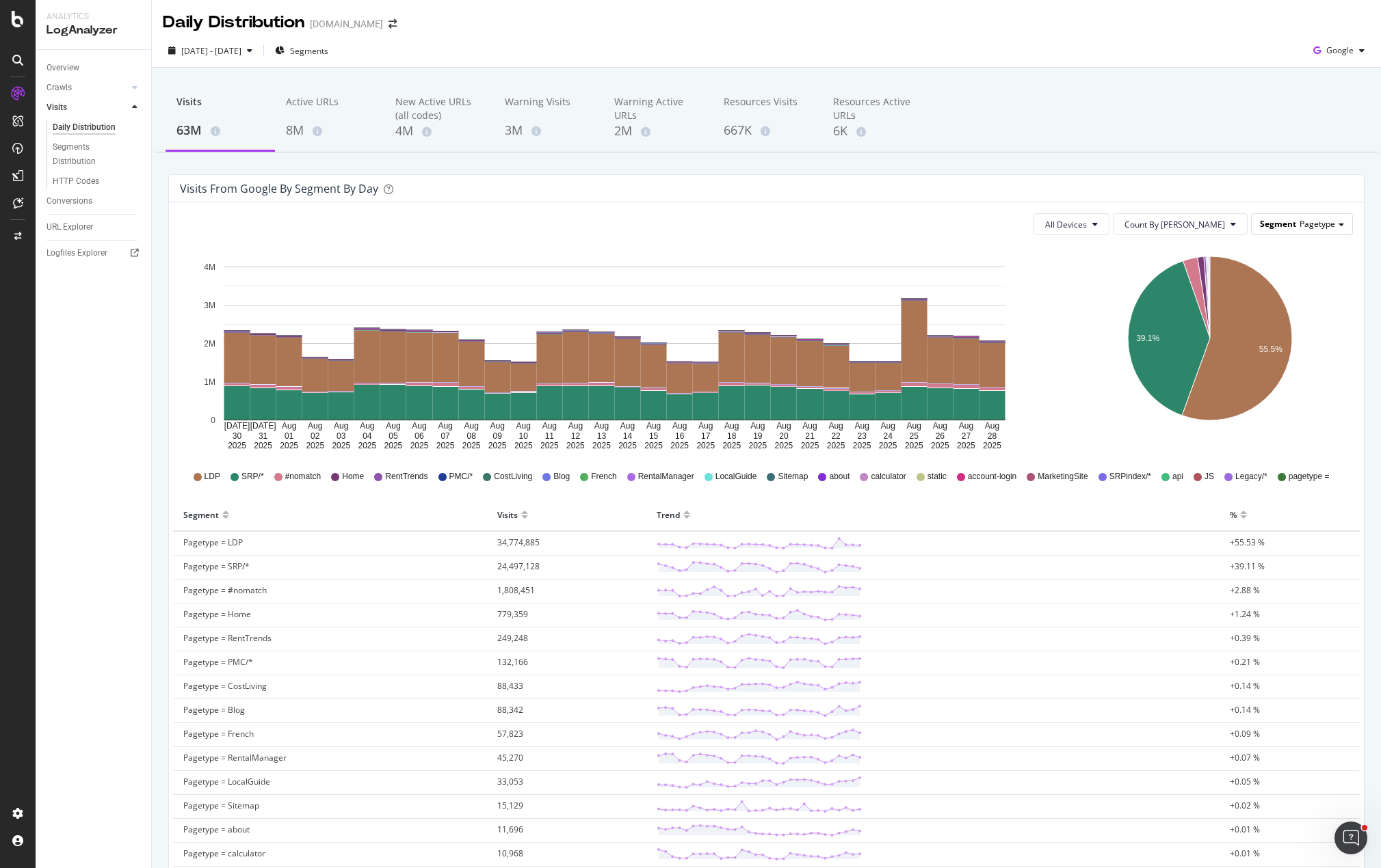
click at [1299, 221] on span "Pagetype" at bounding box center [1316, 224] width 35 height 12
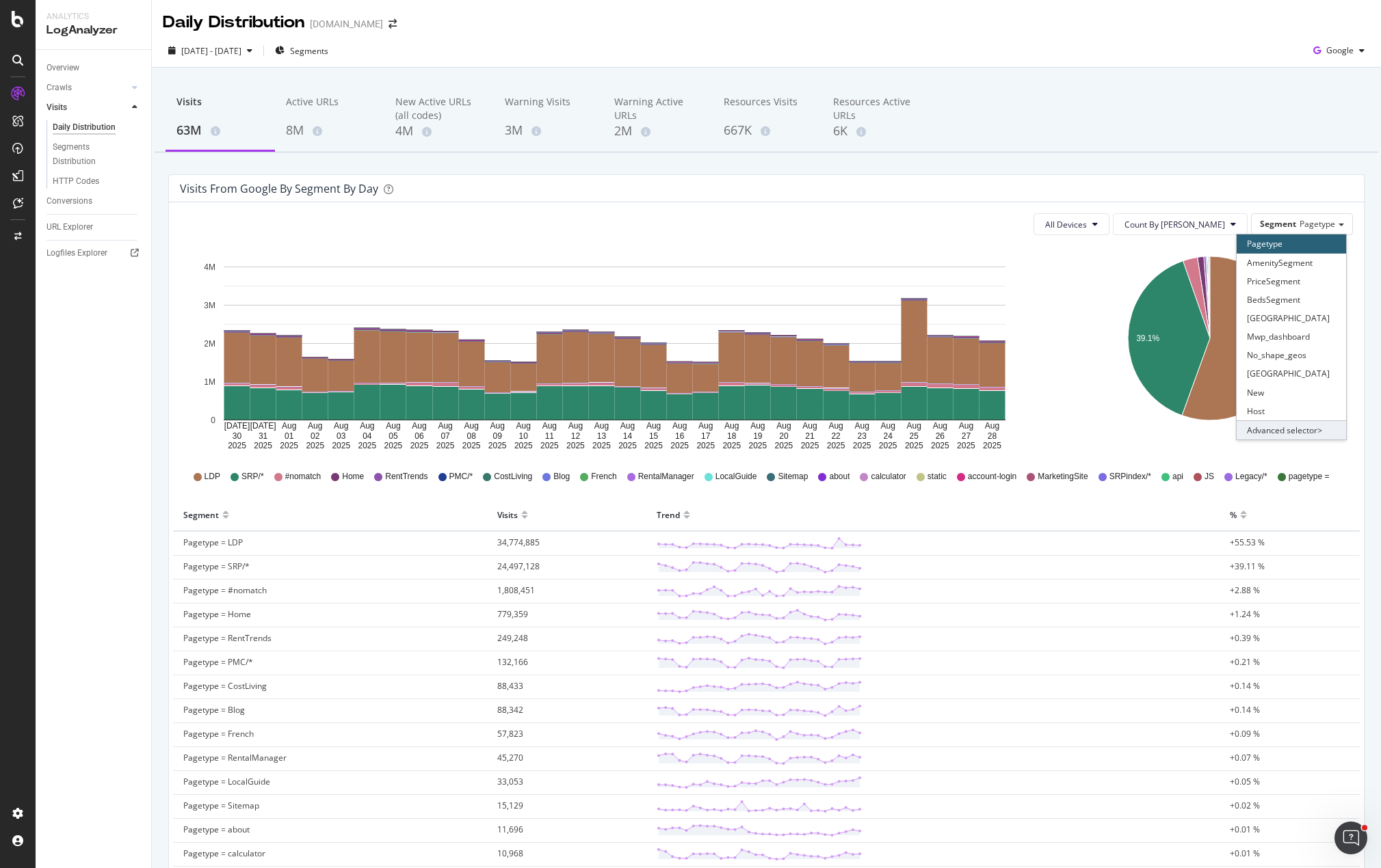
click at [1281, 429] on div "Advanced selector >" at bounding box center [1291, 430] width 109 height 19
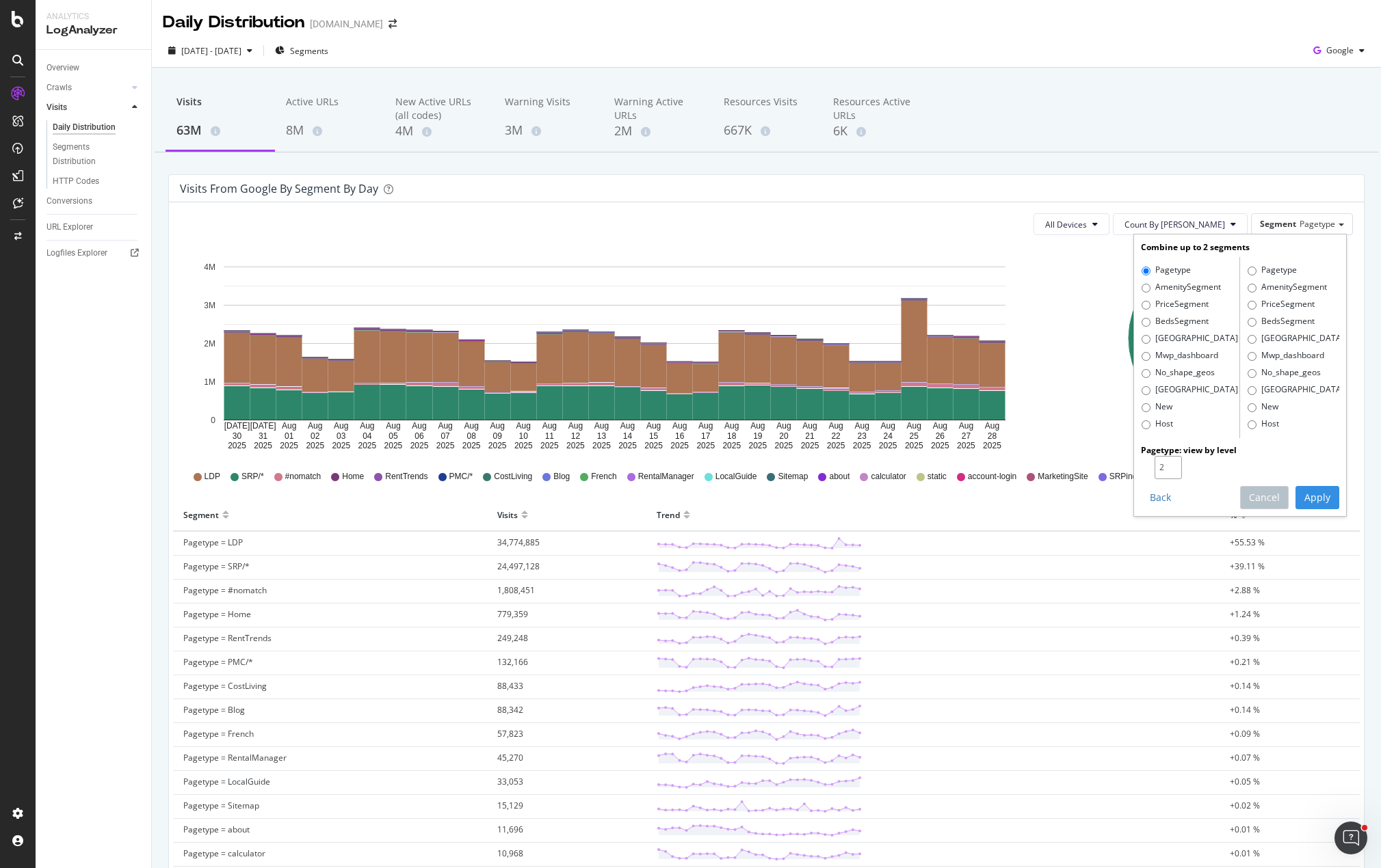
click at [1158, 465] on input "2" at bounding box center [1168, 468] width 27 height 23
type input "3"
click at [1162, 462] on input "3" at bounding box center [1168, 468] width 27 height 23
click at [1296, 496] on button "Apply" at bounding box center [1317, 498] width 43 height 23
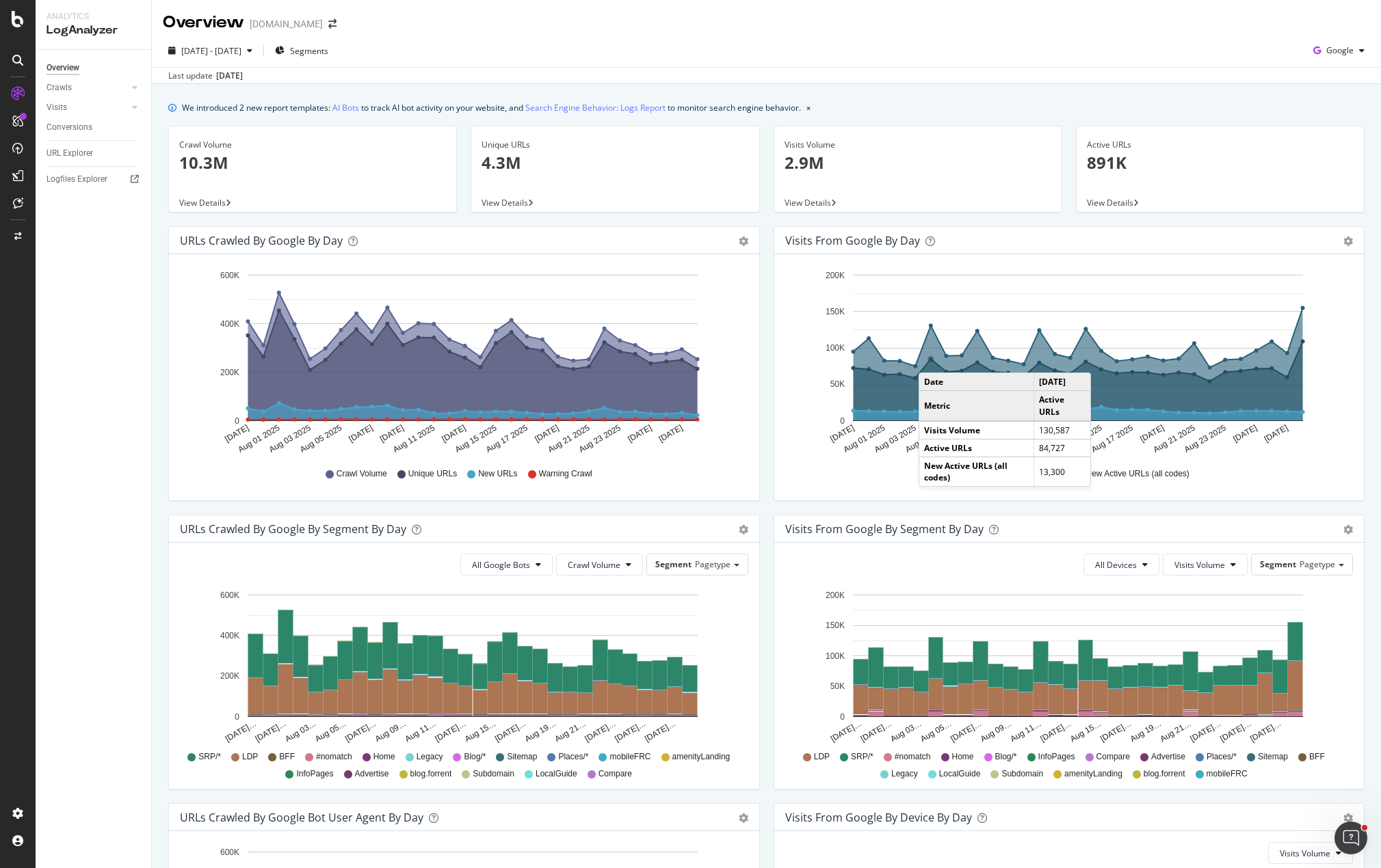
click at [783, 52] on div "[DATE] - [DATE] Segments Google" at bounding box center [766, 53] width 1228 height 27
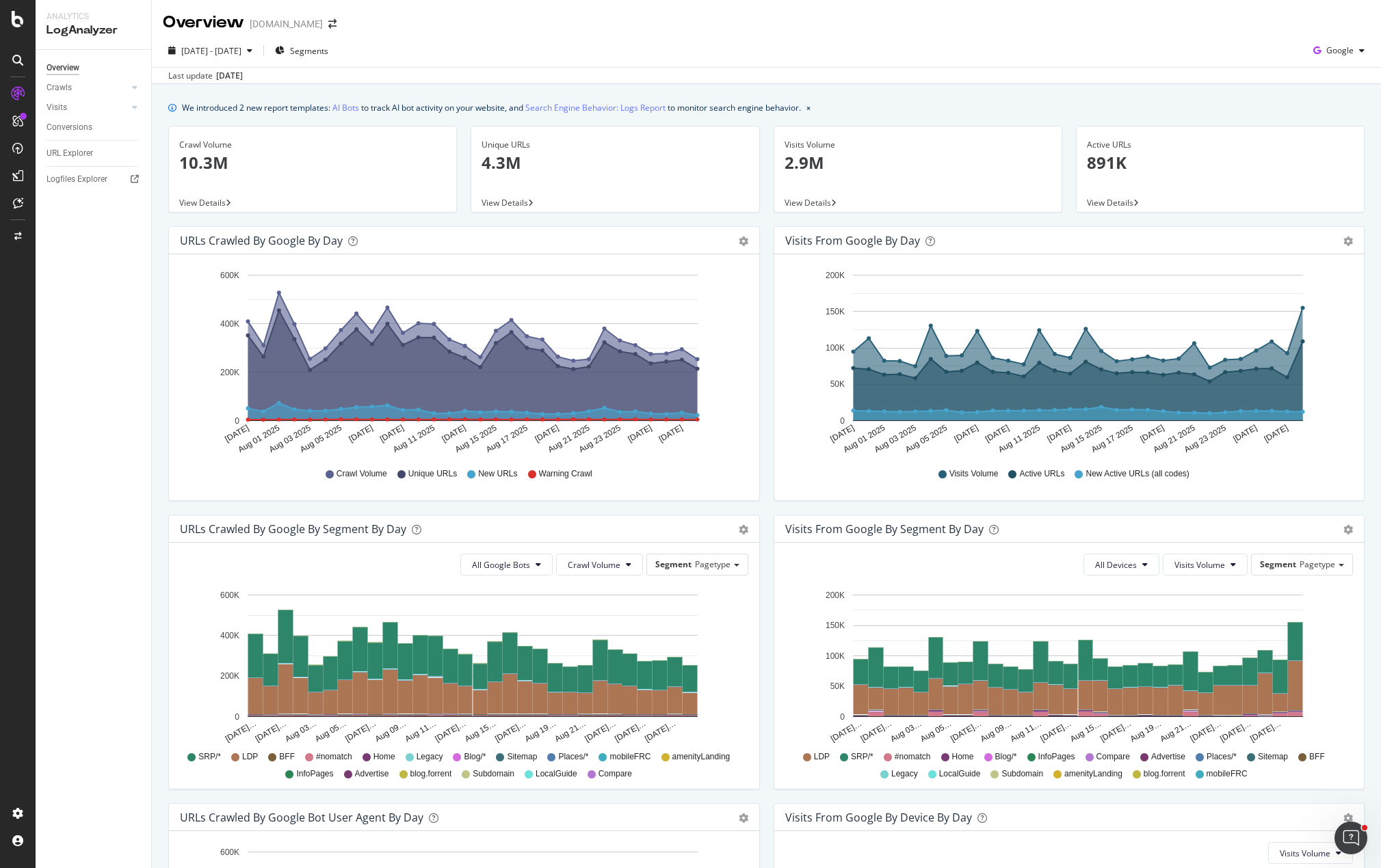
click at [767, 328] on div "Visits from Google by day Area Table Hold CTRL while clicking to filter the rep…" at bounding box center [1069, 370] width 605 height 288
click at [328, 52] on span "Segments" at bounding box center [309, 51] width 38 height 12
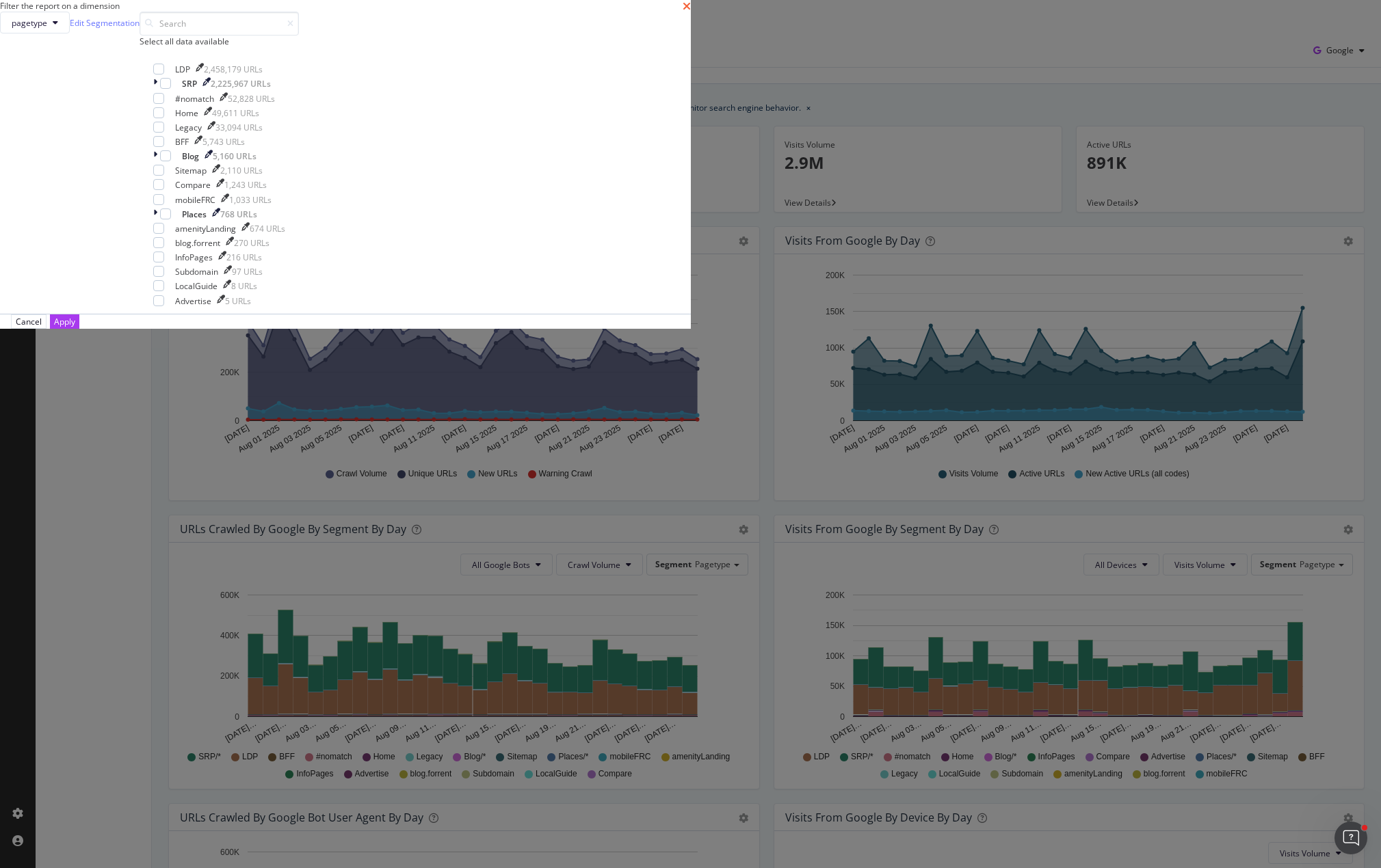
click at [691, 12] on icon "times" at bounding box center [686, 6] width 8 height 11
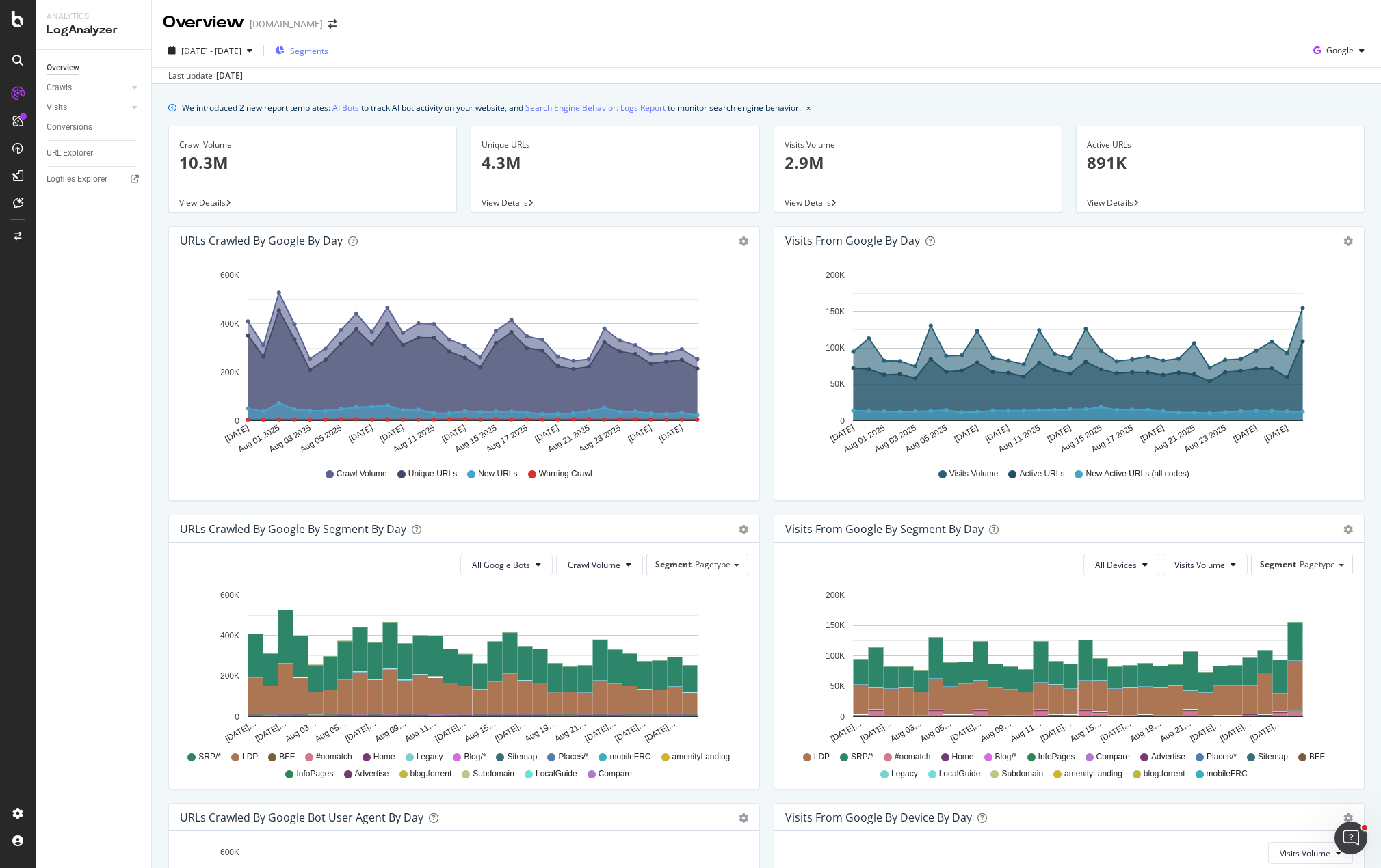
click at [328, 54] on span "Segments" at bounding box center [309, 51] width 38 height 12
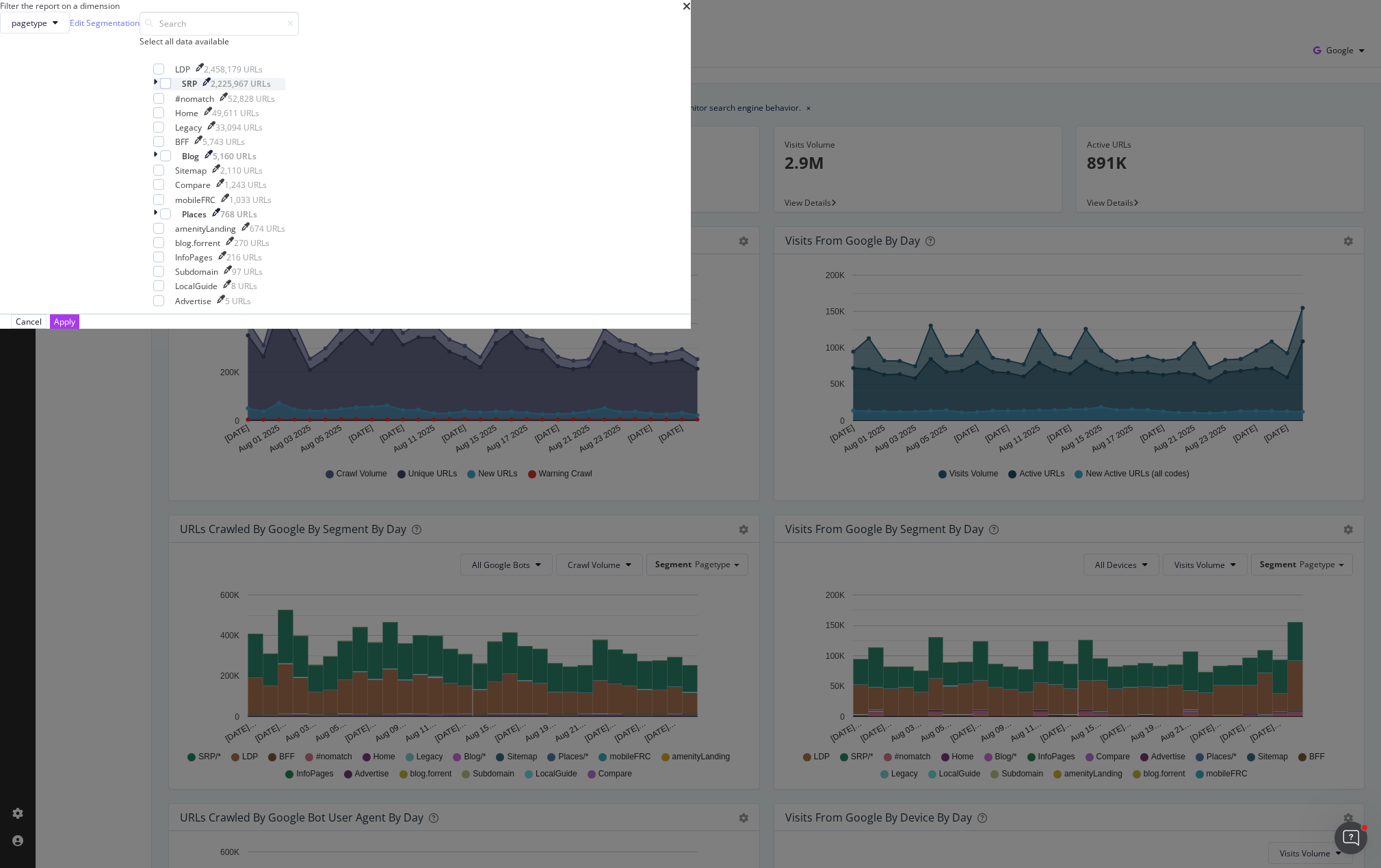
click at [157, 89] on icon "modal" at bounding box center [155, 83] width 5 height 12
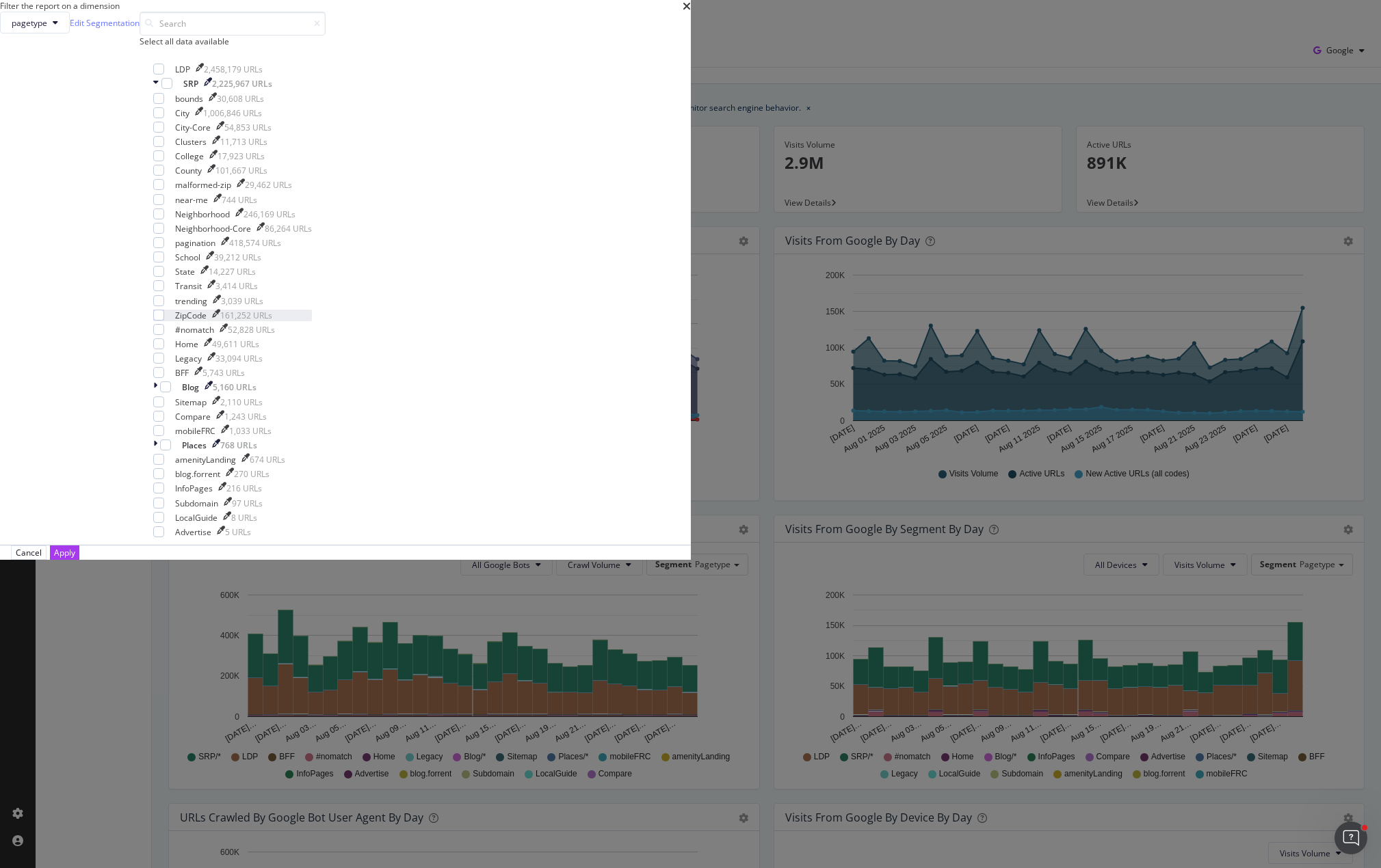
scroll to position [69, 0]
drag, startPoint x: 748, startPoint y: 643, endPoint x: 756, endPoint y: 624, distance: 20.6
click at [42, 559] on div "Cancel" at bounding box center [28, 553] width 26 height 12
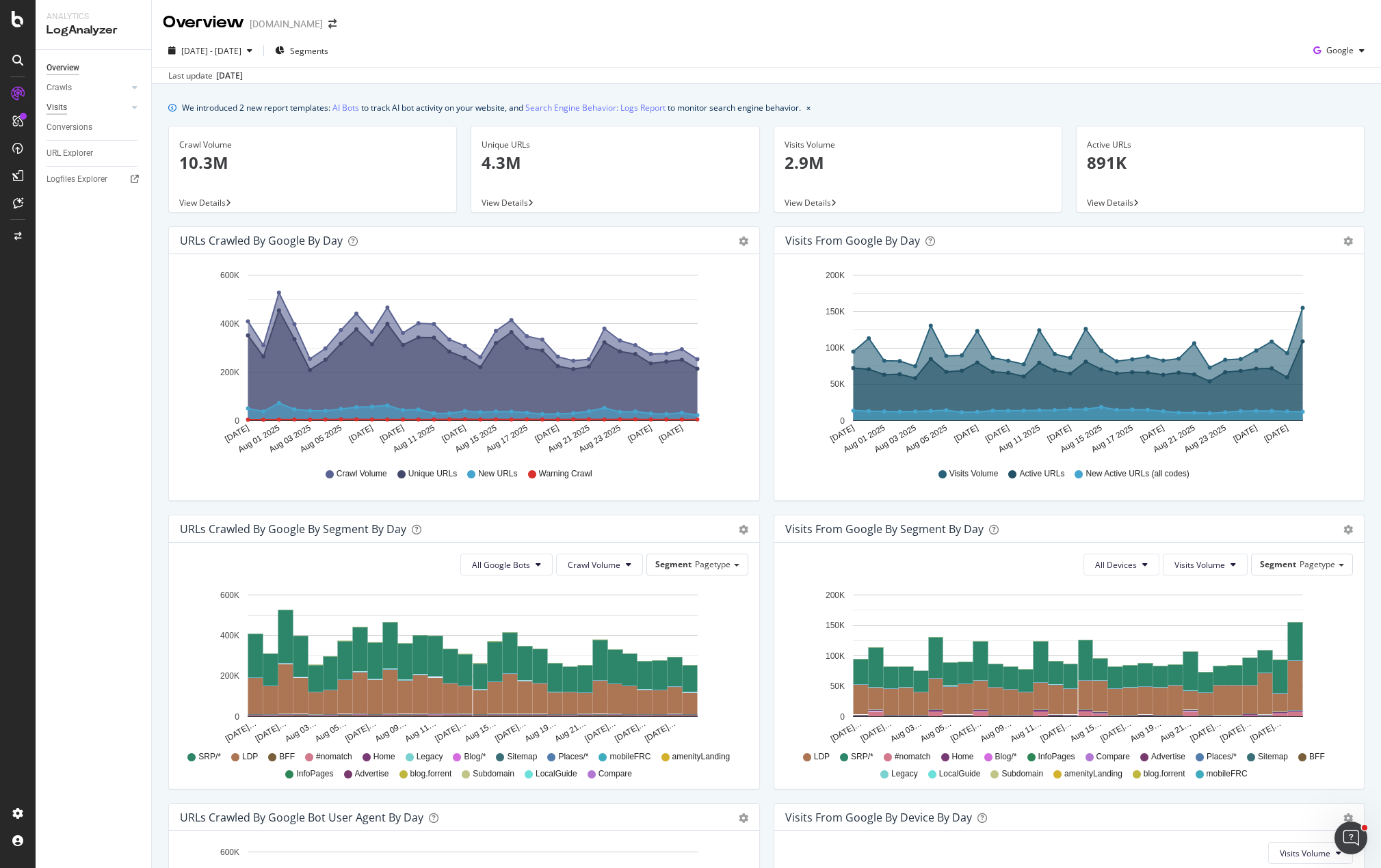
click at [60, 111] on div "Visits" at bounding box center [56, 107] width 21 height 14
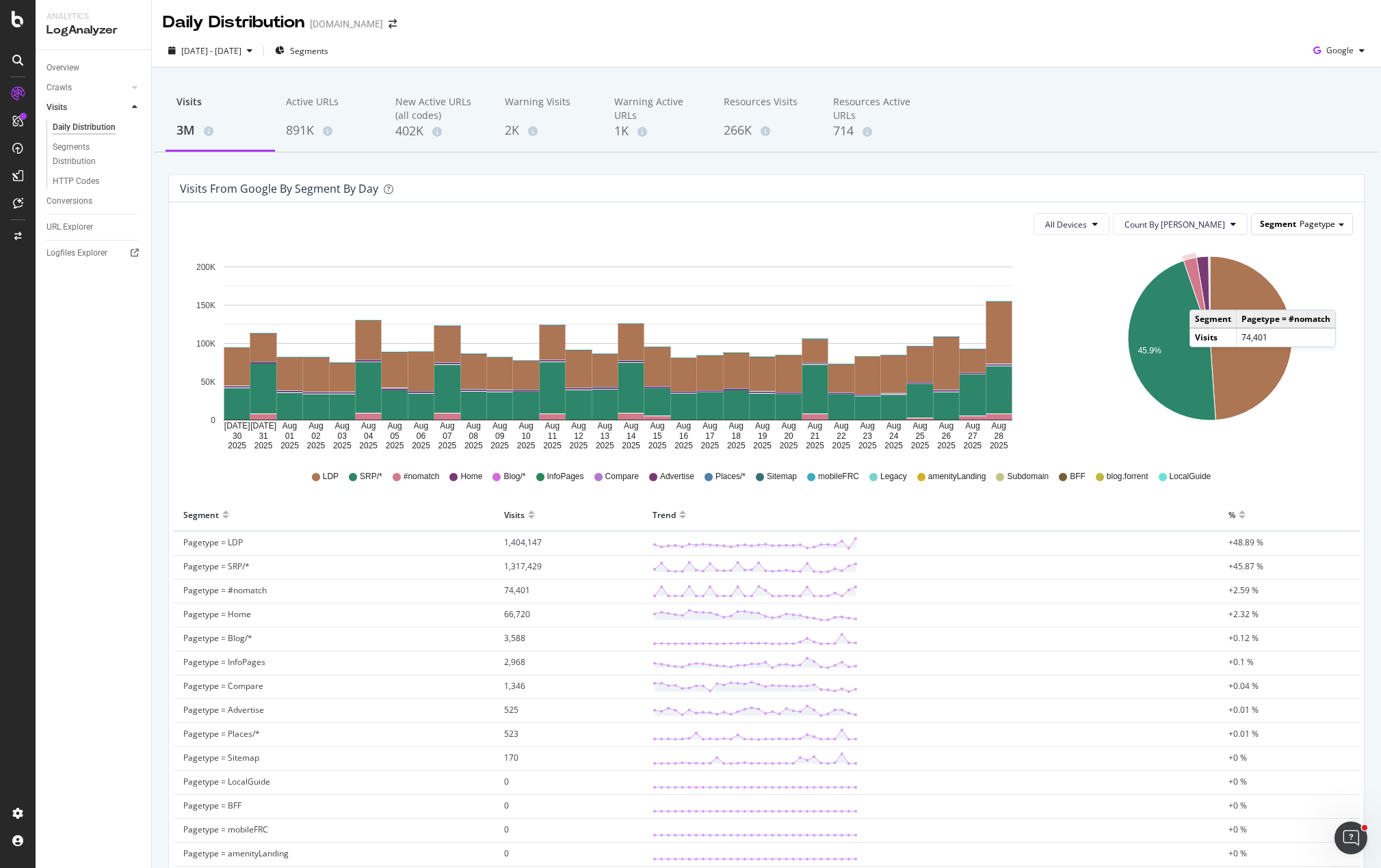
click at [1324, 214] on div "Segment Pagetype" at bounding box center [1301, 224] width 100 height 20
click at [1315, 370] on div "Advanced selector >" at bounding box center [1291, 374] width 109 height 19
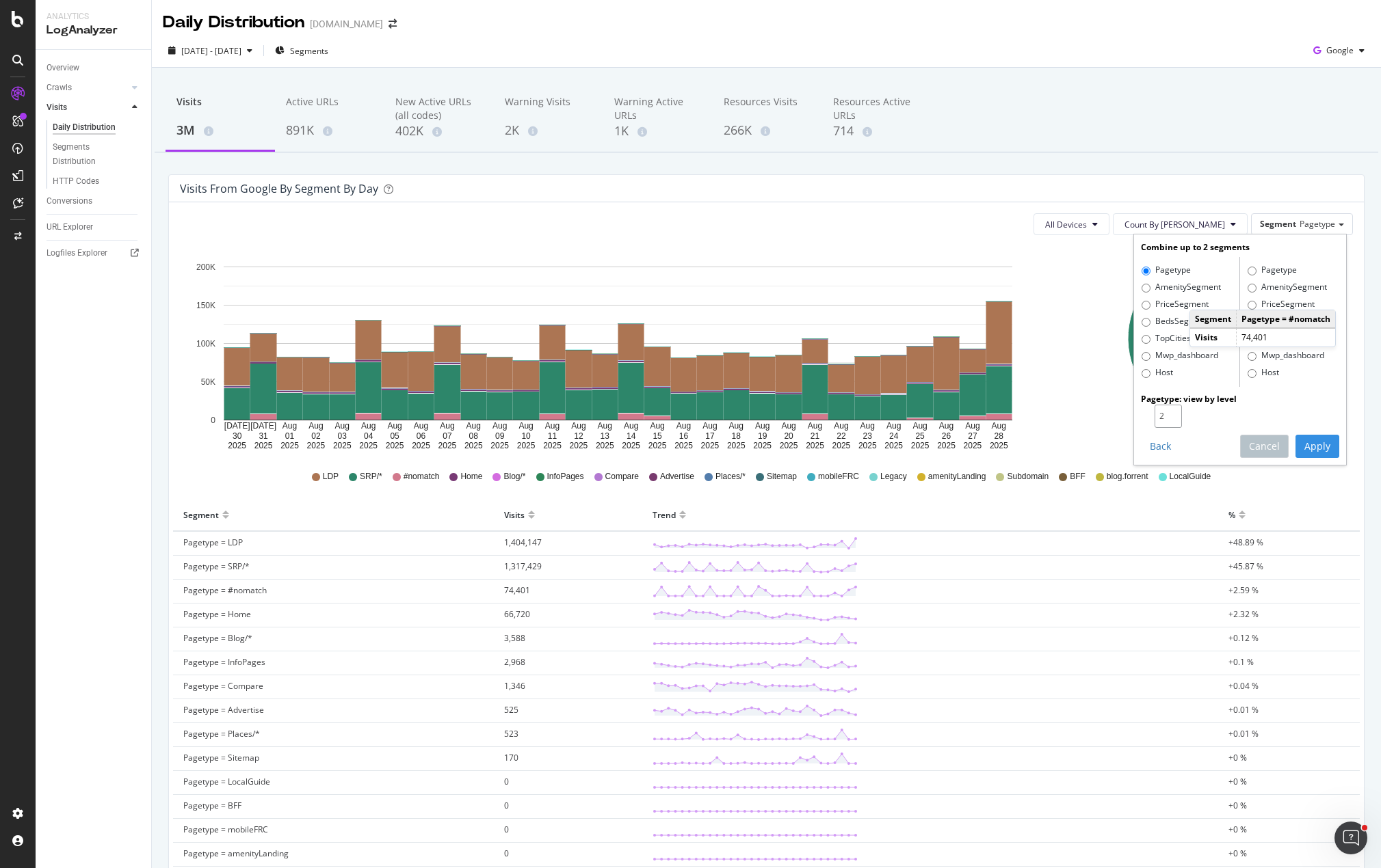
type input "2"
click at [1163, 410] on input "2" at bounding box center [1168, 416] width 27 height 23
click at [1302, 443] on button "Apply" at bounding box center [1317, 446] width 43 height 23
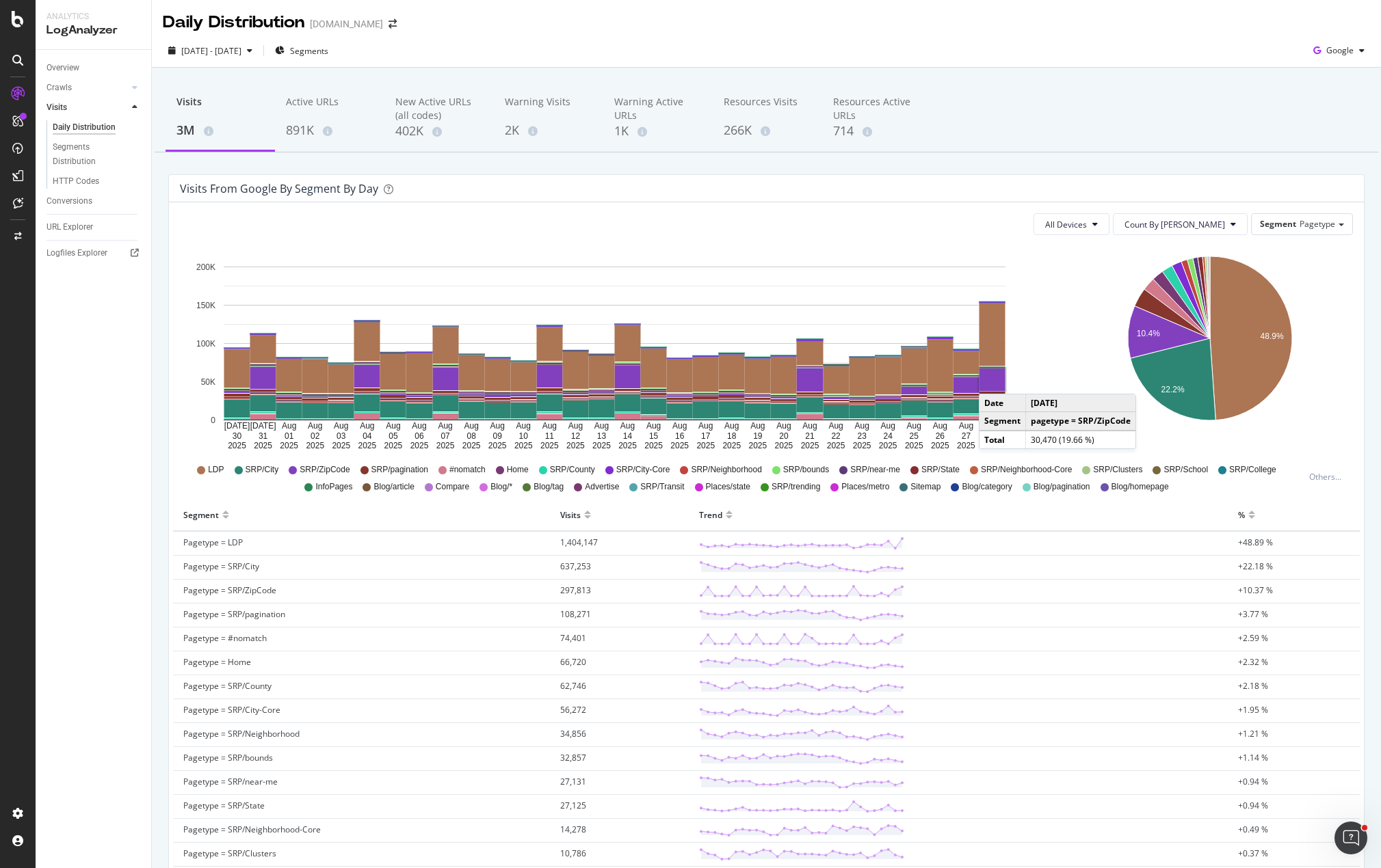
click at [992, 380] on rect "A chart." at bounding box center [992, 379] width 26 height 23
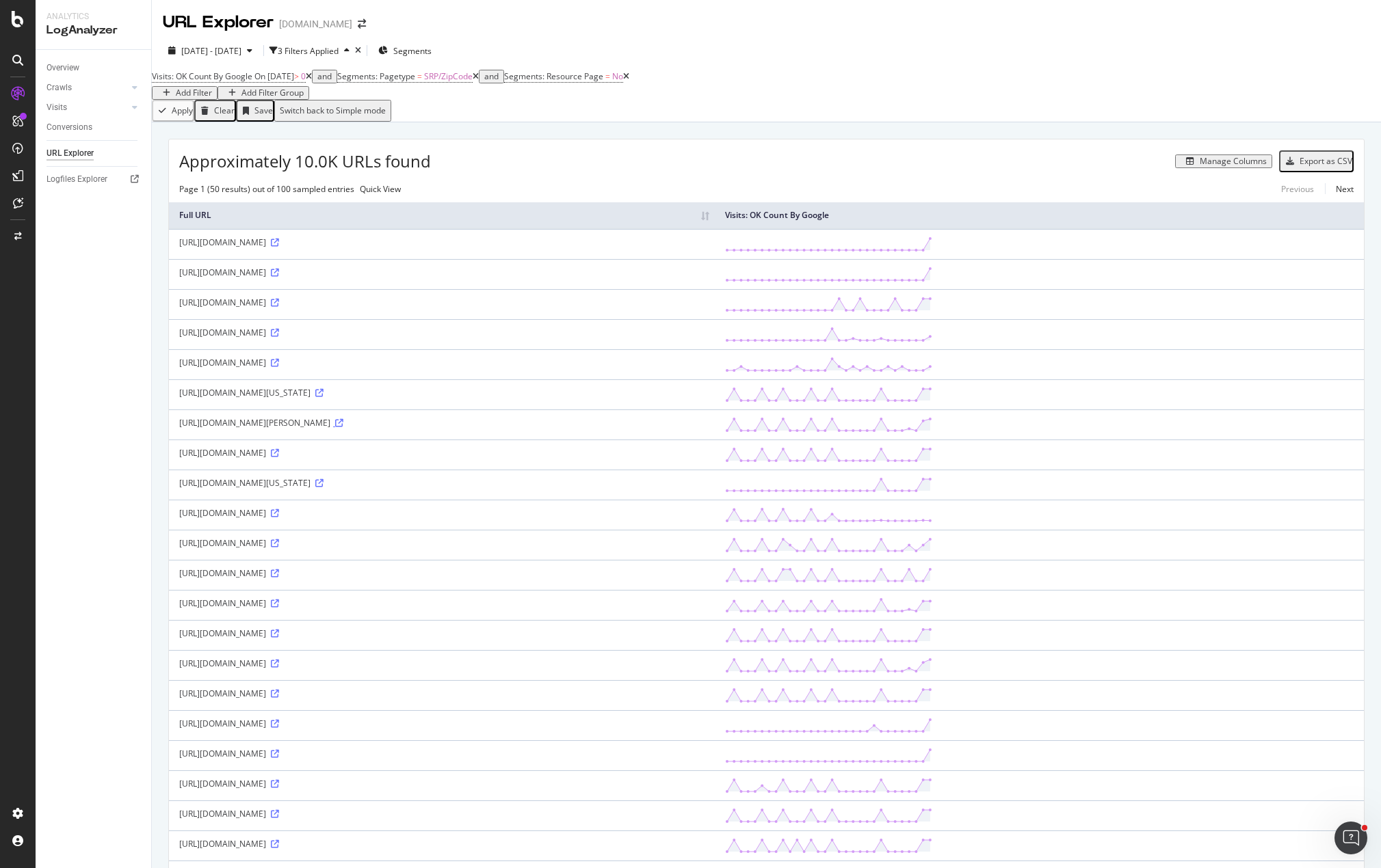
click at [343, 427] on icon at bounding box center [339, 423] width 8 height 8
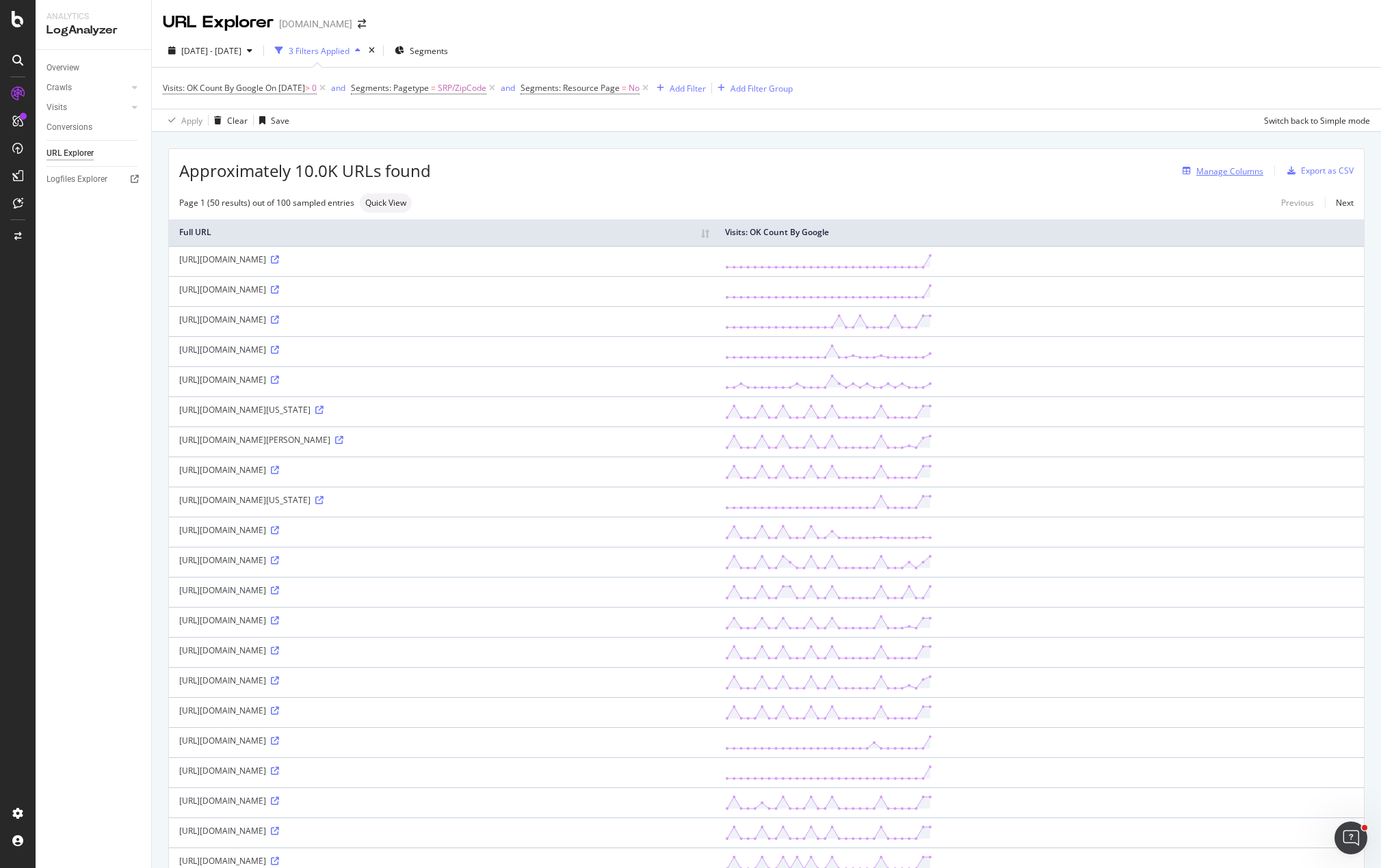
click at [1214, 170] on div "Manage Columns" at bounding box center [1229, 171] width 67 height 12
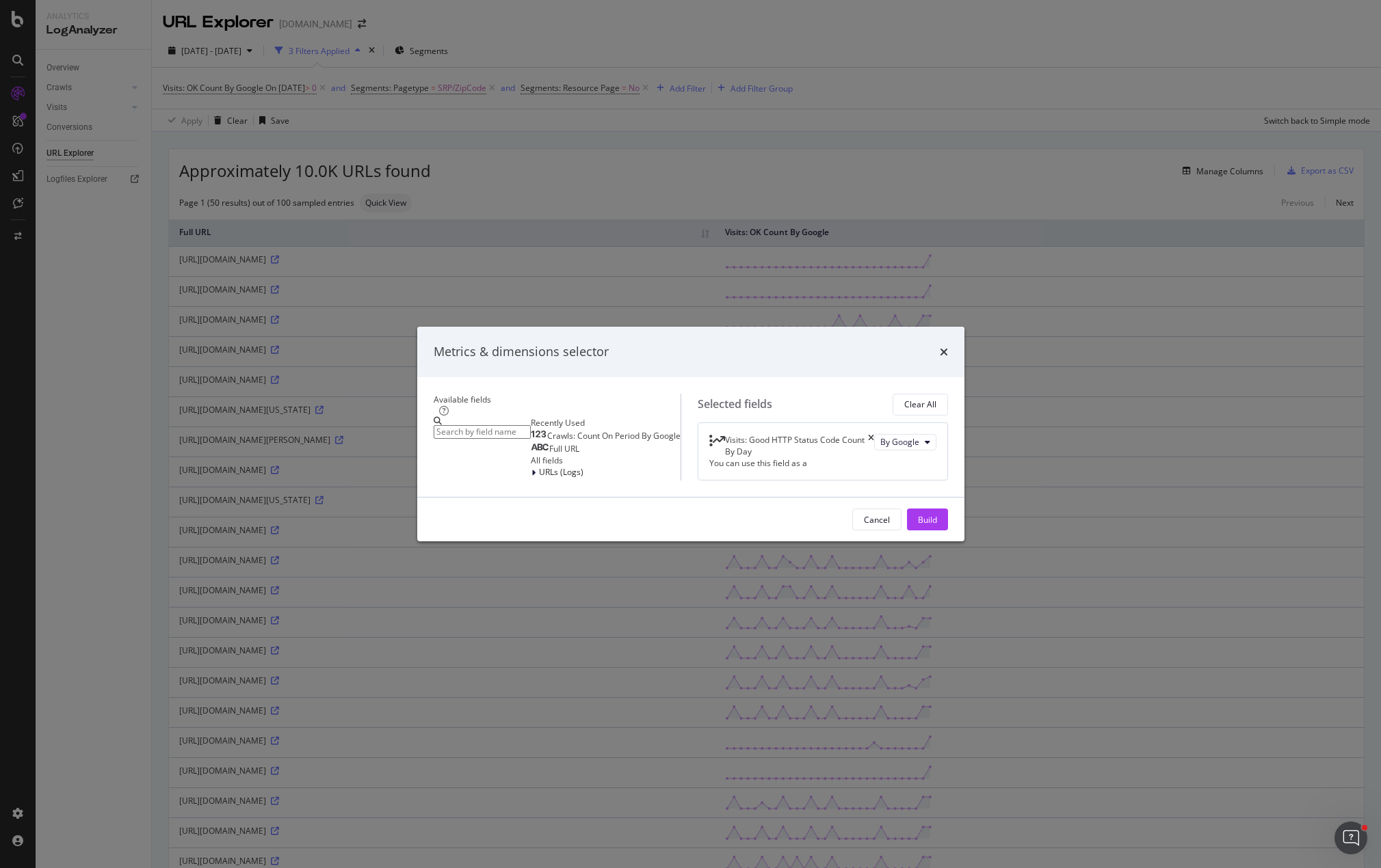
click at [473, 425] on input "modal" at bounding box center [482, 432] width 98 height 14
click at [531, 469] on icon "modal" at bounding box center [533, 472] width 5 height 8
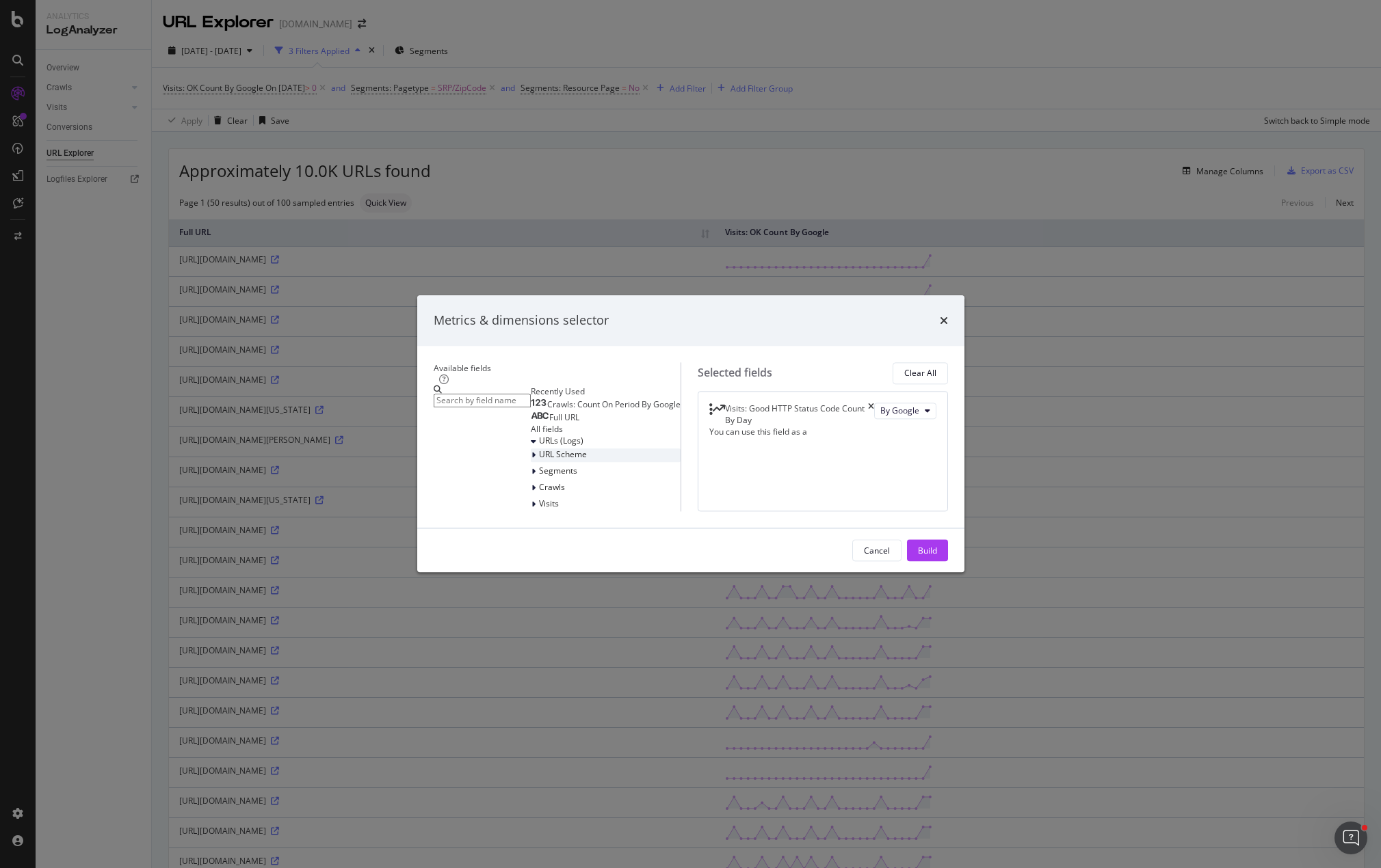
click at [531, 452] on icon "modal" at bounding box center [533, 455] width 5 height 8
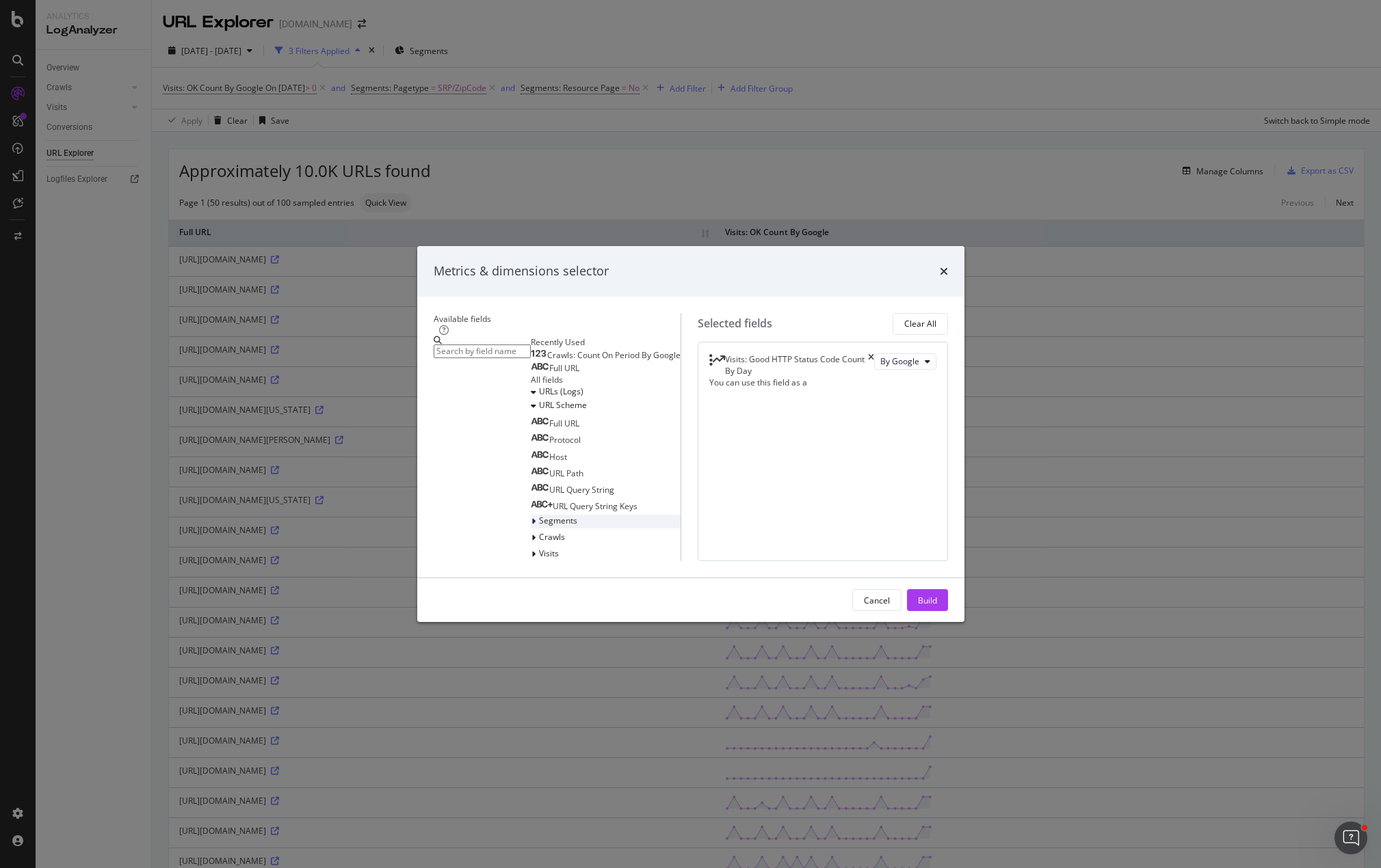
click at [531, 526] on icon "modal" at bounding box center [533, 521] width 5 height 8
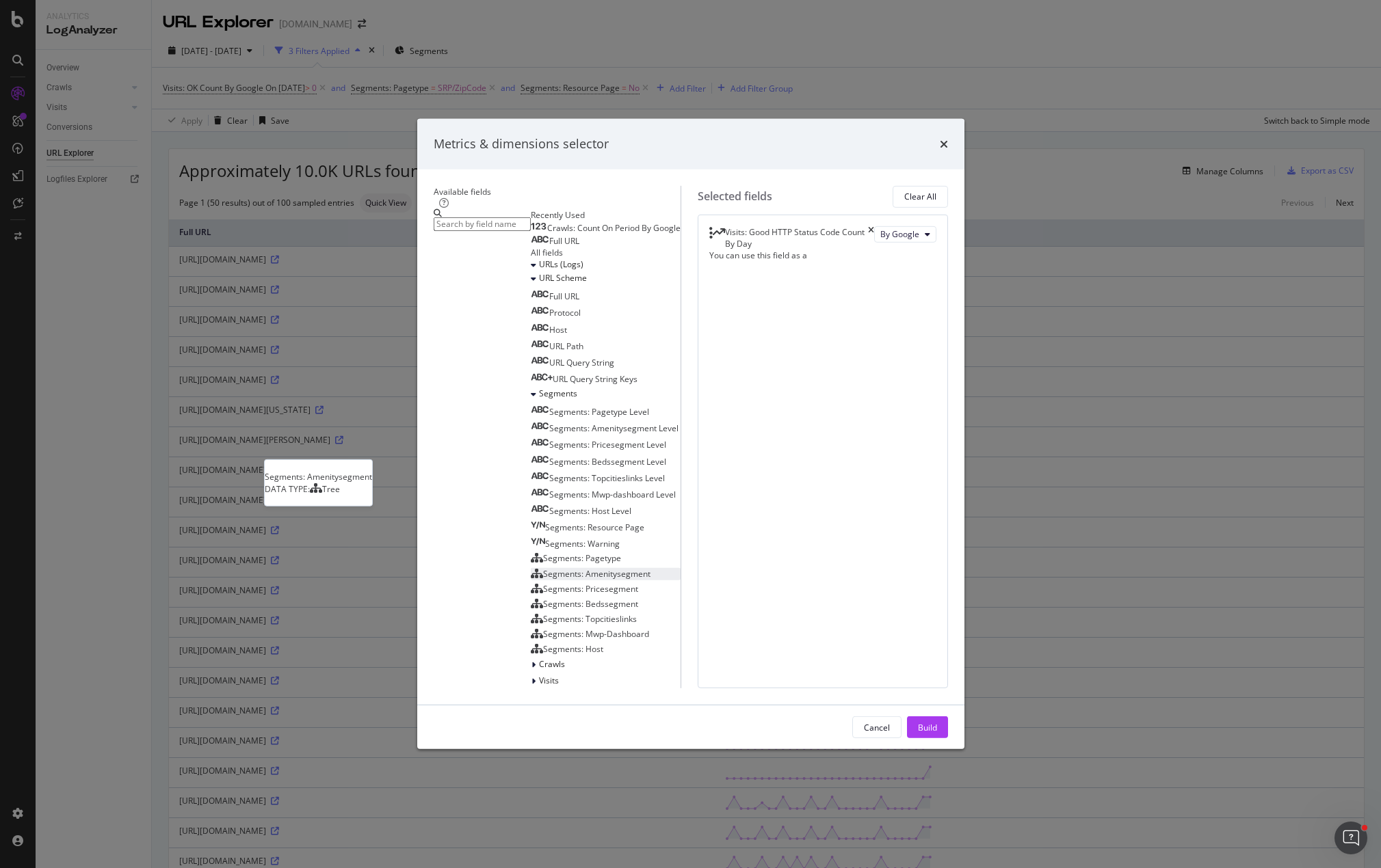
scroll to position [227, 0]
click at [531, 661] on icon "modal" at bounding box center [533, 665] width 5 height 8
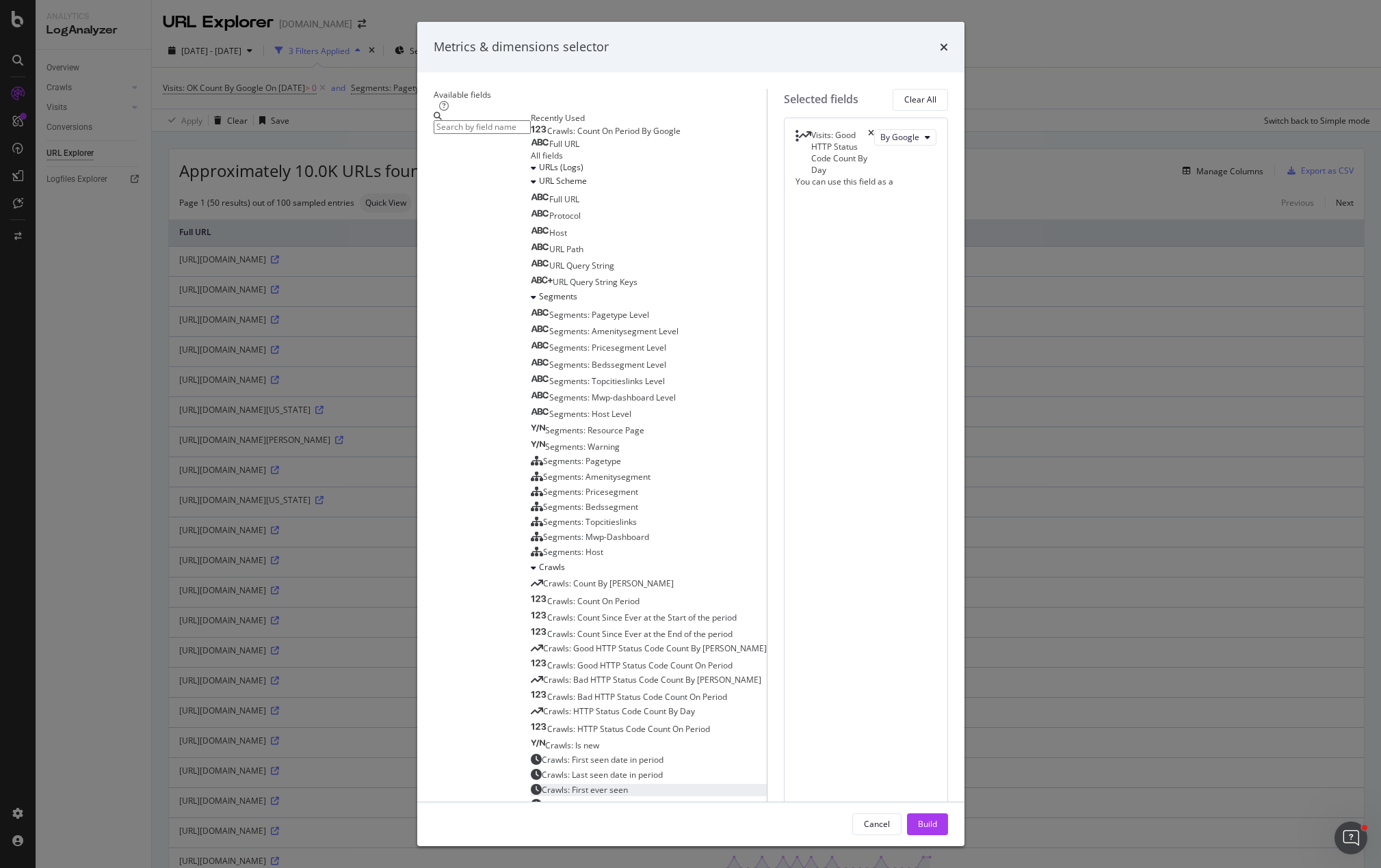
scroll to position [484, 0]
click at [531, 817] on icon "modal" at bounding box center [533, 821] width 5 height 8
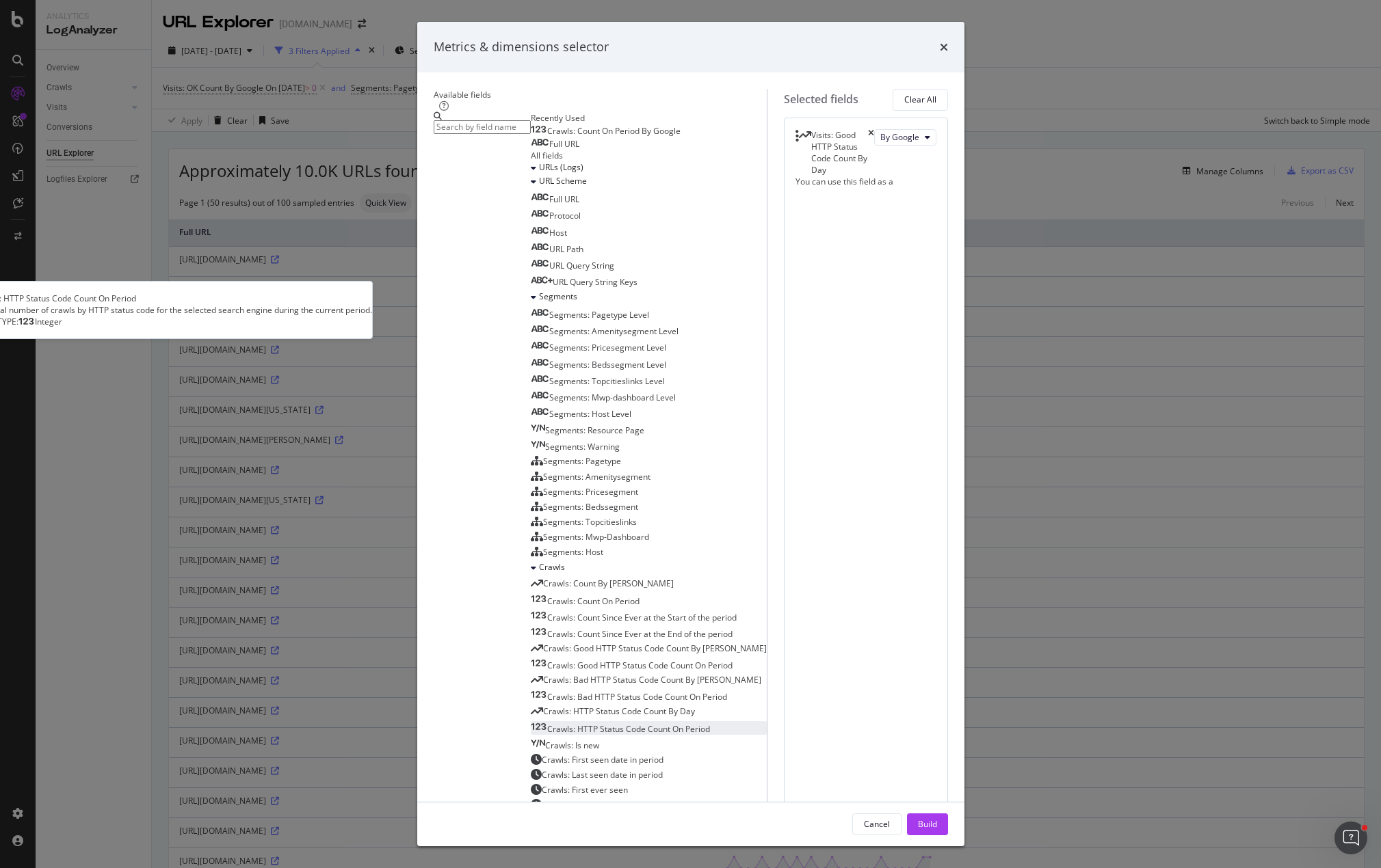
scroll to position [758, 0]
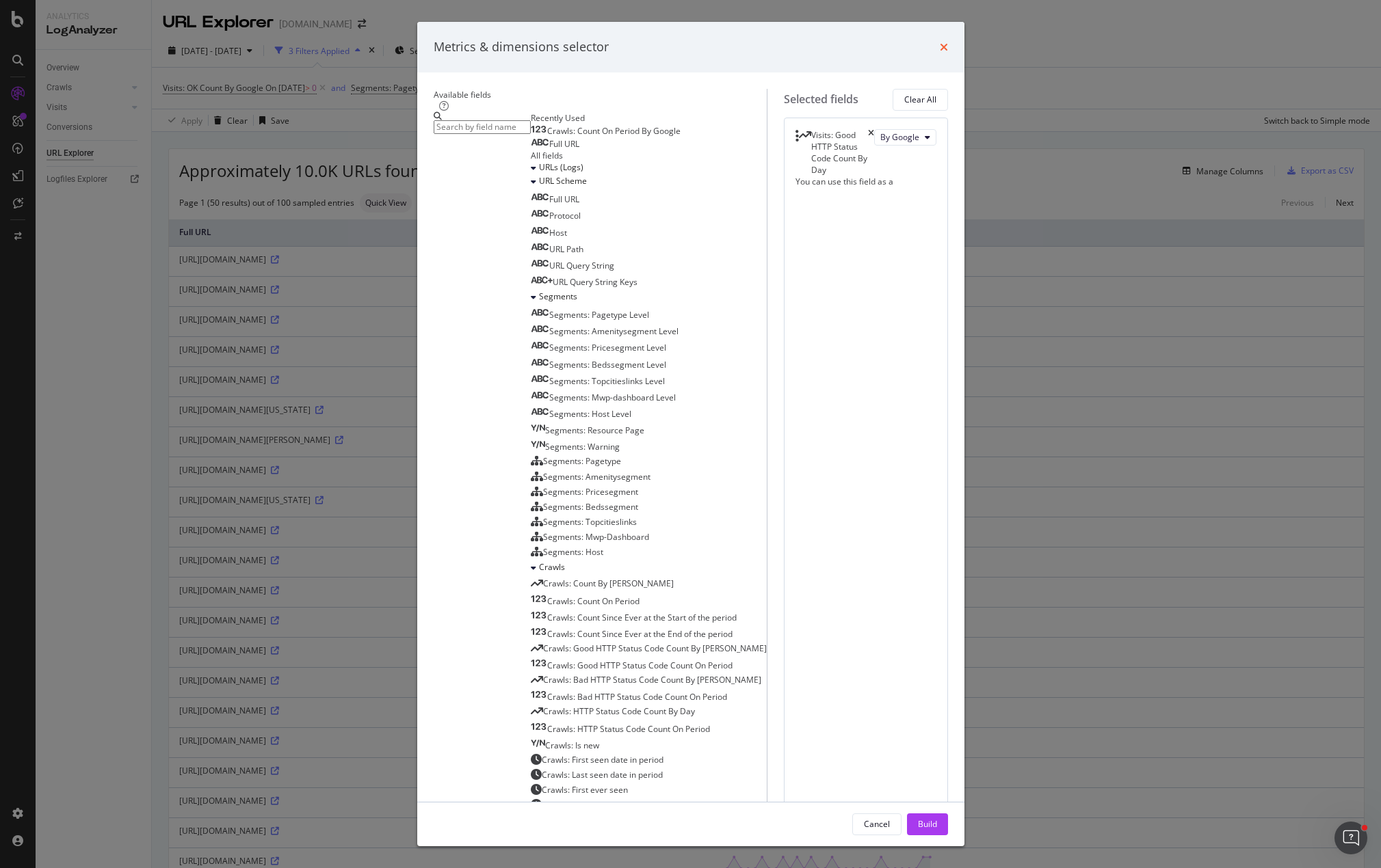
click at [947, 52] on icon "times" at bounding box center [943, 47] width 8 height 11
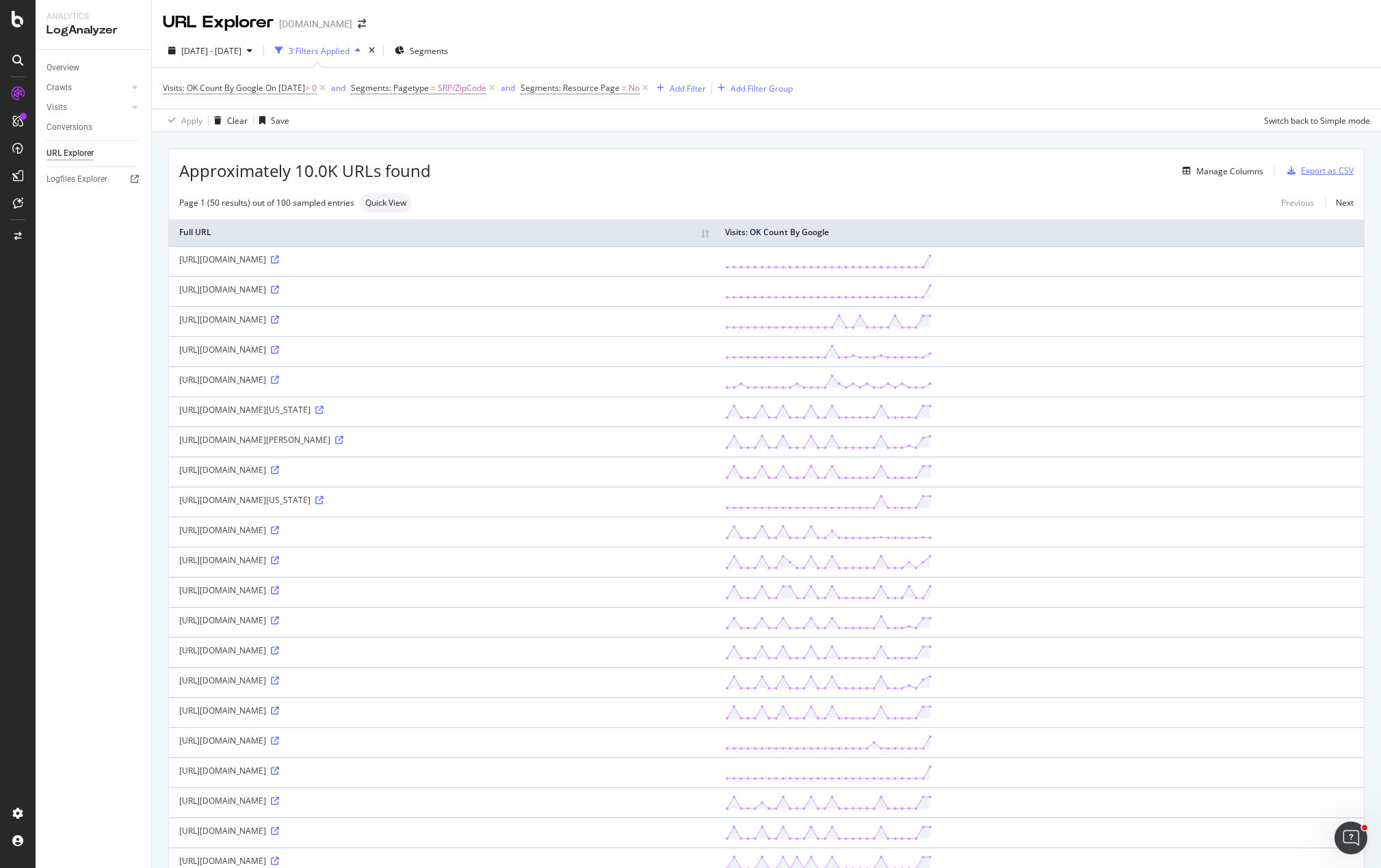
click at [1302, 172] on div "Export as CSV" at bounding box center [1327, 170] width 52 height 12
click at [23, 814] on icon at bounding box center [17, 813] width 14 height 14
click at [78, 811] on div "Segment Editor" at bounding box center [107, 808] width 130 height 11
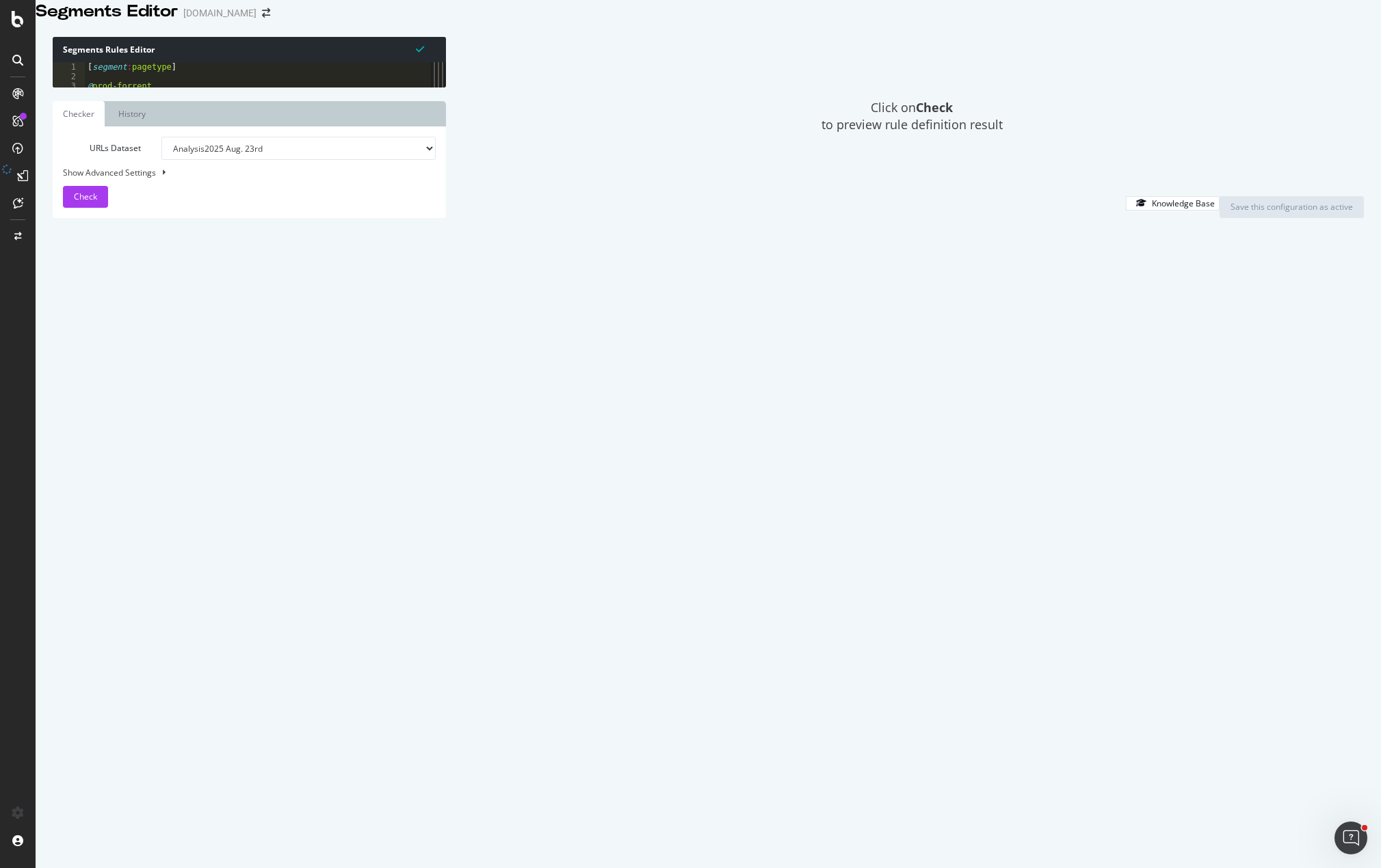
type textarea "or ("
click at [205, 276] on div "[ segment : pagetype ] @ prod-forrent domain [DOMAIN_NAME] flag warning #@subdo…" at bounding box center [266, 389] width 361 height 655
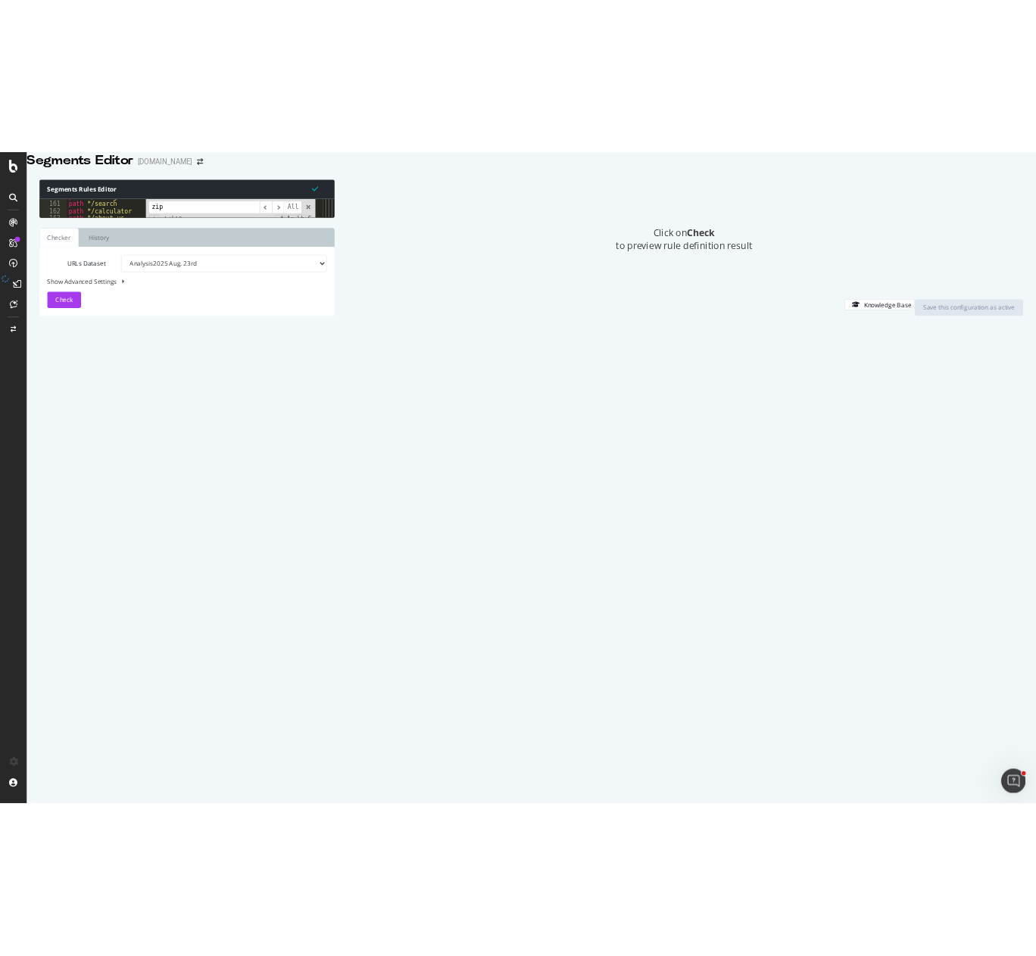
scroll to position [1690, 0]
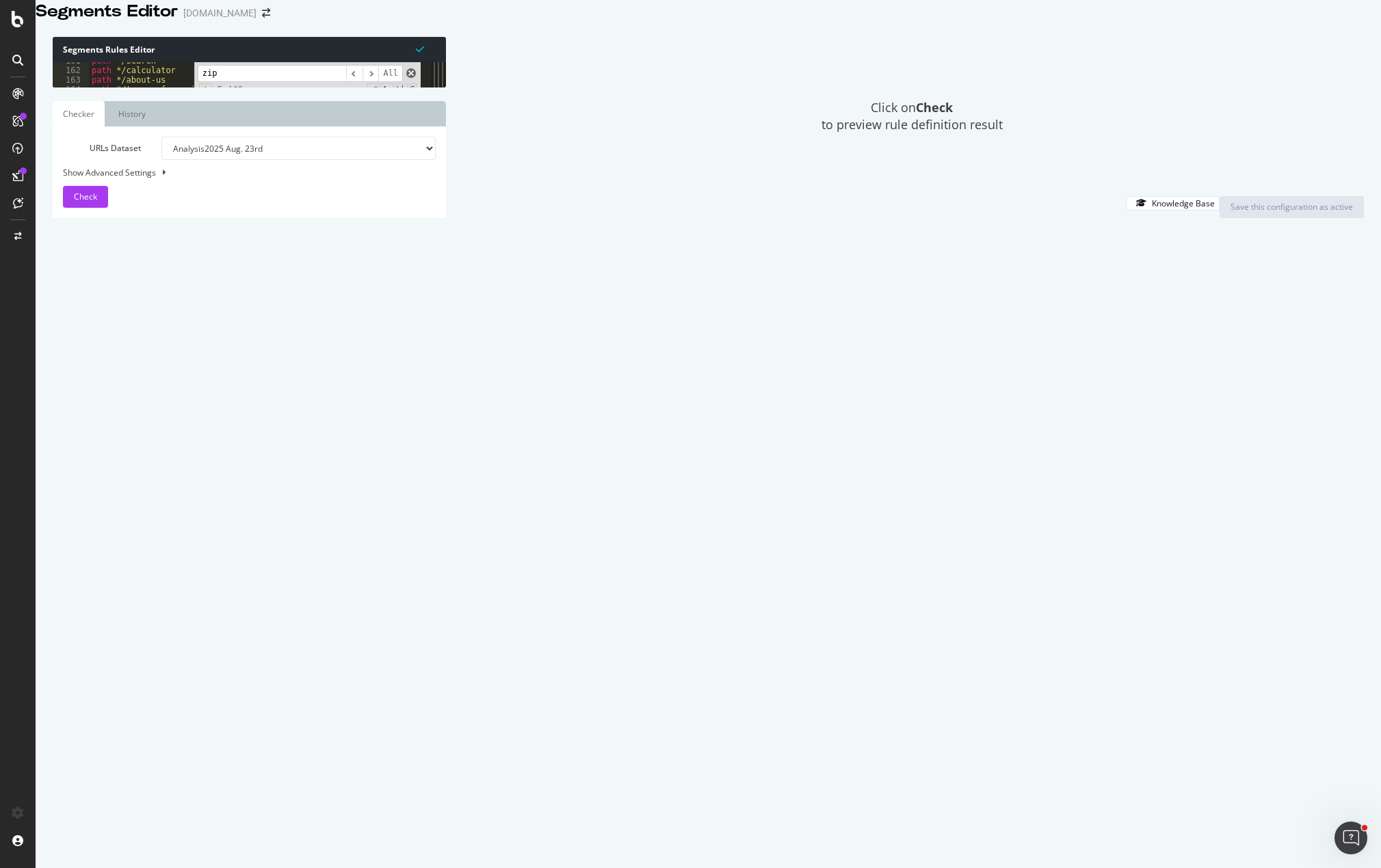
type input "zip"
click at [409, 78] on span at bounding box center [411, 73] width 10 height 10
type textarea "path not */zips-*"
click at [489, 196] on div "Click on Check to preview rule definition result" at bounding box center [911, 117] width 904 height 159
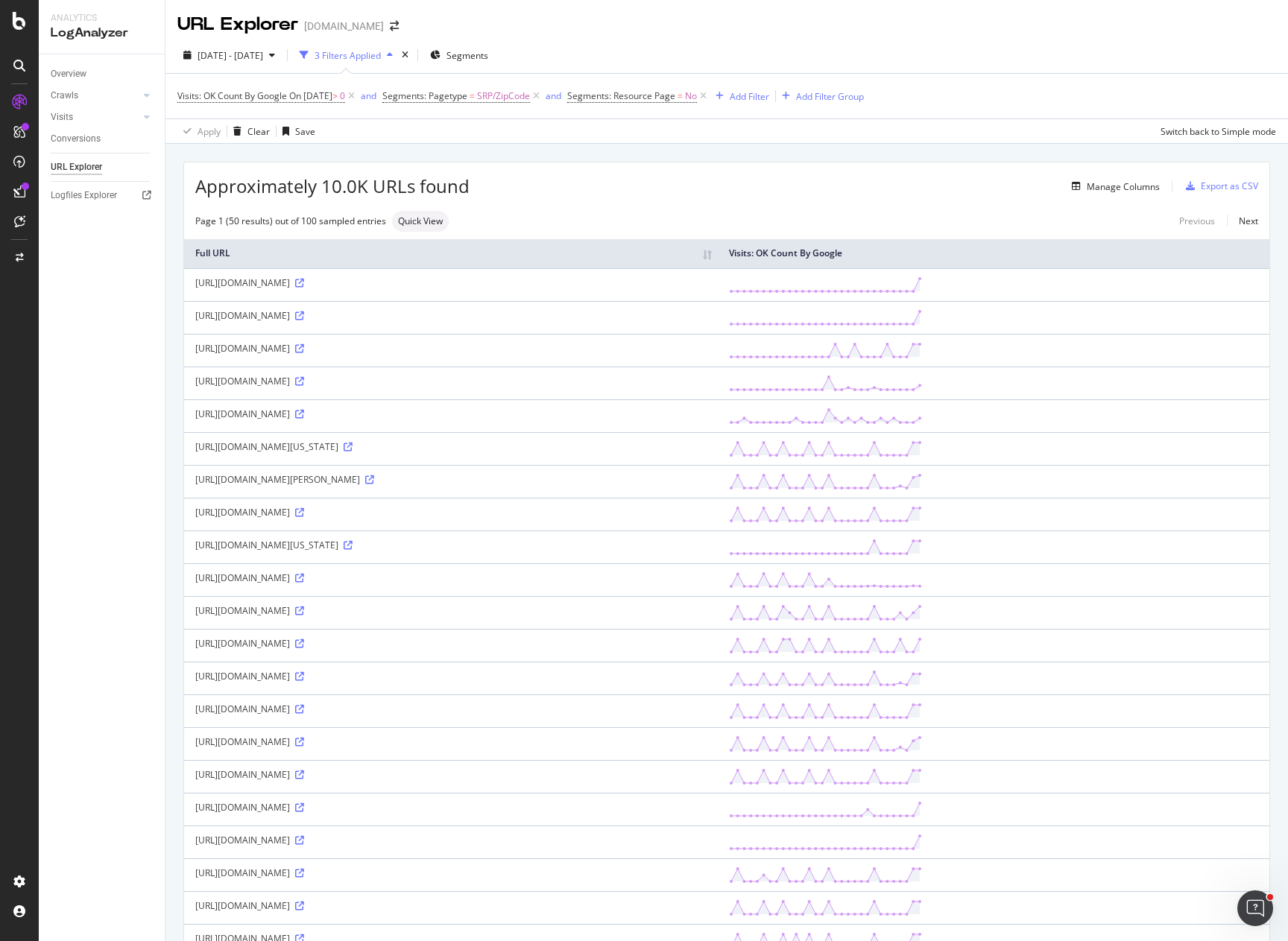
drag, startPoint x: 750, startPoint y: 144, endPoint x: 741, endPoint y: 140, distance: 9.8
click at [747, 144] on div "[DATE] - [DATE] 3 Filters Applied Segments Visits: OK Count By Google On [DATE]…" at bounding box center [727, 91] width 1123 height 106
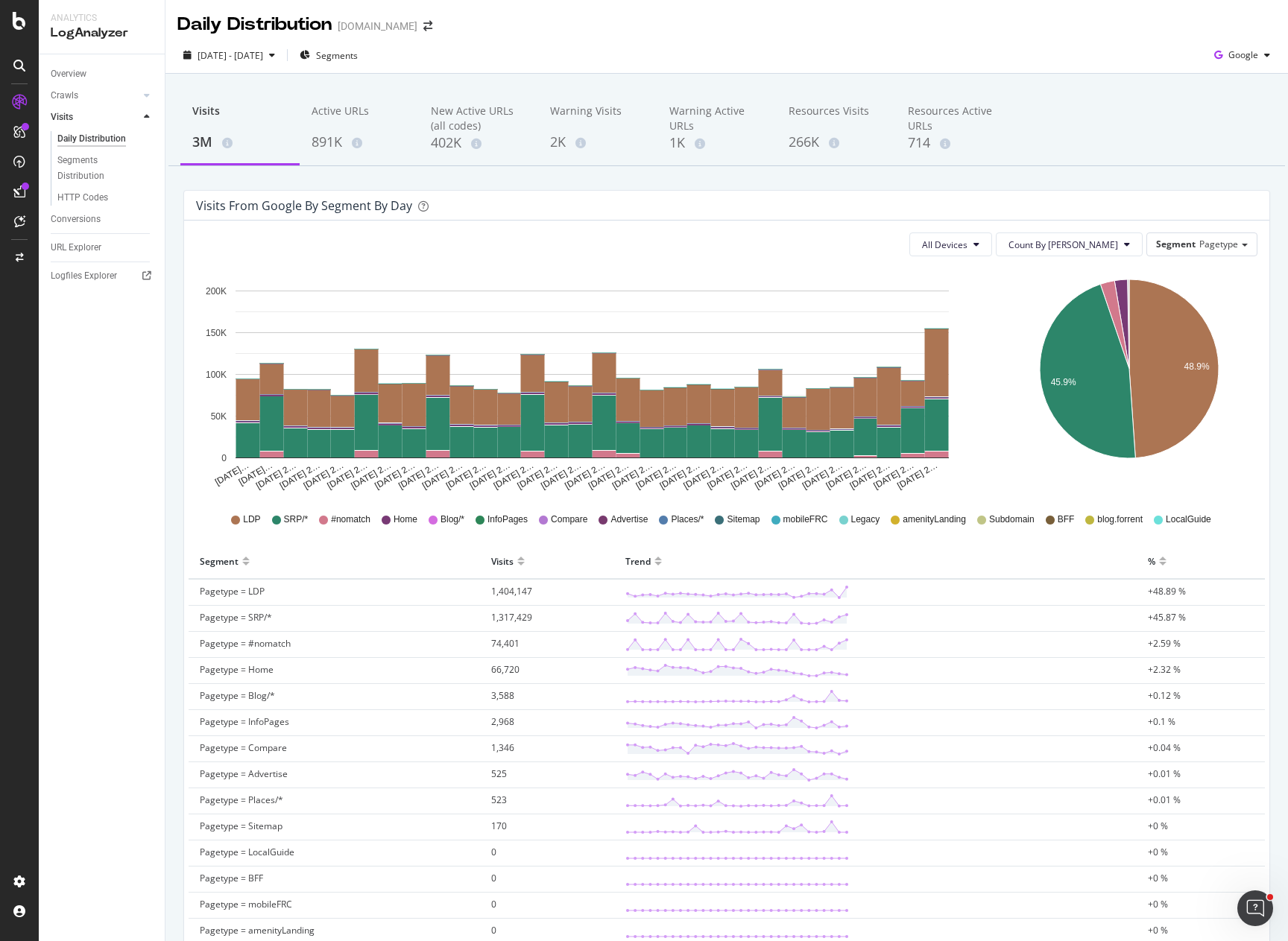
click at [361, 545] on th "Segment" at bounding box center [335, 562] width 291 height 35
click at [100, 886] on div "Create and manage your segments" at bounding box center [117, 888] width 142 height 12
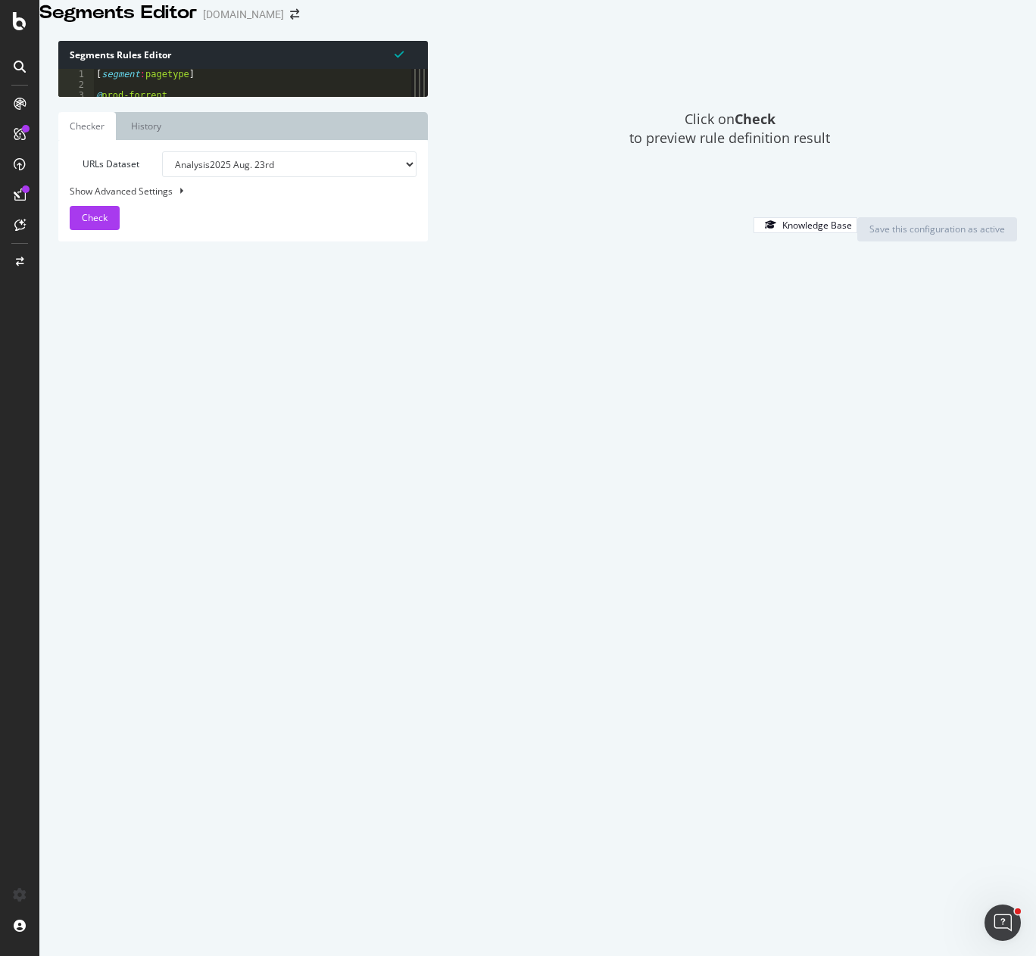
click at [160, 133] on div "[ segment : pagetype ] @ prod-forrent domain [DOMAIN_NAME] flag warning #@subdo…" at bounding box center [293, 428] width 400 height 719
click at [248, 347] on div "[ segment : pagetype ] @ prod-forrent domain [DOMAIN_NAME] flag warning #@subdo…" at bounding box center [293, 428] width 400 height 719
click at [197, 406] on div "[ segment : pagetype ] @ prod-forrent domain [DOMAIN_NAME] flag warning #@subdo…" at bounding box center [293, 428] width 400 height 719
drag, startPoint x: 203, startPoint y: 90, endPoint x: 67, endPoint y: 94, distance: 136.3
click at [67, 94] on div "path *CENSUS_* 1 2 3 4 5 6 7 8 9 10 11 12 13 14 15 16 17 18 19 20 21 22 23 24 2…" at bounding box center [234, 83] width 353 height 28
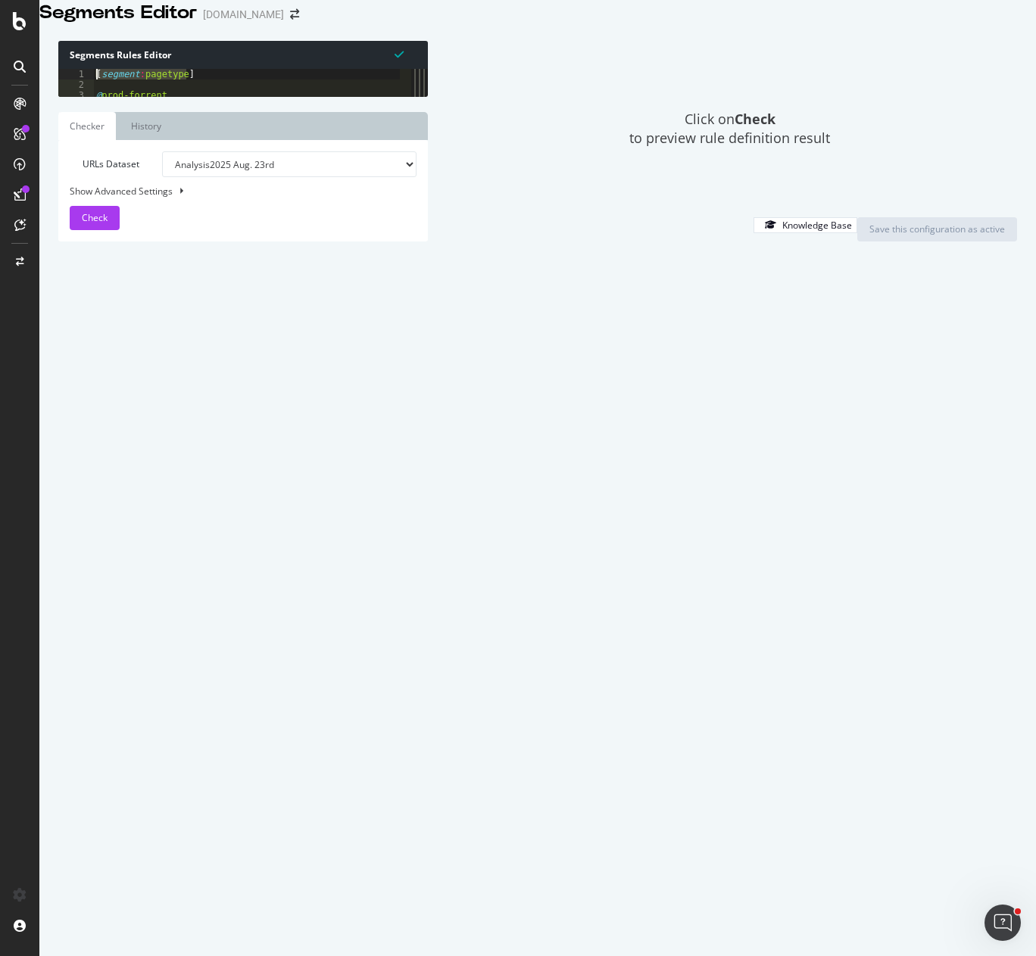
type textarea "[segment:pagetype]"
click at [192, 92] on div "[ segment : pagetype ] @ prod-forrent domain [DOMAIN_NAME] flag warning #@subdo…" at bounding box center [246, 83] width 307 height 28
click at [279, 108] on div "[ segment : pagetype ] @ prod-forrent domain [DOMAIN_NAME] flag warning #@subdo…" at bounding box center [293, 428] width 400 height 719
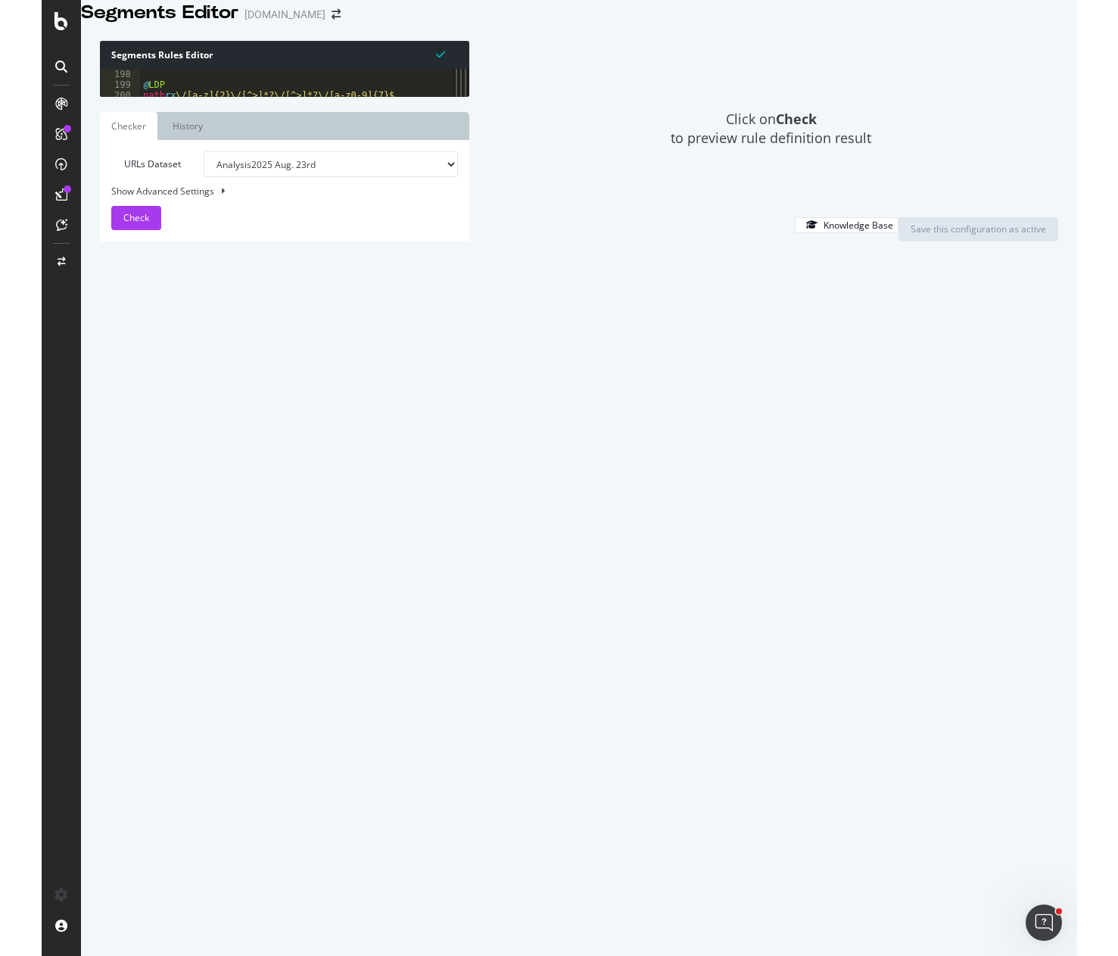
scroll to position [2072, 0]
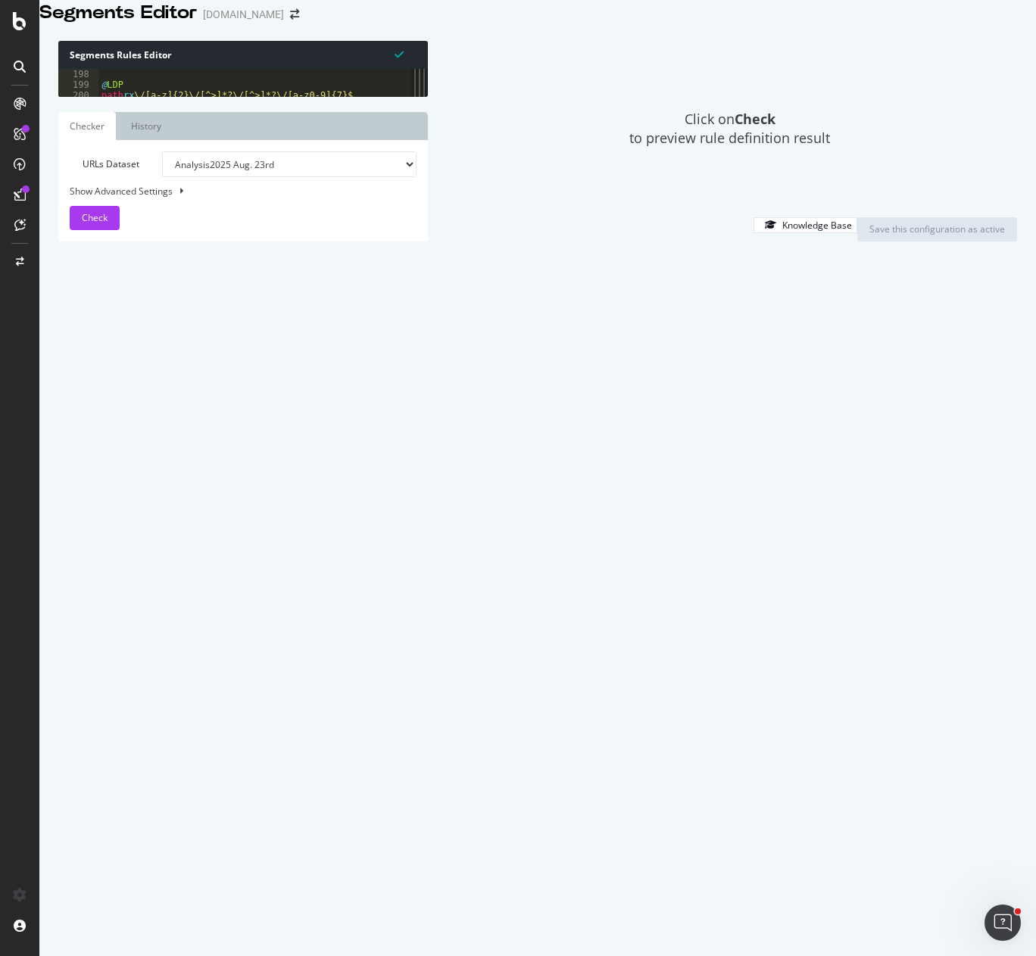
drag, startPoint x: 313, startPoint y: 356, endPoint x: 61, endPoint y: 363, distance: 252.2
click at [61, 97] on div "197 198 199 200 201 202 203 204 205 206 207 208 209 210 211 212 213 214 215 216…" at bounding box center [234, 83] width 353 height 28
click at [299, 350] on div "@ LDP path rx \/[a-z]{2}\/[^>]*?\/[^>]*?\/[a-z0-9]{7}$ @ SRP/bounds query bound…" at bounding box center [298, 417] width 400 height 719
drag, startPoint x: 277, startPoint y: 354, endPoint x: 90, endPoint y: 350, distance: 187.0
click at [90, 97] on div "@SRP/ZipCode 197 198 199 200 201 202 203 204 205 206 207 208 209 210 211 212 21…" at bounding box center [234, 83] width 353 height 28
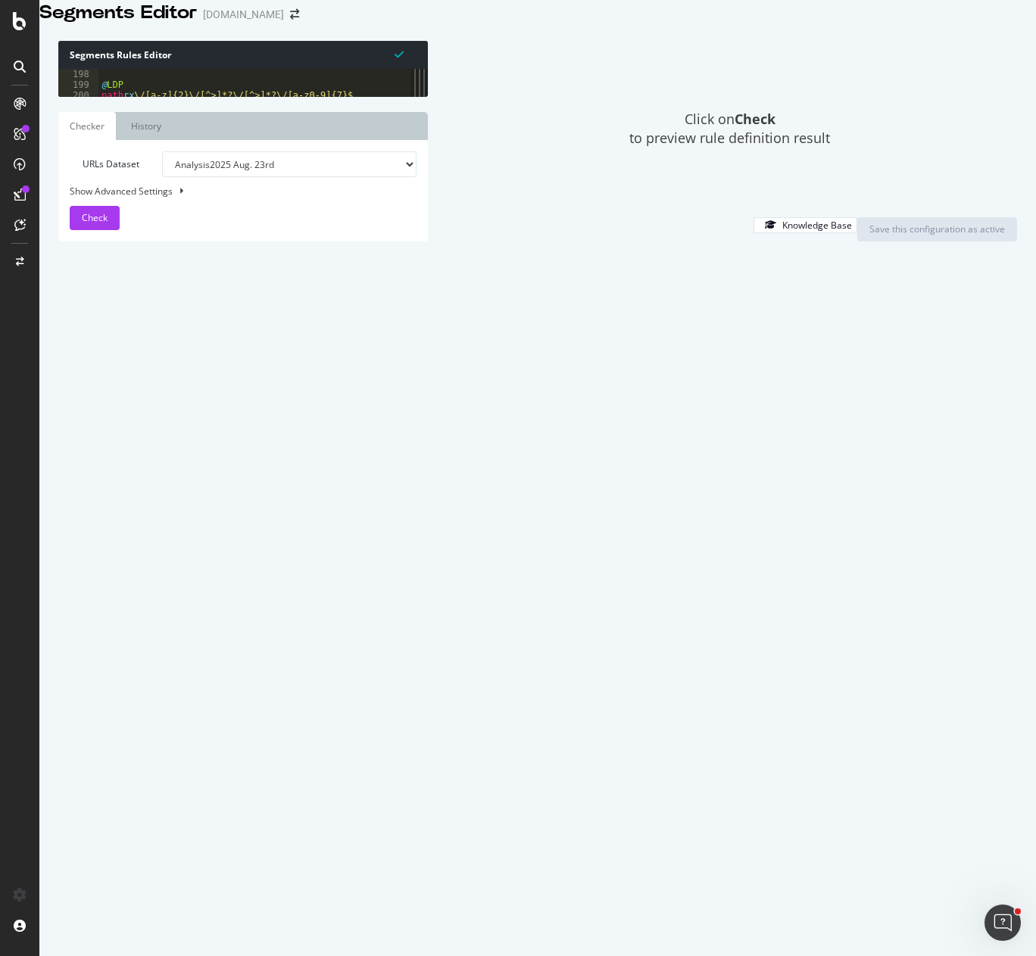
click at [228, 383] on div "@ LDP path rx \/[a-z]{2}\/[^>]*?\/[^>]*?\/[a-z0-9]{7}$ @ SRP/bounds query bound…" at bounding box center [298, 417] width 400 height 719
drag, startPoint x: 311, startPoint y: 357, endPoint x: 71, endPoint y: 343, distance: 240.4
click at [71, 97] on div "@SRP/State 197 198 199 200 201 202 203 204 205 206 207 208 209 210 211 212 213 …" at bounding box center [234, 83] width 353 height 28
type textarea "@SRP/ZipCode path rx:/find.*/\w{2}/metro-.+/zips-.+"
click at [525, 117] on div "Click on Check to preview rule definition result" at bounding box center [730, 129] width 574 height 176
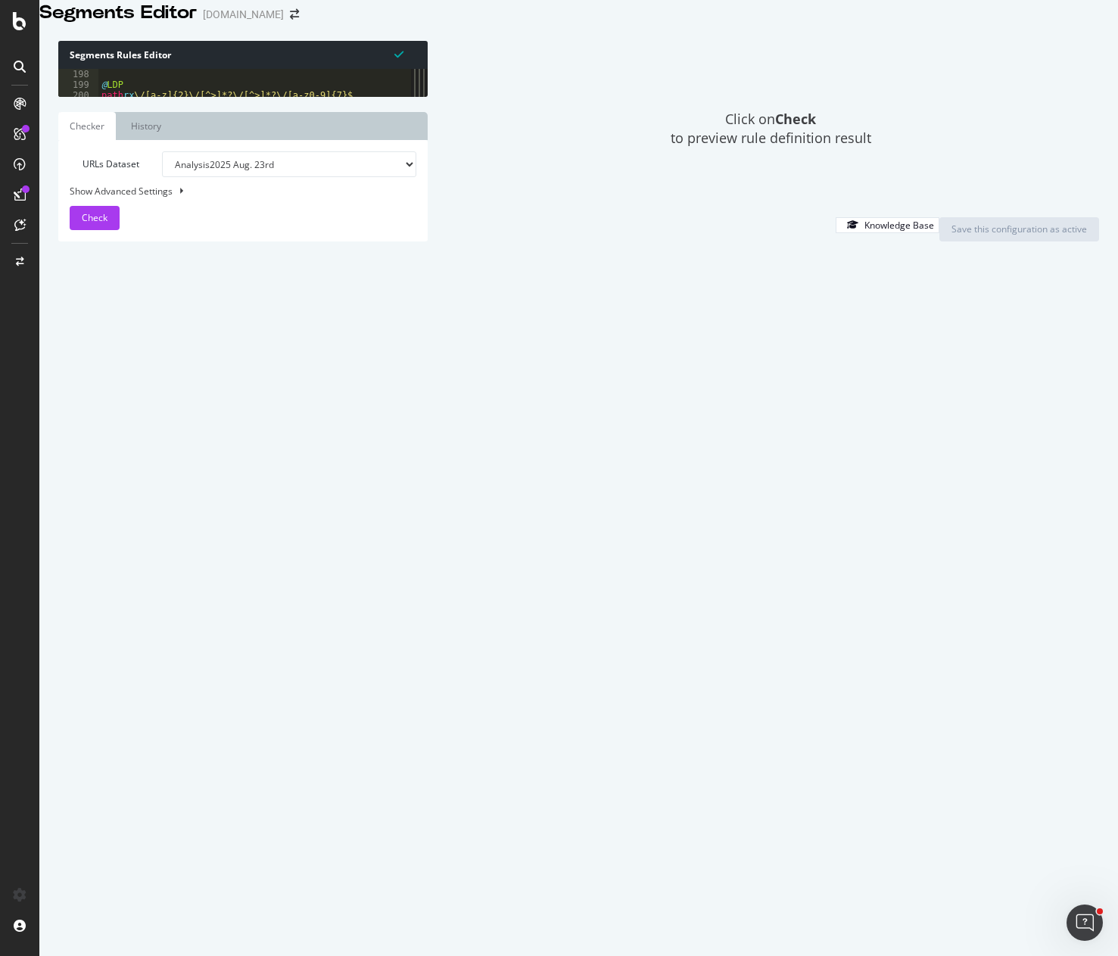
click at [659, 217] on div "Click on Check to preview rule definition result" at bounding box center [771, 129] width 656 height 176
click at [709, 111] on div "Click on Check to preview rule definition result" at bounding box center [771, 129] width 656 height 176
